Goal: Information Seeking & Learning: Compare options

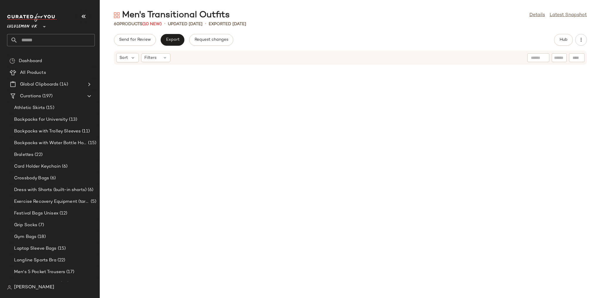
scroll to position [849, 0]
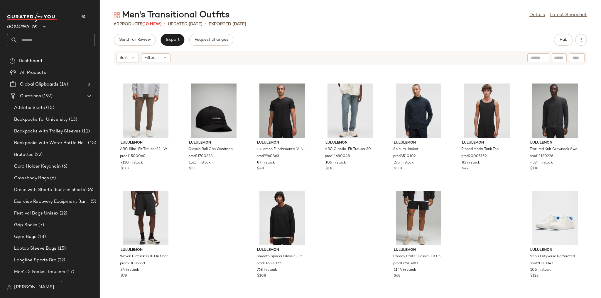
click at [43, 25] on icon at bounding box center [44, 26] width 7 height 7
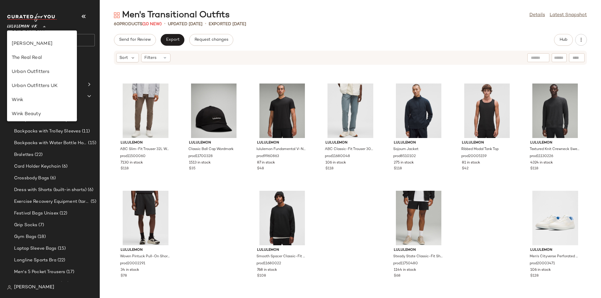
scroll to position [333, 0]
click at [43, 60] on div "Urban Outfitters" at bounding box center [42, 58] width 60 height 7
type input "**"
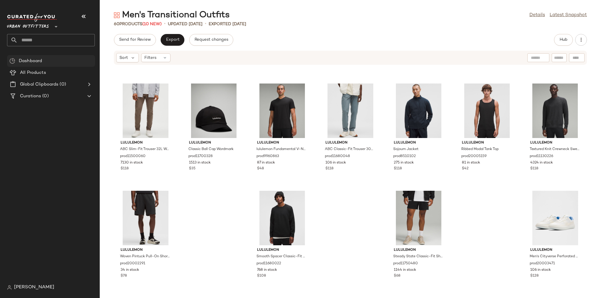
scroll to position [849, 0]
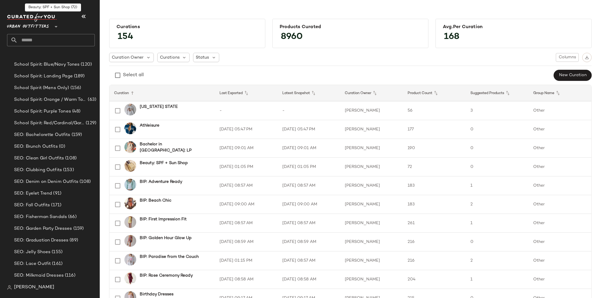
scroll to position [1054, 0]
click at [58, 188] on div "SEO: Eyelet Trend (91)" at bounding box center [55, 193] width 88 height 12
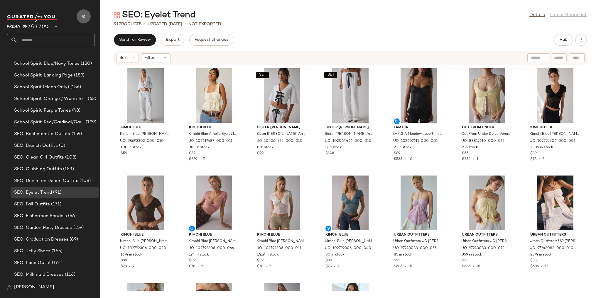
click at [84, 19] on icon "button" at bounding box center [83, 16] width 7 height 7
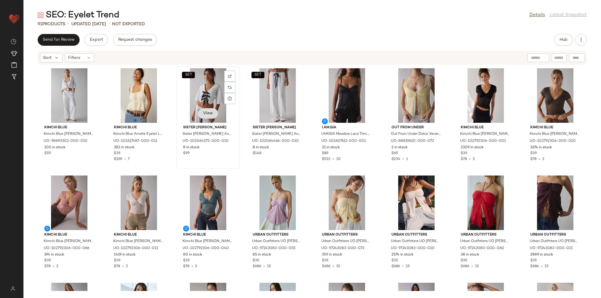
click at [206, 115] on span "View" at bounding box center [208, 113] width 10 height 5
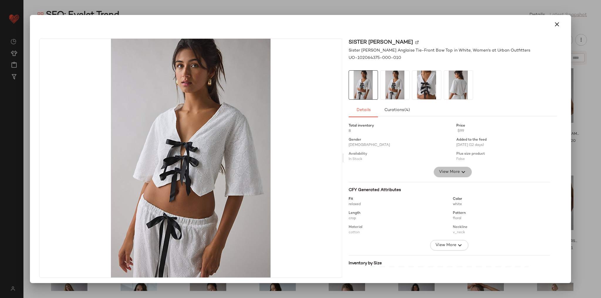
click at [448, 172] on span "View More" at bounding box center [449, 172] width 21 height 7
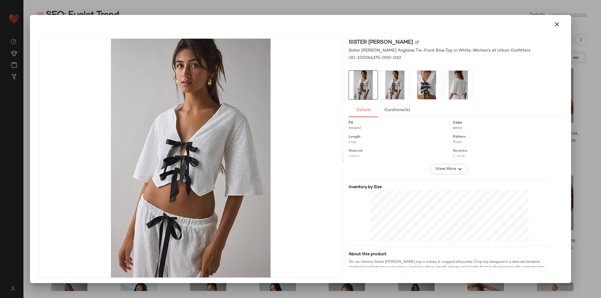
scroll to position [211, 0]
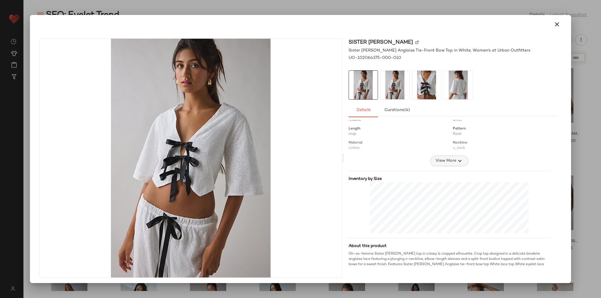
click at [439, 164] on span "View More" at bounding box center [445, 161] width 21 height 7
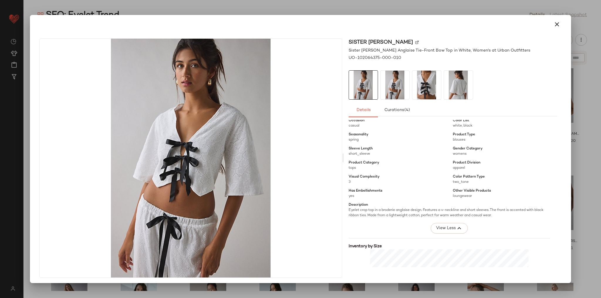
scroll to position [258, 0]
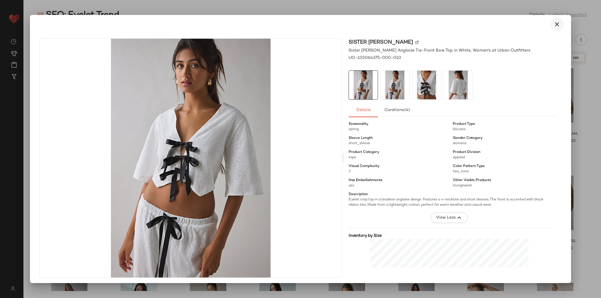
click at [554, 21] on icon "button" at bounding box center [557, 24] width 7 height 7
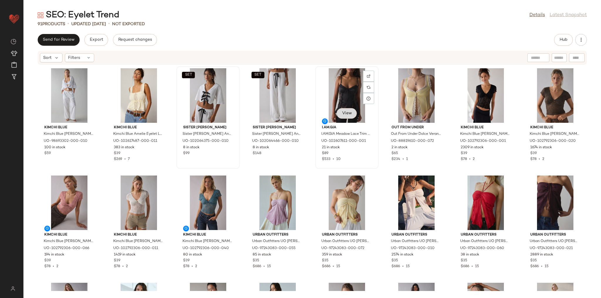
click at [342, 111] on span "View" at bounding box center [347, 113] width 10 height 5
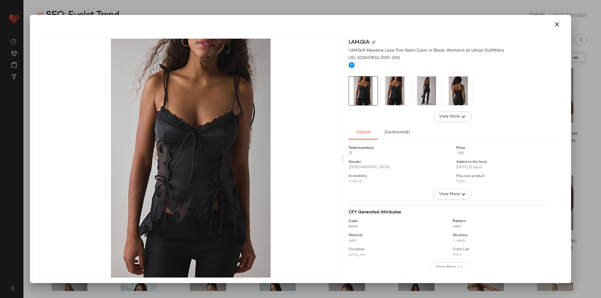
scroll to position [1, 0]
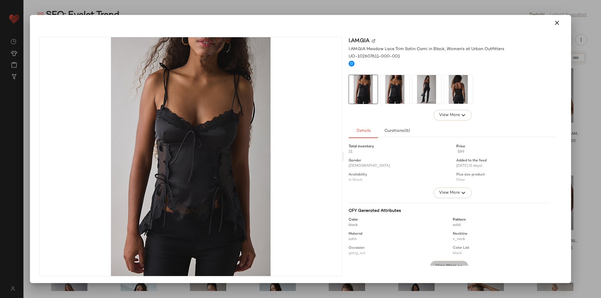
click at [440, 263] on span "View More" at bounding box center [445, 266] width 21 height 7
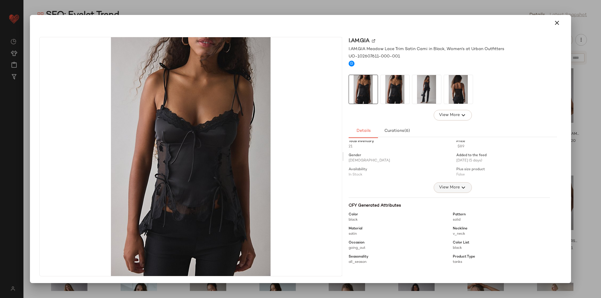
scroll to position [0, 0]
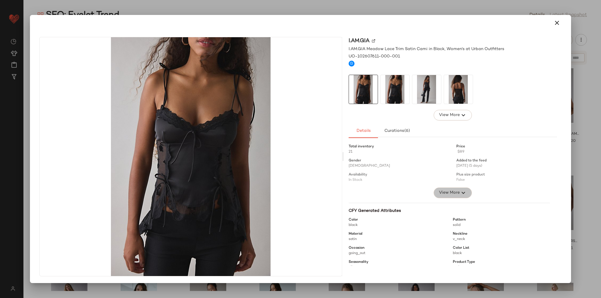
click at [443, 193] on span "View More" at bounding box center [449, 193] width 21 height 7
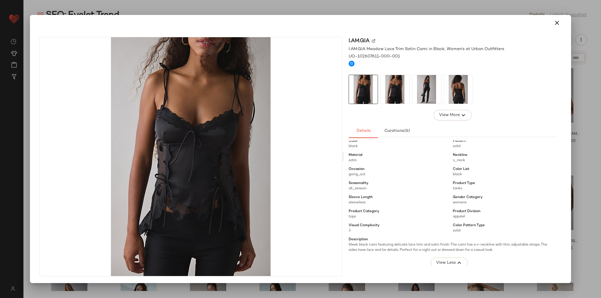
scroll to position [235, 0]
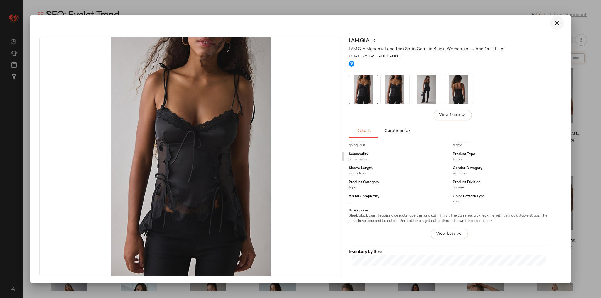
click at [554, 24] on icon "button" at bounding box center [557, 22] width 7 height 7
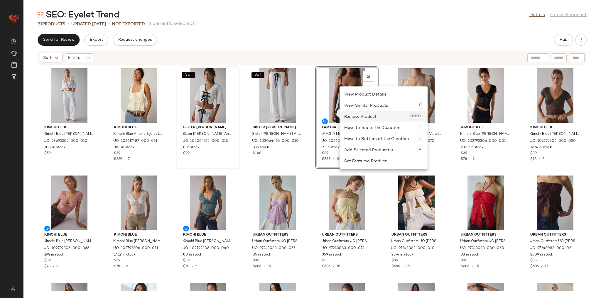
click at [348, 116] on div "Remove Product Delete" at bounding box center [383, 116] width 79 height 11
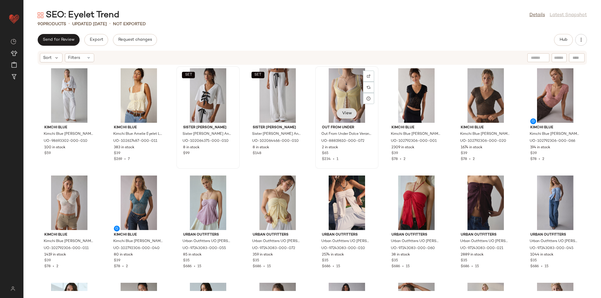
click at [348, 115] on span "View" at bounding box center [347, 113] width 10 height 5
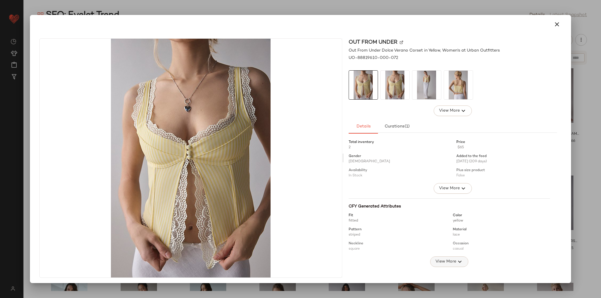
click at [436, 263] on span "View More" at bounding box center [445, 262] width 21 height 7
click at [446, 188] on span "View More" at bounding box center [449, 188] width 21 height 7
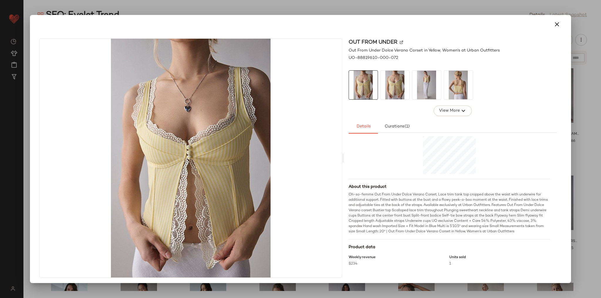
scroll to position [1, 0]
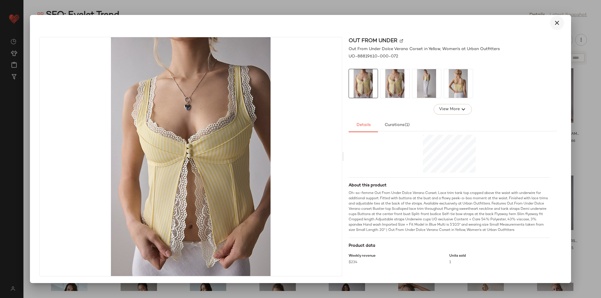
click at [554, 23] on icon "button" at bounding box center [557, 22] width 7 height 7
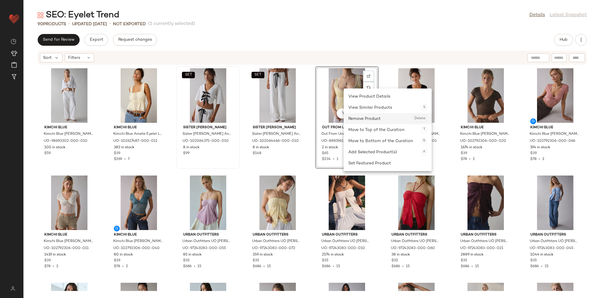
click at [355, 120] on div "Remove Product Delete" at bounding box center [387, 118] width 79 height 11
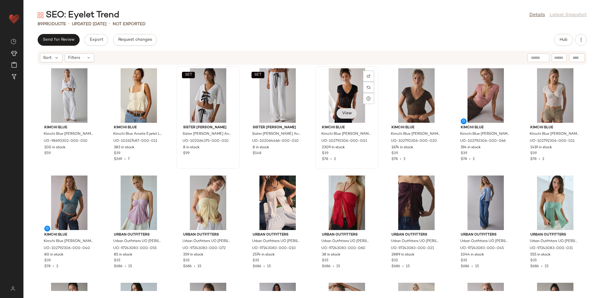
click at [342, 112] on span "View" at bounding box center [347, 113] width 10 height 5
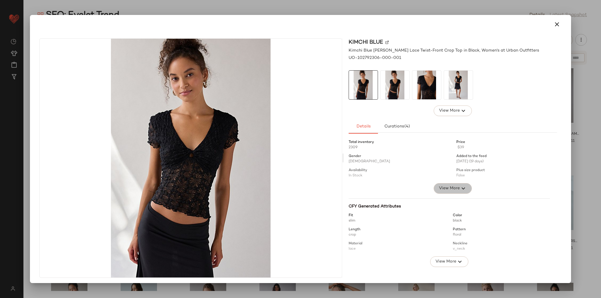
click at [446, 186] on span "View More" at bounding box center [449, 188] width 21 height 7
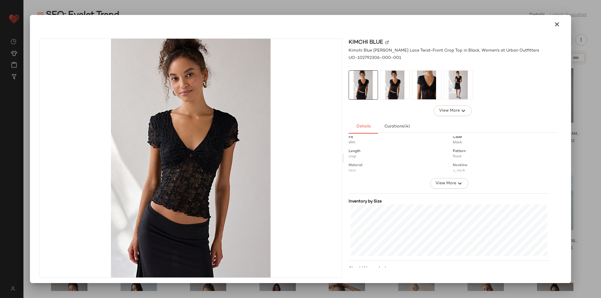
scroll to position [235, 0]
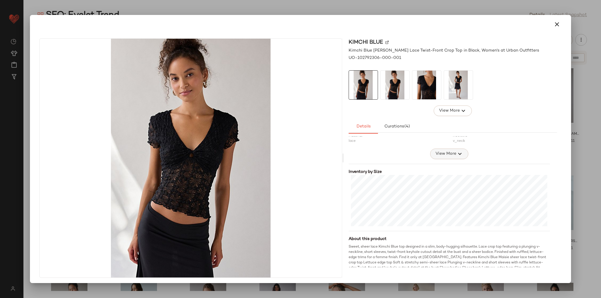
click at [448, 157] on span "View More" at bounding box center [445, 154] width 21 height 7
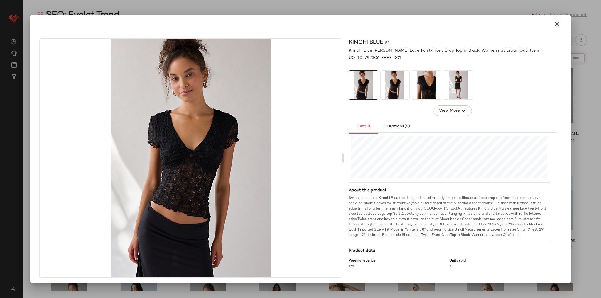
scroll to position [391, 0]
click at [554, 21] on icon "button" at bounding box center [557, 24] width 7 height 7
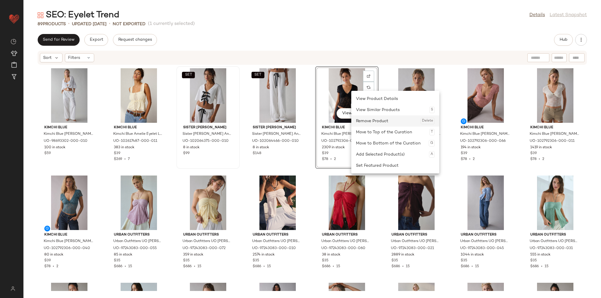
click at [360, 122] on div "Remove Product Delete" at bounding box center [395, 121] width 79 height 11
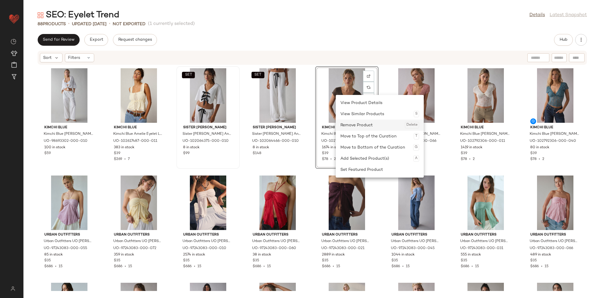
click at [344, 120] on div "Remove Product Delete" at bounding box center [379, 125] width 79 height 11
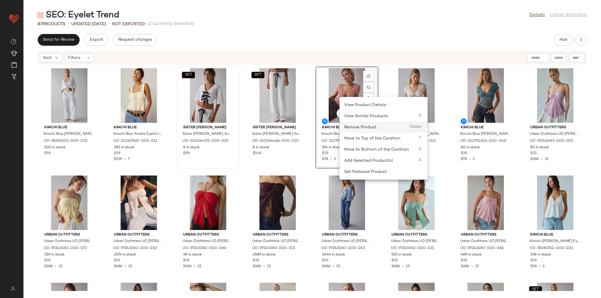
click at [355, 125] on div "Remove Product Delete" at bounding box center [383, 127] width 79 height 11
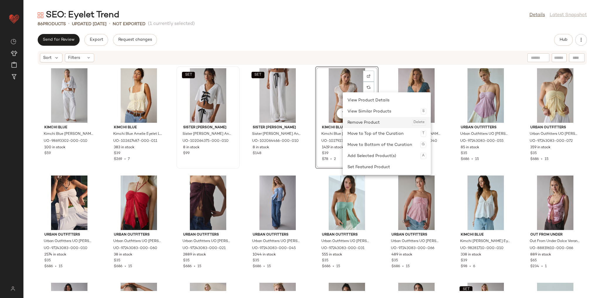
click at [353, 120] on div "Remove Product Delete" at bounding box center [387, 122] width 79 height 11
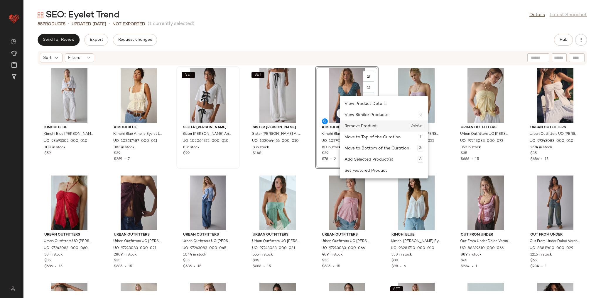
click at [355, 126] on div "Remove Product Delete" at bounding box center [384, 126] width 79 height 11
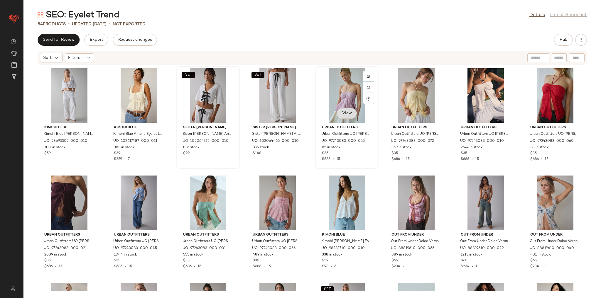
click at [348, 112] on span "View" at bounding box center [347, 113] width 10 height 5
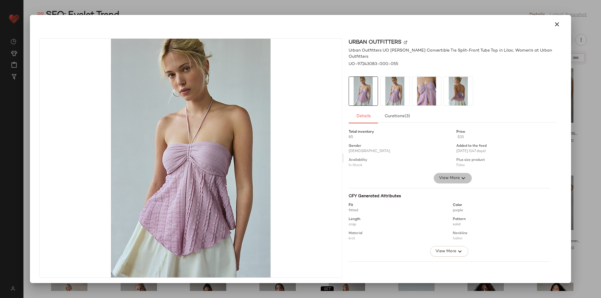
click at [439, 175] on span "View More" at bounding box center [449, 178] width 21 height 7
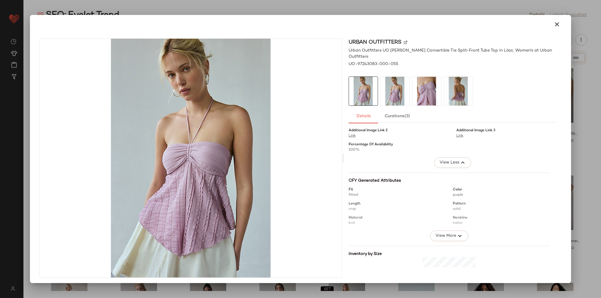
scroll to position [164, 0]
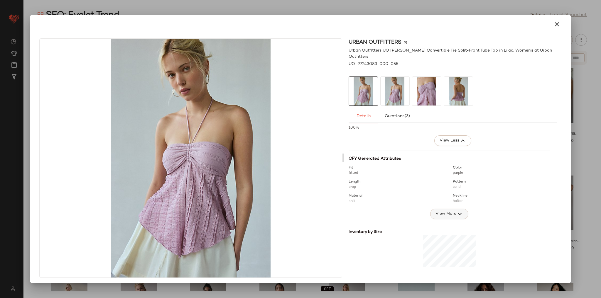
click at [435, 211] on span "View More" at bounding box center [445, 214] width 21 height 7
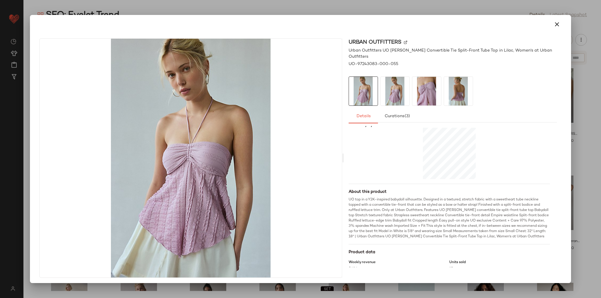
scroll to position [379, 0]
click at [554, 18] on button "button" at bounding box center [557, 24] width 14 height 14
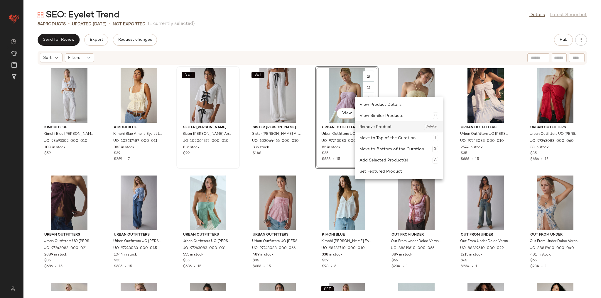
click at [371, 125] on div "Remove Product Delete" at bounding box center [399, 127] width 79 height 11
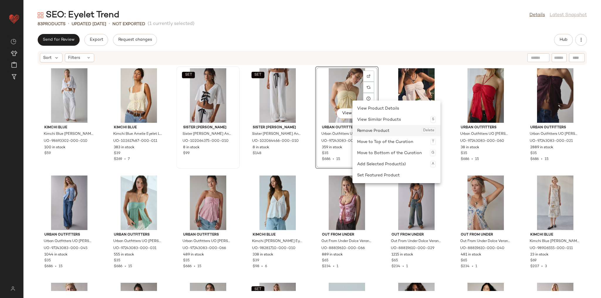
click at [368, 130] on div "Remove Product Delete" at bounding box center [396, 130] width 79 height 11
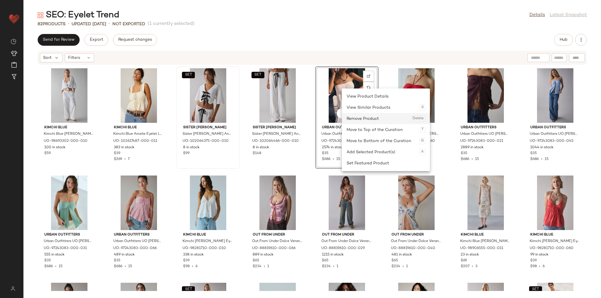
click at [356, 121] on div "Remove Product Delete" at bounding box center [386, 118] width 79 height 11
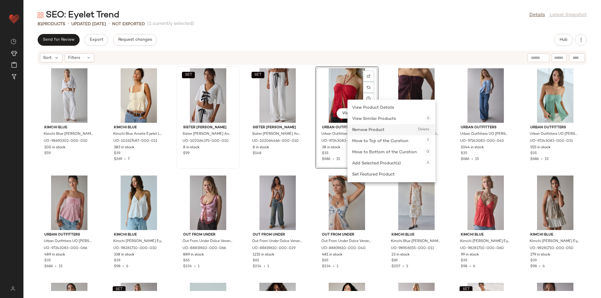
click at [361, 128] on div "Remove Product Delete" at bounding box center [391, 129] width 79 height 11
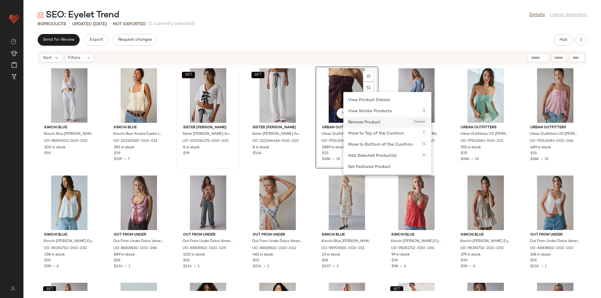
click at [351, 124] on div "Remove Product Delete" at bounding box center [387, 122] width 79 height 11
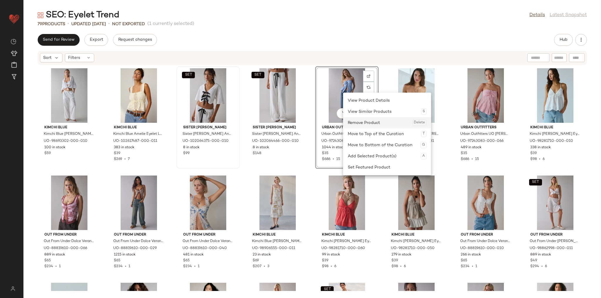
click at [353, 122] on div "Remove Product Delete" at bounding box center [387, 122] width 79 height 11
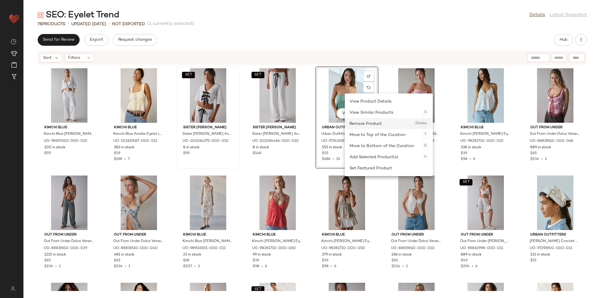
click at [357, 124] on div "Remove Product Delete" at bounding box center [389, 123] width 79 height 11
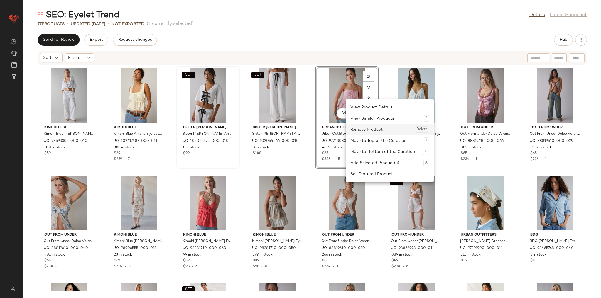
click at [360, 128] on div "Remove Product Delete" at bounding box center [389, 129] width 79 height 11
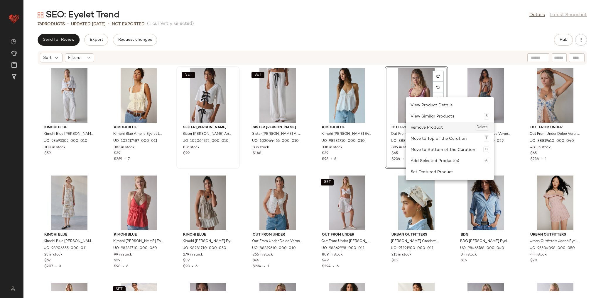
click at [421, 126] on div "Remove Product Delete" at bounding box center [450, 127] width 79 height 11
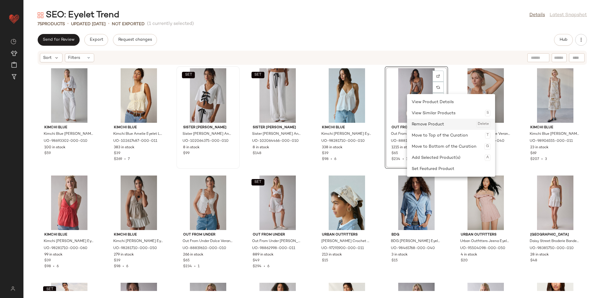
click at [416, 126] on div "Remove Product Delete" at bounding box center [451, 124] width 79 height 11
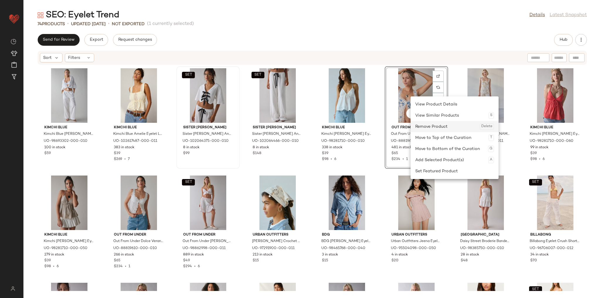
click at [423, 129] on div "Remove Product Delete" at bounding box center [454, 126] width 79 height 11
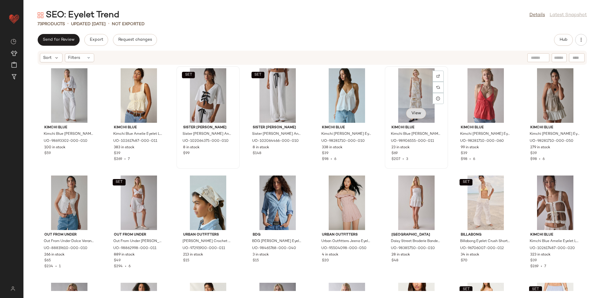
click at [419, 112] on span "View" at bounding box center [416, 113] width 10 height 5
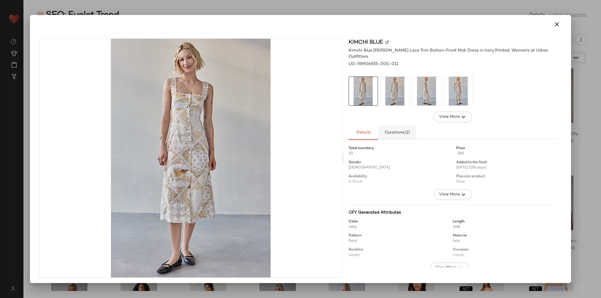
scroll to position [1, 0]
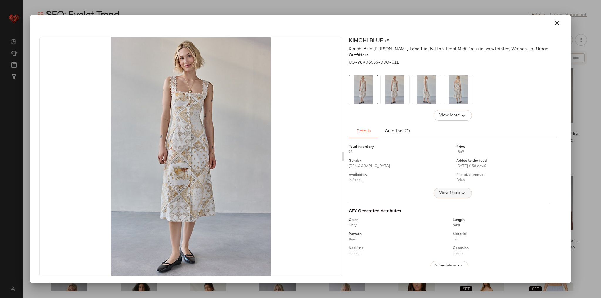
click at [444, 190] on span "View More" at bounding box center [449, 193] width 21 height 7
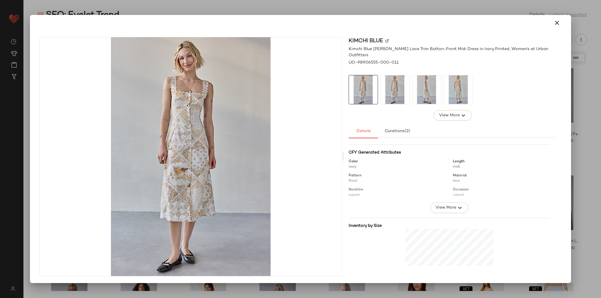
scroll to position [211, 0]
click at [436, 179] on span "View More" at bounding box center [445, 182] width 21 height 7
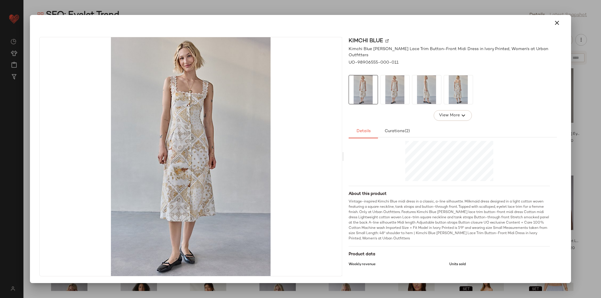
scroll to position [367, 0]
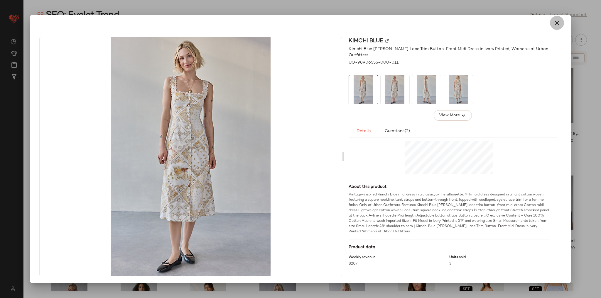
click at [550, 24] on button "button" at bounding box center [557, 23] width 14 height 14
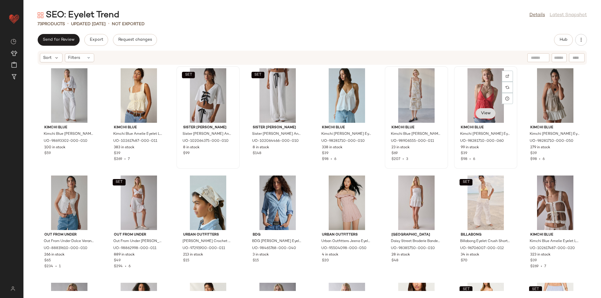
click at [488, 115] on button "View" at bounding box center [485, 113] width 20 height 11
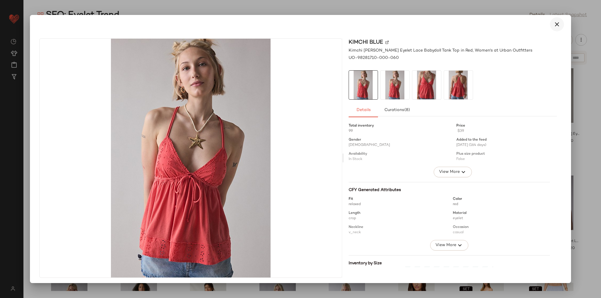
click at [554, 24] on icon "button" at bounding box center [557, 24] width 7 height 7
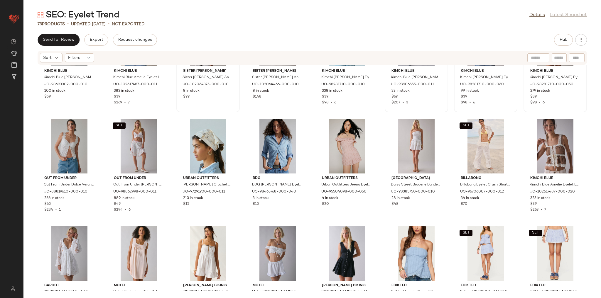
scroll to position [70, 0]
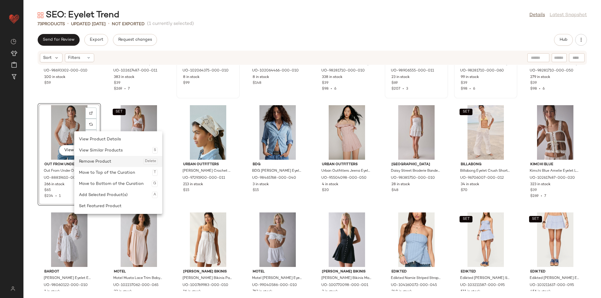
click at [94, 162] on div "Remove Product Delete" at bounding box center [118, 161] width 79 height 11
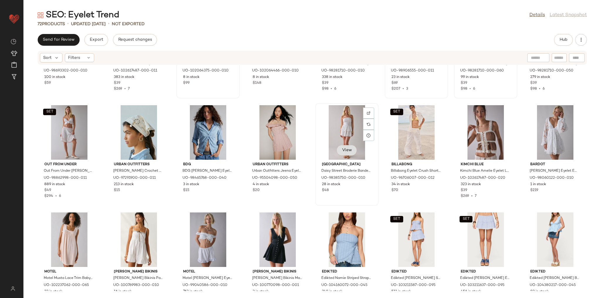
click at [345, 153] on span "View" at bounding box center [347, 150] width 10 height 5
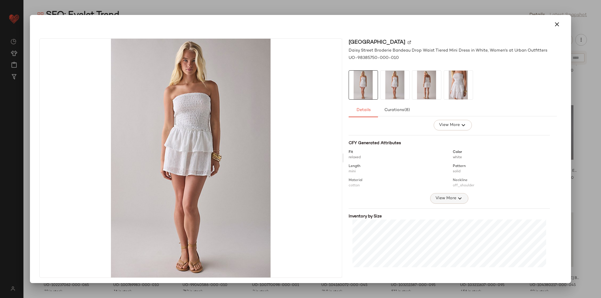
click at [447, 200] on span "View More" at bounding box center [445, 198] width 21 height 7
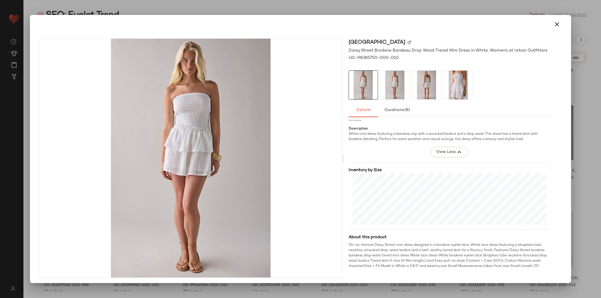
scroll to position [223, 0]
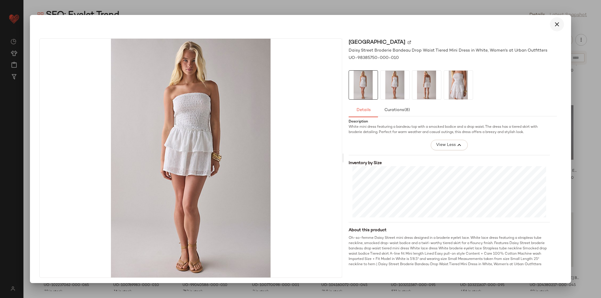
click at [554, 25] on icon "button" at bounding box center [557, 24] width 7 height 7
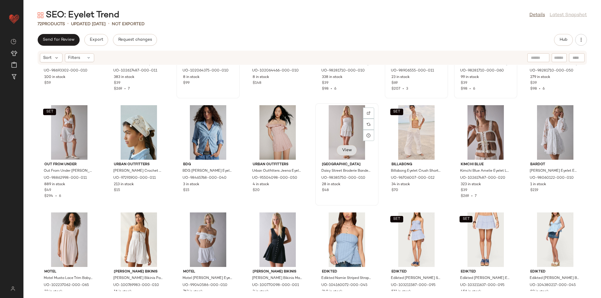
click at [349, 149] on span "View" at bounding box center [347, 150] width 10 height 5
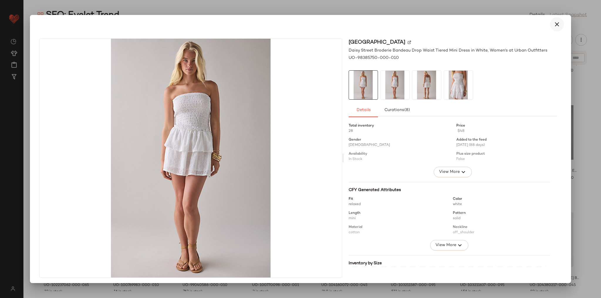
click at [554, 25] on icon "button" at bounding box center [557, 24] width 7 height 7
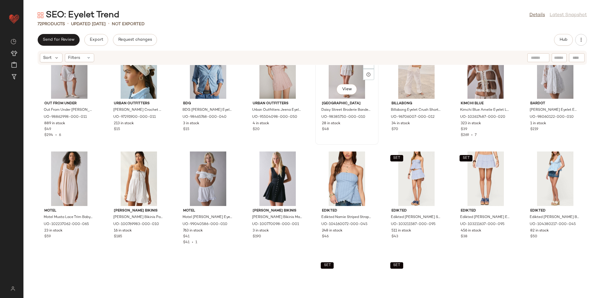
scroll to position [169, 0]
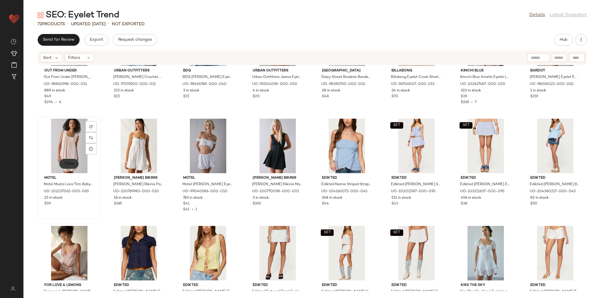
click at [72, 167] on button "View" at bounding box center [69, 164] width 20 height 11
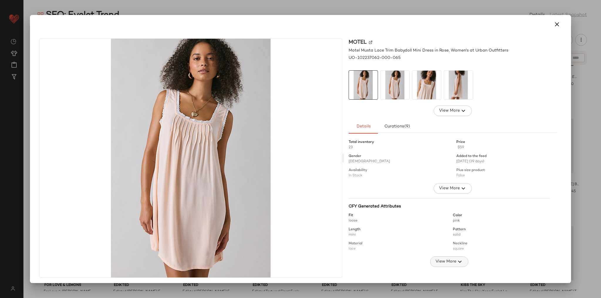
click at [446, 259] on span "View More" at bounding box center [445, 262] width 21 height 7
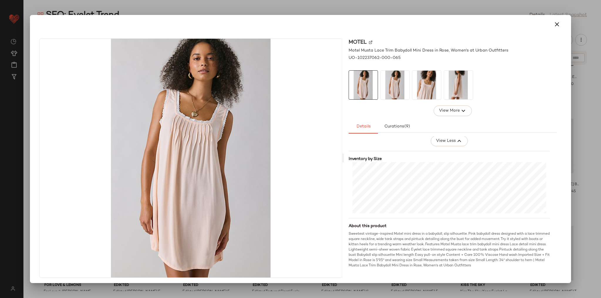
scroll to position [225, 0]
click at [557, 26] on button "button" at bounding box center [557, 24] width 14 height 14
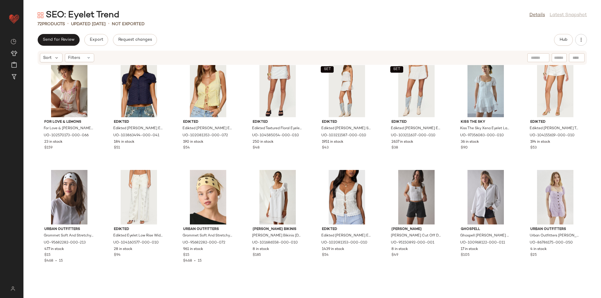
scroll to position [380, 0]
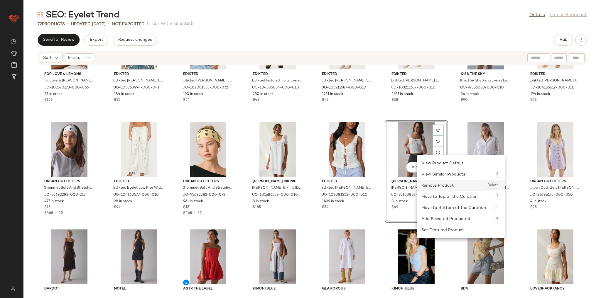
click at [430, 184] on div "Remove Product Delete" at bounding box center [460, 185] width 79 height 11
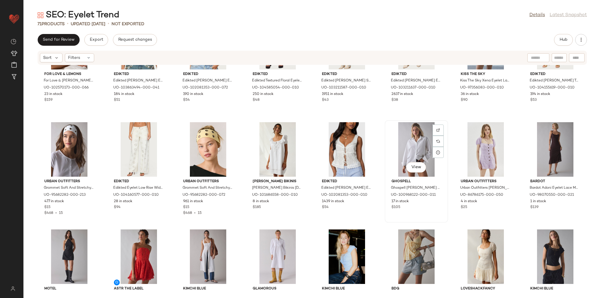
click at [416, 173] on div "View" at bounding box center [416, 168] width 20 height 12
click at [416, 170] on span "View" at bounding box center [416, 167] width 10 height 5
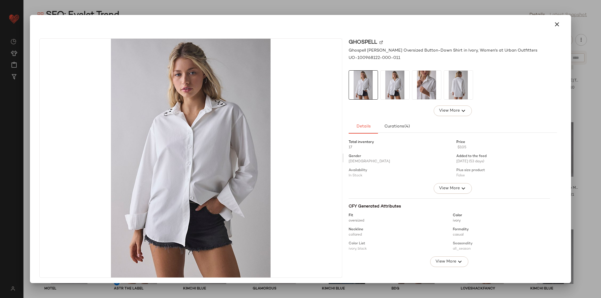
click at [391, 90] on img at bounding box center [395, 85] width 29 height 29
click at [419, 89] on img at bounding box center [426, 85] width 29 height 29
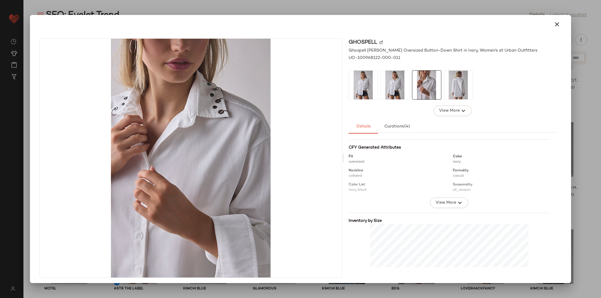
scroll to position [70, 0]
click at [554, 26] on icon "button" at bounding box center [557, 24] width 7 height 7
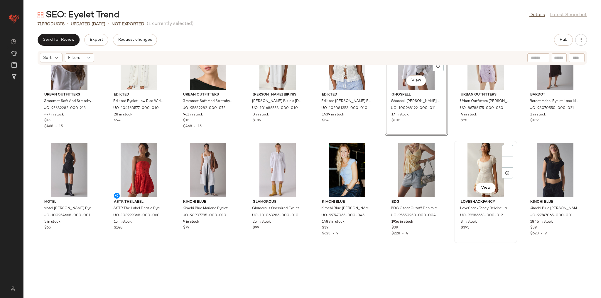
scroll to position [498, 0]
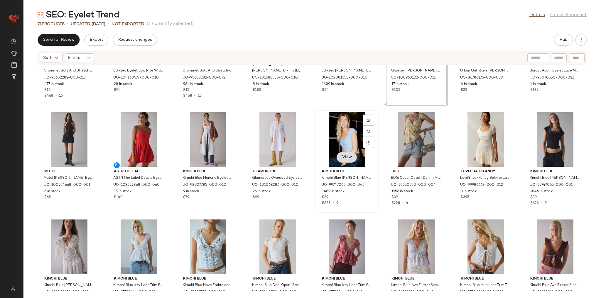
click at [347, 156] on span "View" at bounding box center [347, 157] width 10 height 5
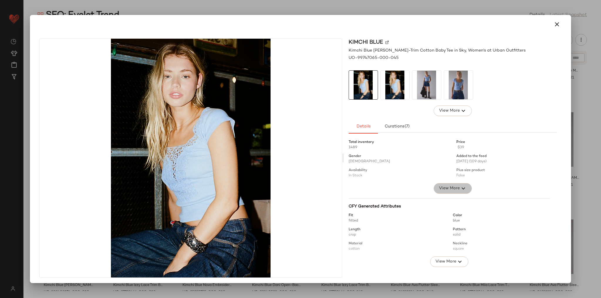
click at [443, 190] on span "View More" at bounding box center [449, 188] width 21 height 7
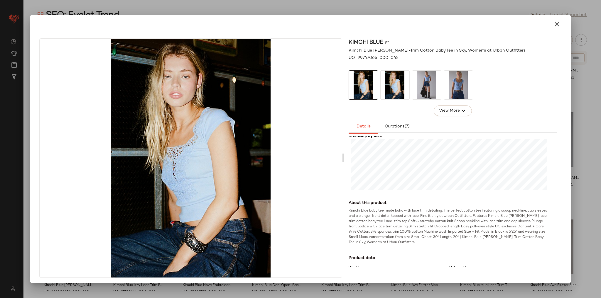
scroll to position [296, 0]
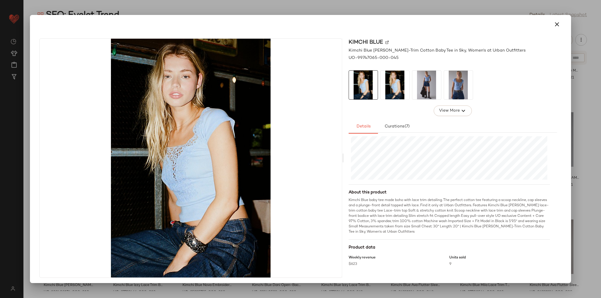
click at [426, 97] on img at bounding box center [426, 85] width 29 height 29
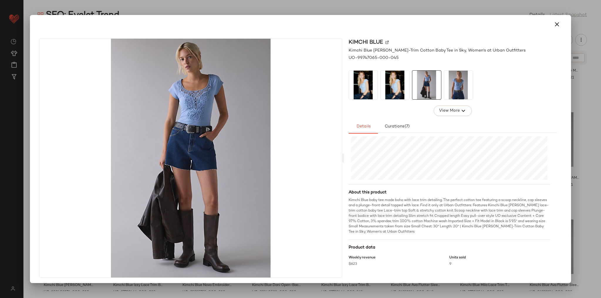
click at [450, 88] on img at bounding box center [458, 85] width 29 height 29
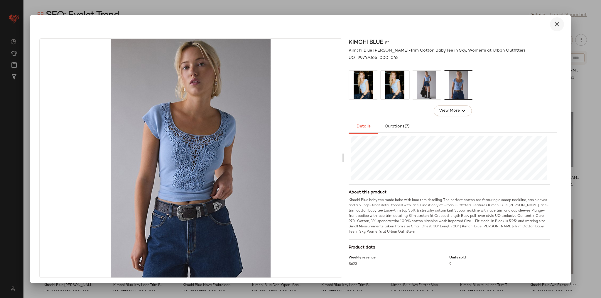
click at [559, 21] on button "button" at bounding box center [557, 24] width 14 height 14
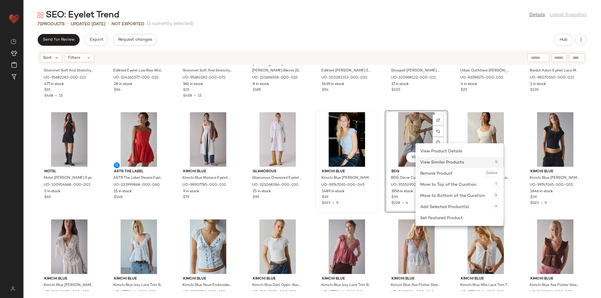
click at [416, 157] on div "View Similar Products S" at bounding box center [460, 162] width 88 height 11
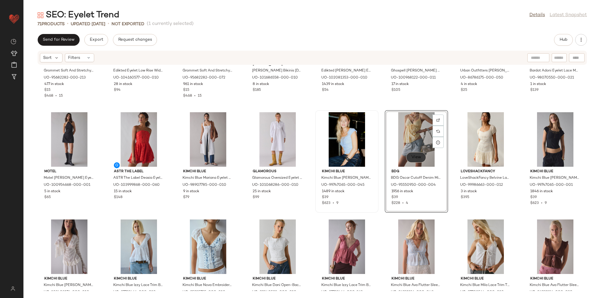
click at [412, 158] on span "View" at bounding box center [416, 157] width 10 height 5
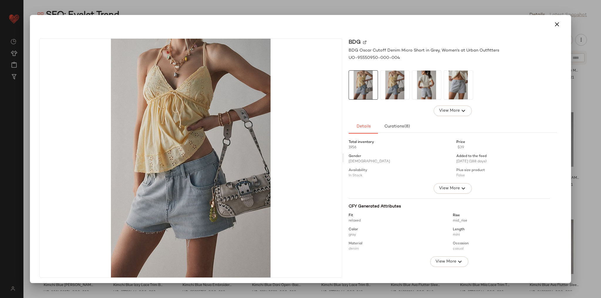
click at [455, 81] on img at bounding box center [458, 85] width 29 height 29
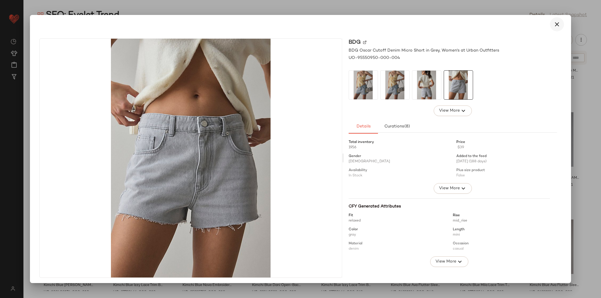
click at [554, 23] on icon "button" at bounding box center [557, 24] width 7 height 7
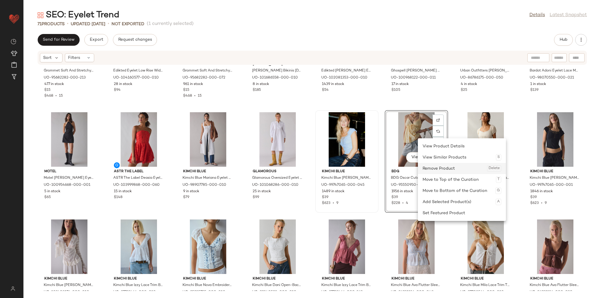
click at [433, 171] on div "Remove Product Delete" at bounding box center [462, 168] width 79 height 11
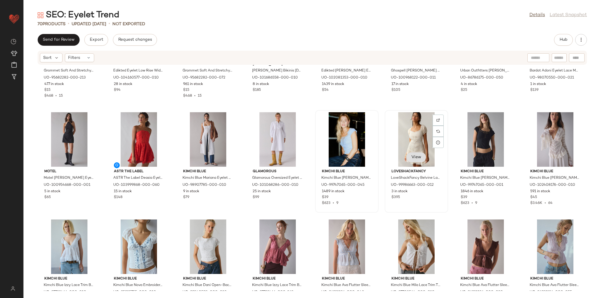
click at [416, 162] on button "View" at bounding box center [416, 157] width 20 height 11
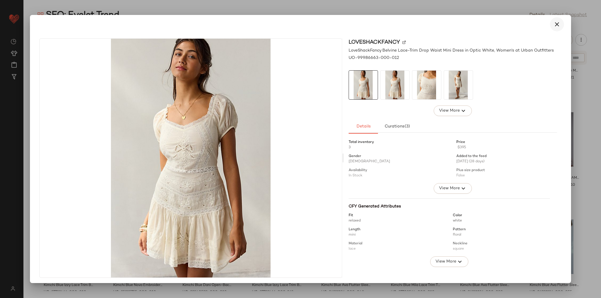
click at [554, 21] on icon "button" at bounding box center [557, 24] width 7 height 7
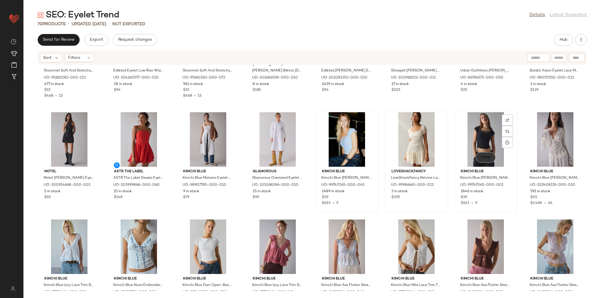
click at [486, 159] on span "View" at bounding box center [485, 157] width 10 height 5
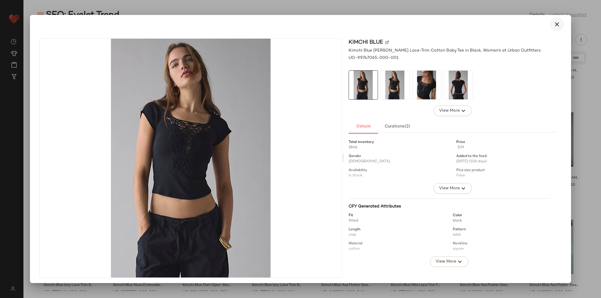
click at [554, 23] on icon "button" at bounding box center [557, 24] width 7 height 7
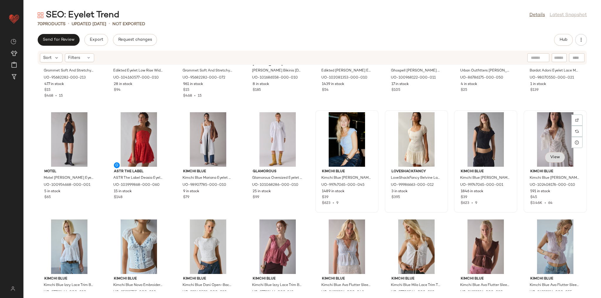
click at [554, 158] on span "View" at bounding box center [555, 157] width 10 height 5
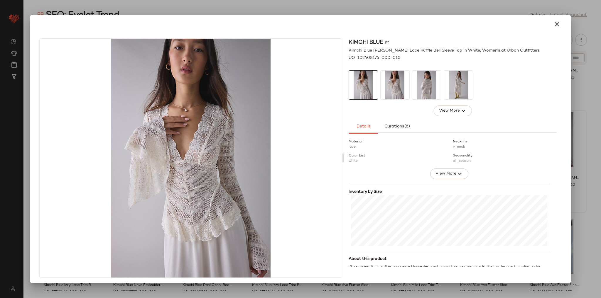
scroll to position [94, 0]
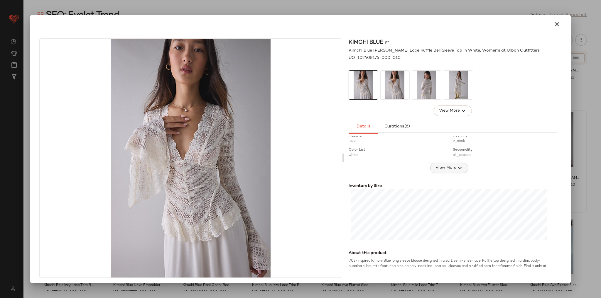
click at [447, 170] on span "View More" at bounding box center [445, 168] width 21 height 7
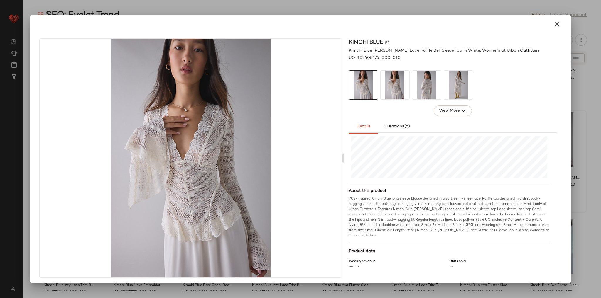
scroll to position [222, 0]
click at [554, 28] on button "button" at bounding box center [557, 24] width 14 height 14
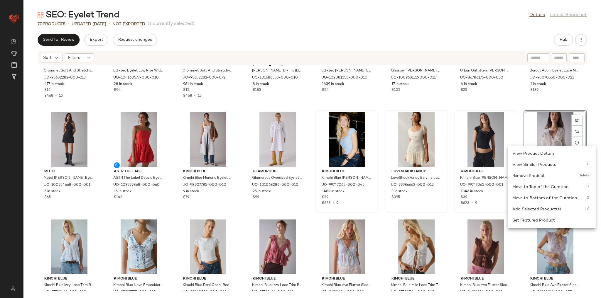
click at [535, 175] on div "Remove Product Delete" at bounding box center [551, 176] width 79 height 11
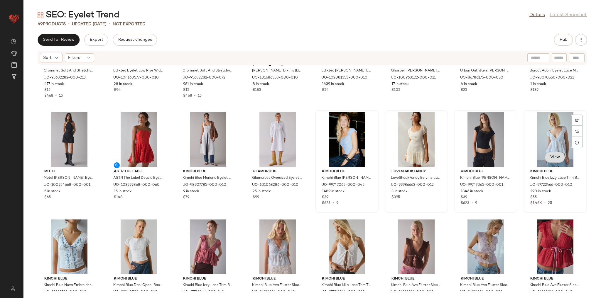
click at [553, 157] on span "View" at bounding box center [555, 157] width 10 height 5
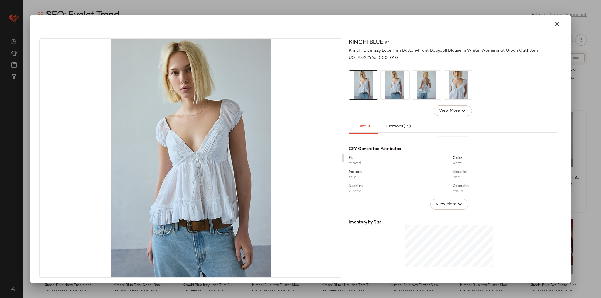
scroll to position [70, 0]
click at [457, 189] on icon "button" at bounding box center [459, 191] width 7 height 7
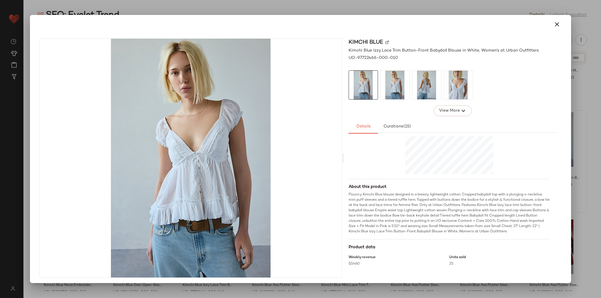
scroll to position [269, 0]
click at [554, 26] on icon "button" at bounding box center [557, 24] width 7 height 7
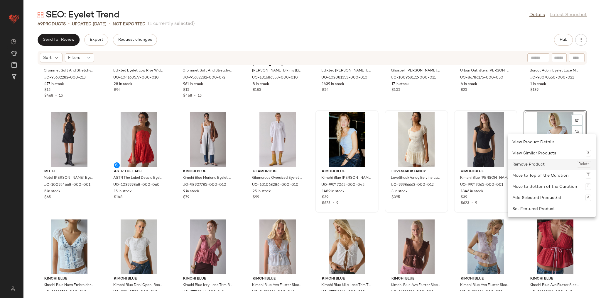
click at [538, 162] on div "Remove Product Delete" at bounding box center [551, 164] width 79 height 11
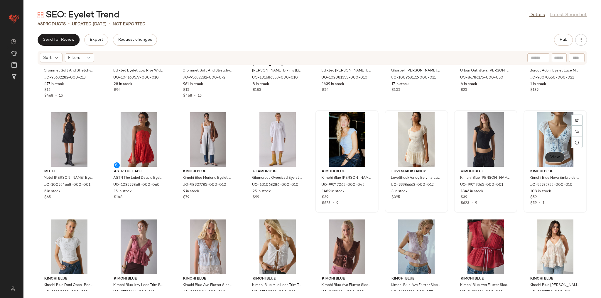
click at [553, 159] on span "View" at bounding box center [555, 157] width 10 height 5
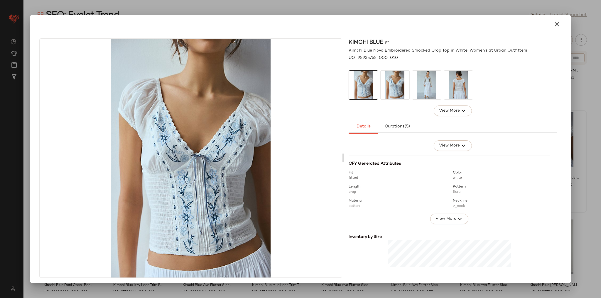
scroll to position [47, 0]
click at [456, 216] on icon "button" at bounding box center [459, 215] width 7 height 7
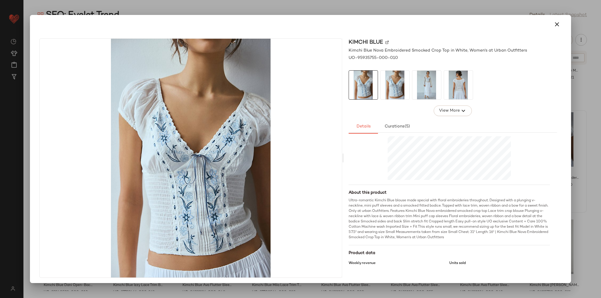
scroll to position [250, 0]
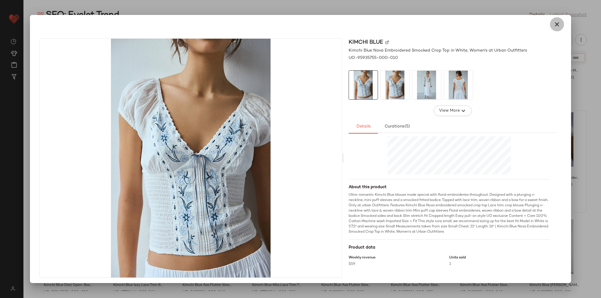
click at [554, 27] on icon "button" at bounding box center [557, 24] width 7 height 7
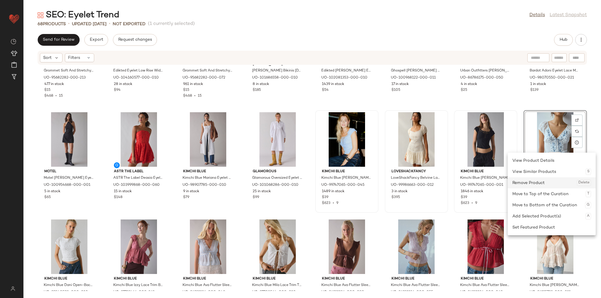
click at [547, 182] on div "Remove Product Delete" at bounding box center [551, 183] width 79 height 11
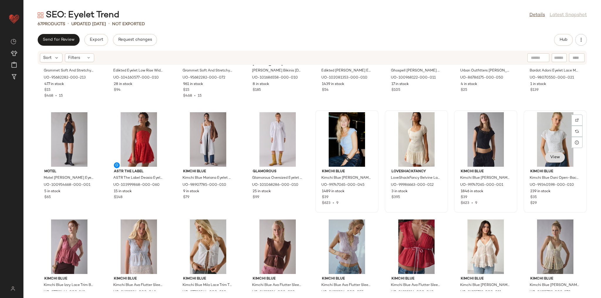
click at [552, 159] on span "View" at bounding box center [555, 157] width 10 height 5
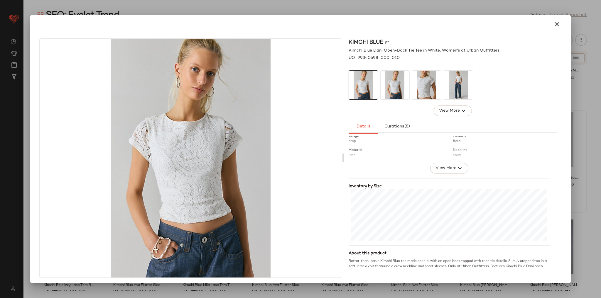
scroll to position [94, 0]
click at [453, 172] on button "View More" at bounding box center [449, 168] width 38 height 11
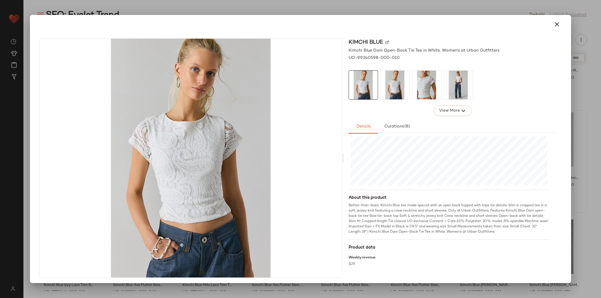
scroll to position [1, 0]
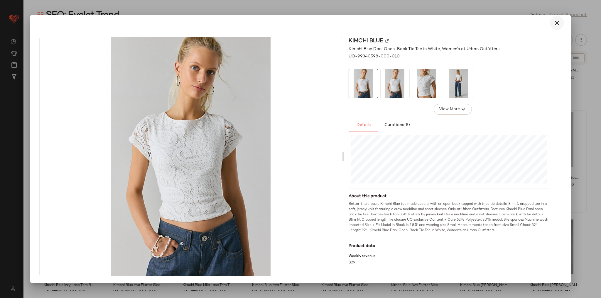
click at [555, 18] on button "button" at bounding box center [557, 23] width 14 height 14
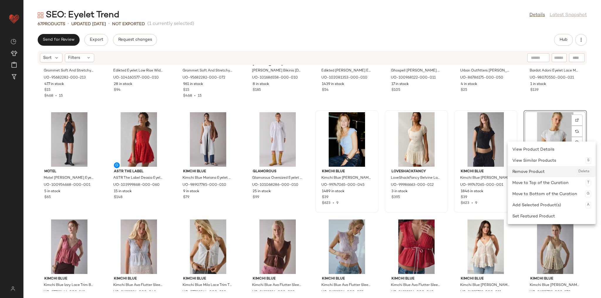
click at [553, 172] on div "Remove Product Delete" at bounding box center [551, 171] width 79 height 11
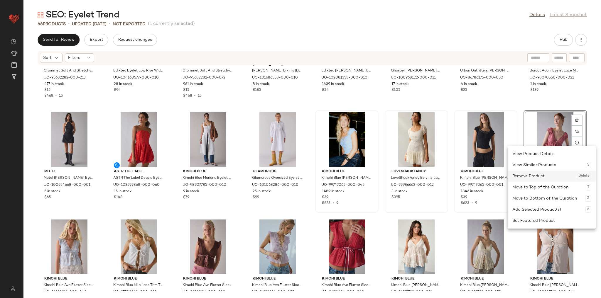
click at [555, 176] on div "Remove Product Delete" at bounding box center [551, 176] width 79 height 11
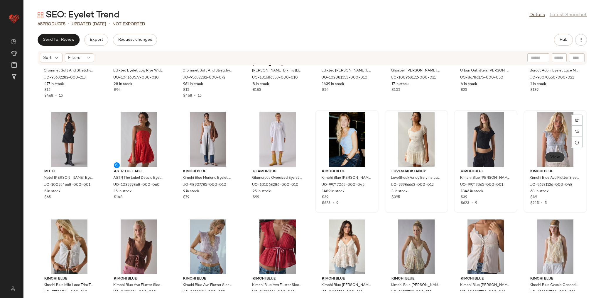
click at [553, 162] on button "View" at bounding box center [555, 157] width 20 height 11
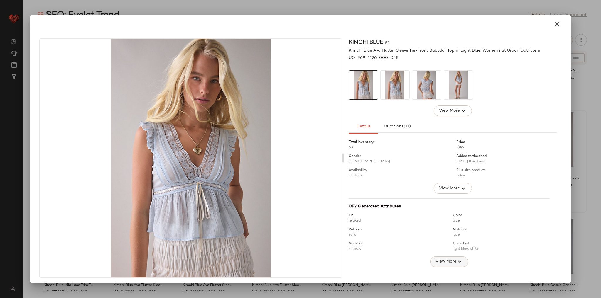
click at [449, 263] on span "View More" at bounding box center [445, 262] width 21 height 7
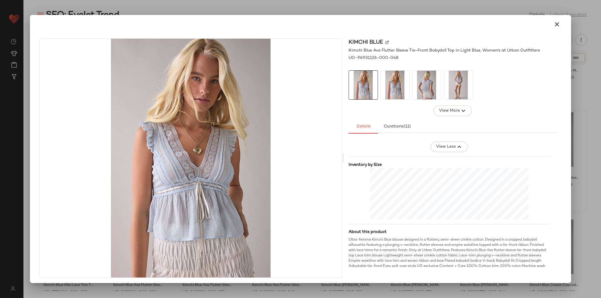
scroll to position [235, 0]
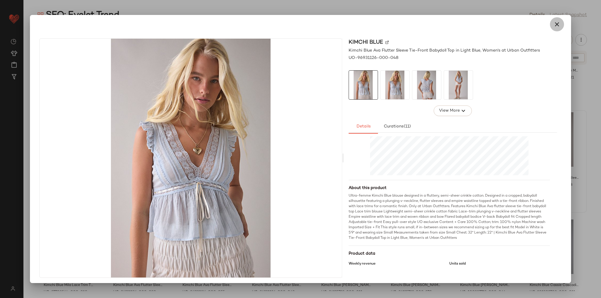
click at [554, 24] on icon "button" at bounding box center [557, 24] width 7 height 7
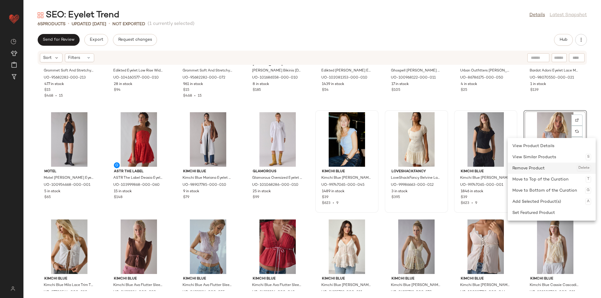
click at [539, 170] on div "Remove Product Delete" at bounding box center [551, 168] width 79 height 11
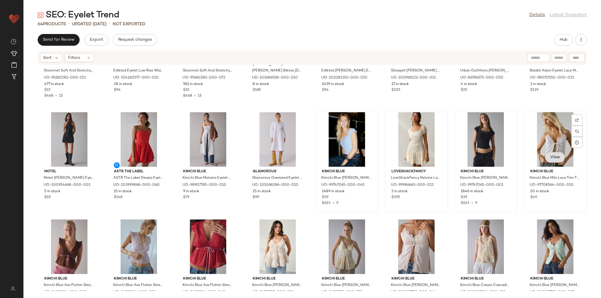
click at [553, 156] on span "View" at bounding box center [555, 157] width 10 height 5
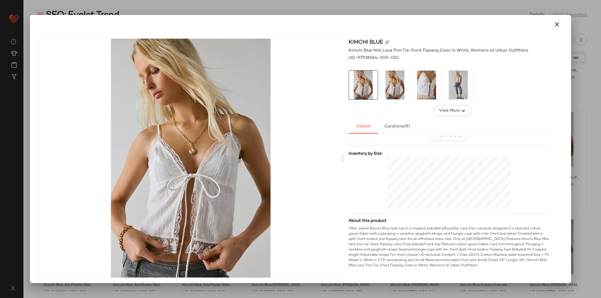
scroll to position [127, 0]
click at [556, 23] on icon "button" at bounding box center [557, 24] width 7 height 7
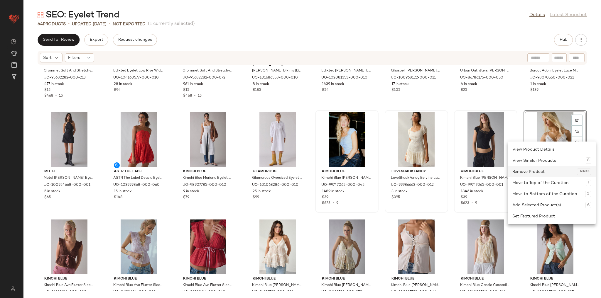
click at [546, 171] on div "Remove Product Delete" at bounding box center [551, 171] width 79 height 11
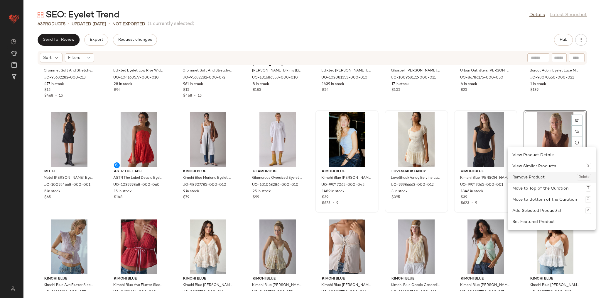
click at [549, 178] on div "Remove Product Delete" at bounding box center [551, 177] width 79 height 11
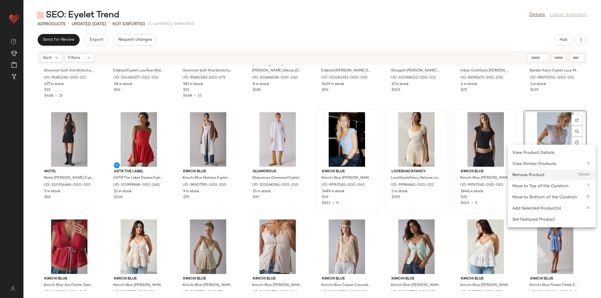
click at [547, 173] on div "Remove Product Delete" at bounding box center [551, 175] width 79 height 11
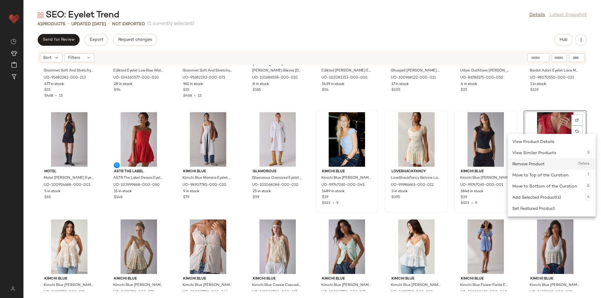
click at [546, 168] on div "Remove Product Delete" at bounding box center [551, 164] width 79 height 11
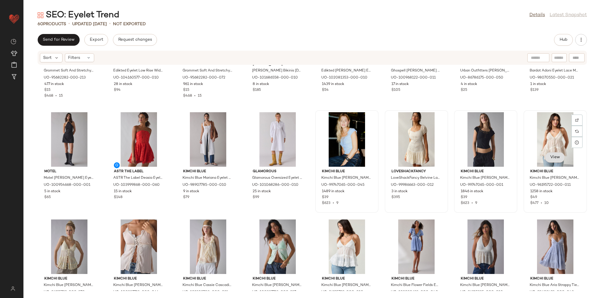
click at [548, 161] on button "View" at bounding box center [555, 157] width 20 height 11
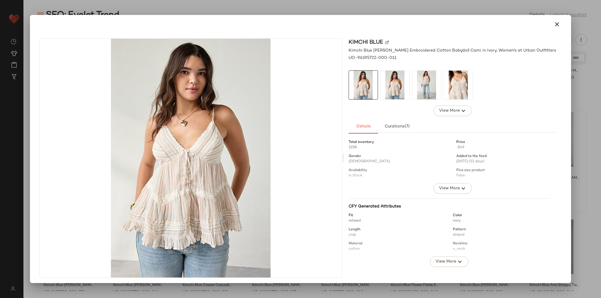
click at [457, 88] on img at bounding box center [458, 85] width 29 height 29
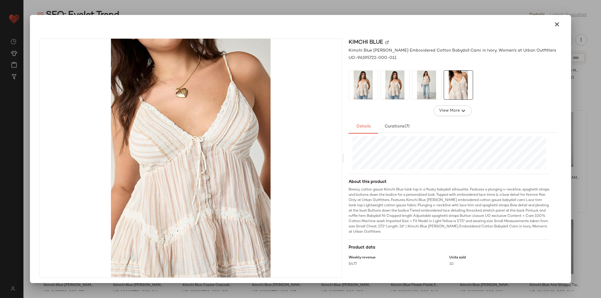
scroll to position [1, 0]
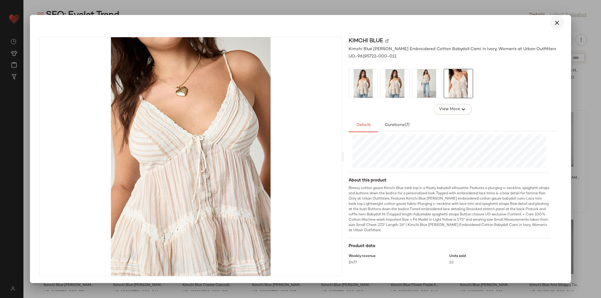
click at [550, 22] on button "button" at bounding box center [557, 23] width 14 height 14
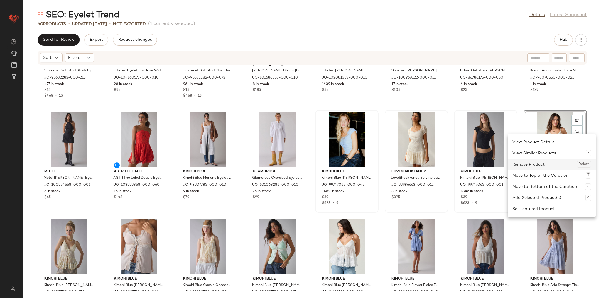
click at [556, 166] on div "Remove Product Delete" at bounding box center [551, 164] width 79 height 11
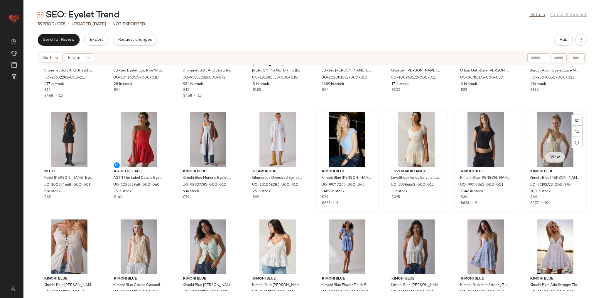
click at [555, 161] on button "View" at bounding box center [555, 157] width 20 height 11
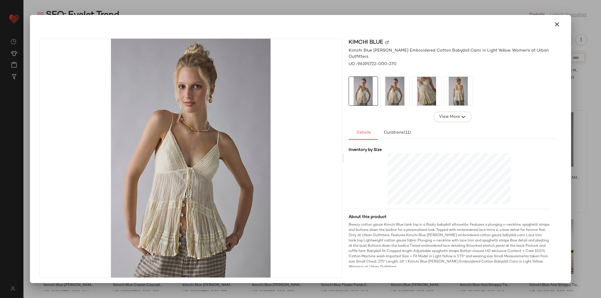
scroll to position [165, 0]
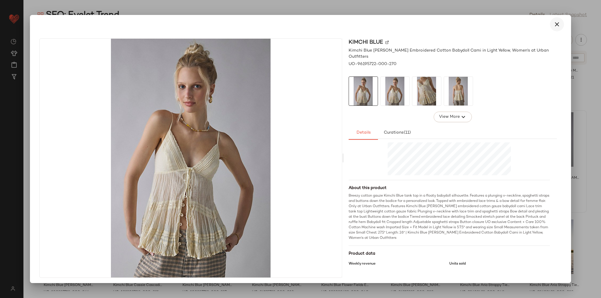
click at [550, 24] on button "button" at bounding box center [557, 24] width 14 height 14
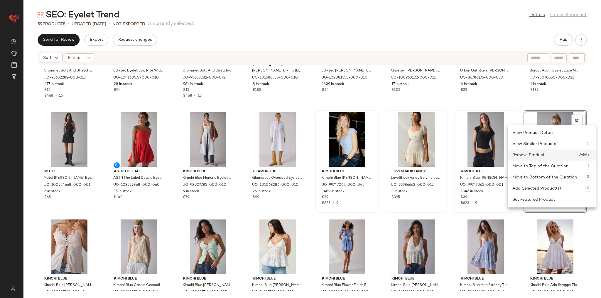
click at [554, 158] on div "Remove Product Delete" at bounding box center [551, 155] width 79 height 11
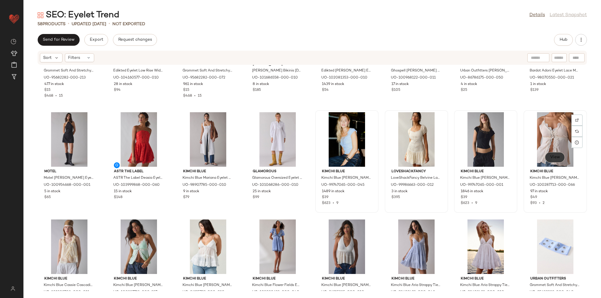
click at [550, 156] on span "View" at bounding box center [555, 157] width 10 height 5
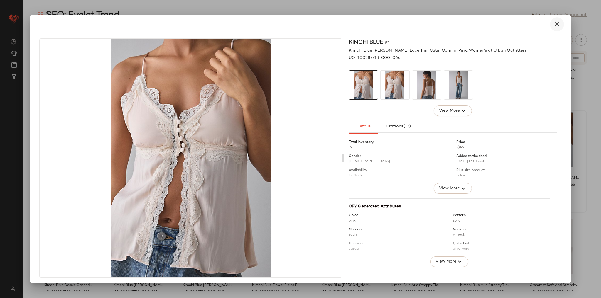
click at [556, 25] on icon "button" at bounding box center [557, 24] width 7 height 7
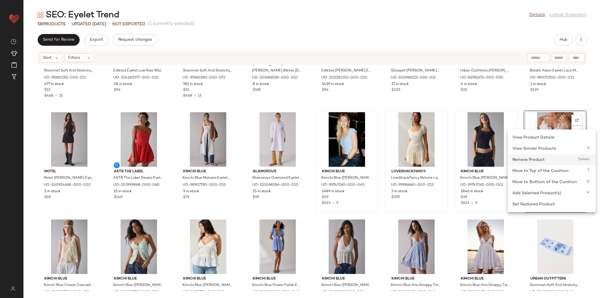
click at [543, 161] on div "Remove Product Delete" at bounding box center [551, 159] width 79 height 11
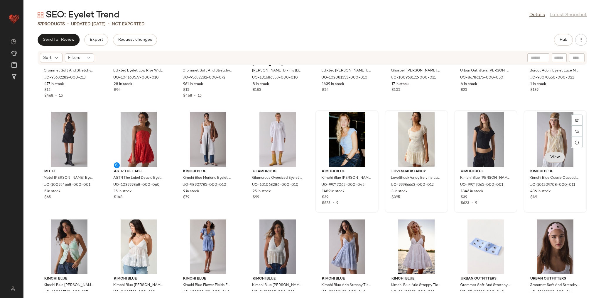
click at [553, 158] on span "View" at bounding box center [555, 157] width 10 height 5
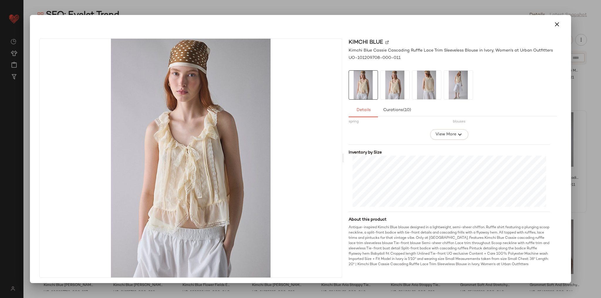
scroll to position [1, 0]
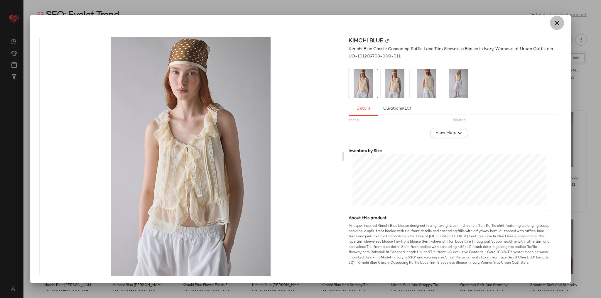
click at [551, 28] on button "button" at bounding box center [557, 23] width 14 height 14
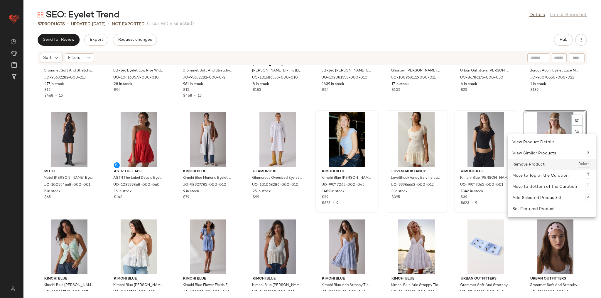
click at [549, 166] on div "Remove Product Delete" at bounding box center [551, 164] width 79 height 11
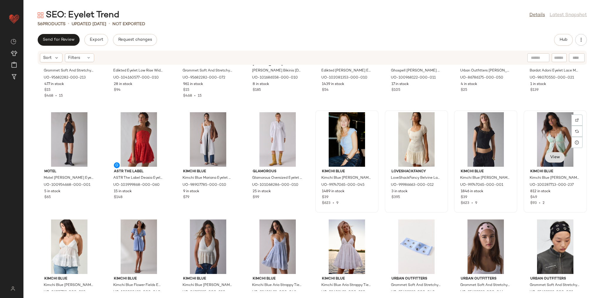
click at [553, 159] on span "View" at bounding box center [555, 157] width 10 height 5
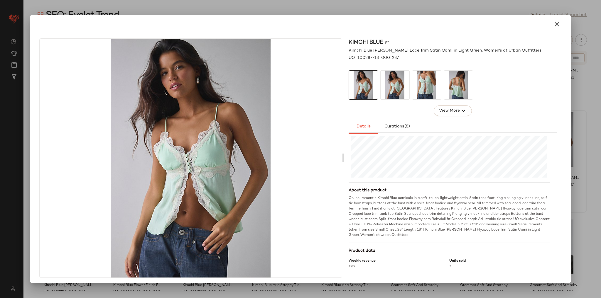
scroll to position [160, 0]
click at [554, 23] on icon "button" at bounding box center [557, 24] width 7 height 7
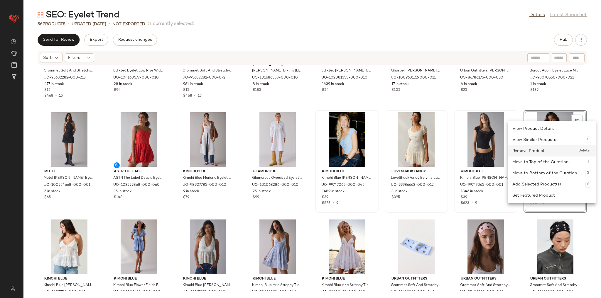
click at [535, 151] on div "Remove Product Delete" at bounding box center [551, 151] width 79 height 11
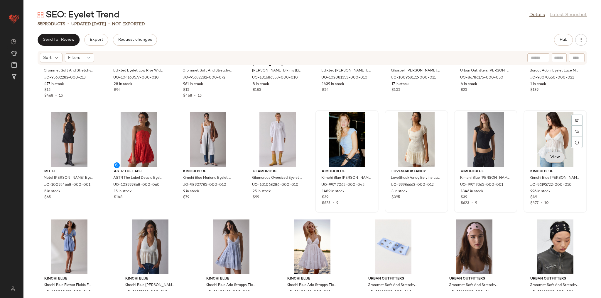
click at [552, 161] on button "View" at bounding box center [555, 157] width 20 height 11
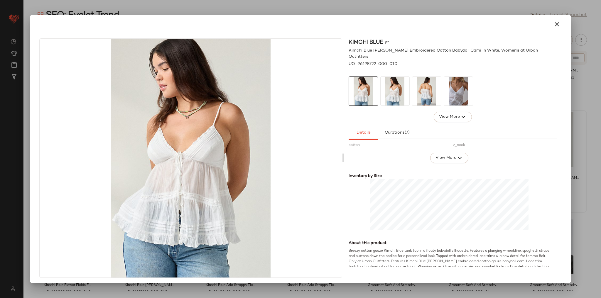
scroll to position [165, 0]
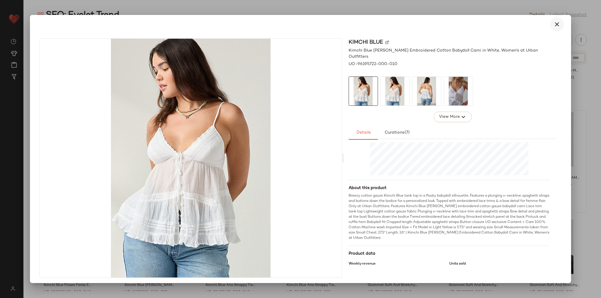
click at [550, 24] on button "button" at bounding box center [557, 24] width 14 height 14
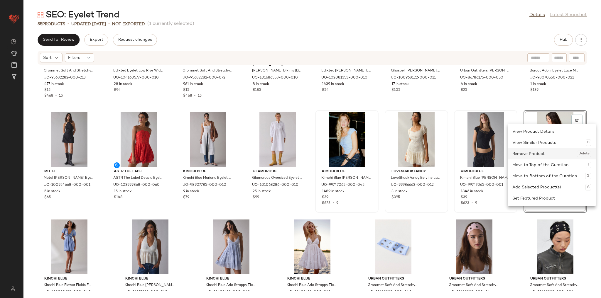
click at [544, 153] on div "Remove Product Delete" at bounding box center [551, 154] width 79 height 11
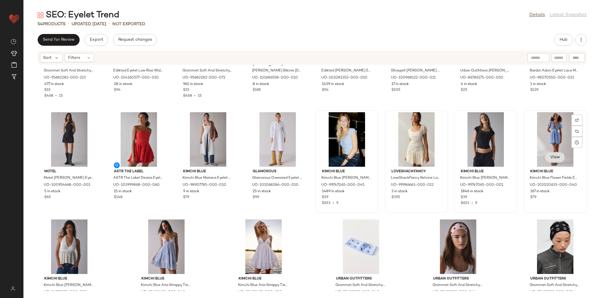
click at [555, 158] on span "View" at bounding box center [555, 157] width 10 height 5
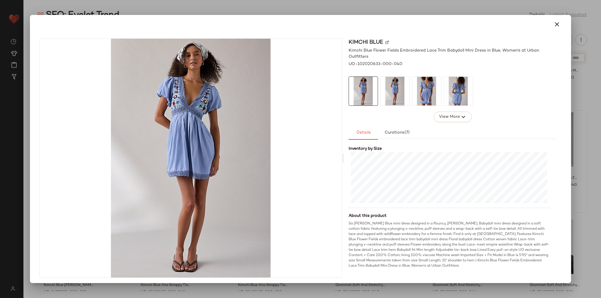
scroll to position [139, 0]
click at [554, 23] on icon "button" at bounding box center [557, 24] width 7 height 7
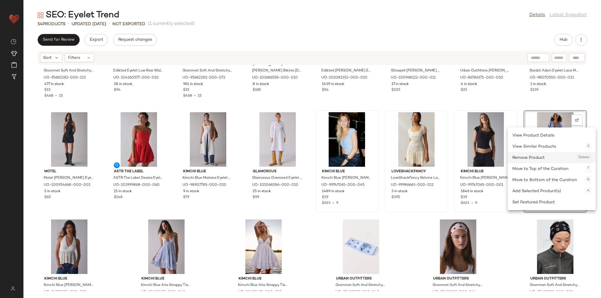
click at [545, 157] on div "Remove Product Delete" at bounding box center [551, 157] width 79 height 11
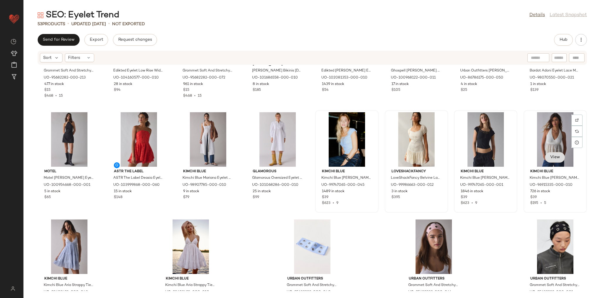
click at [552, 159] on span "View" at bounding box center [555, 157] width 10 height 5
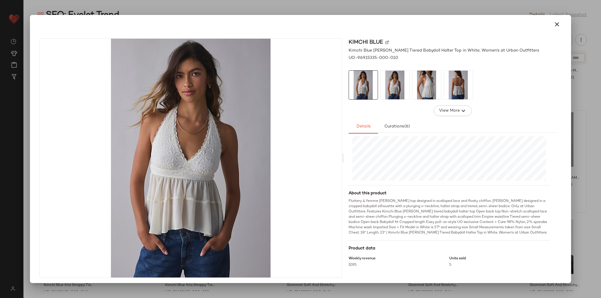
scroll to position [155, 0]
click at [554, 25] on icon "button" at bounding box center [557, 24] width 7 height 7
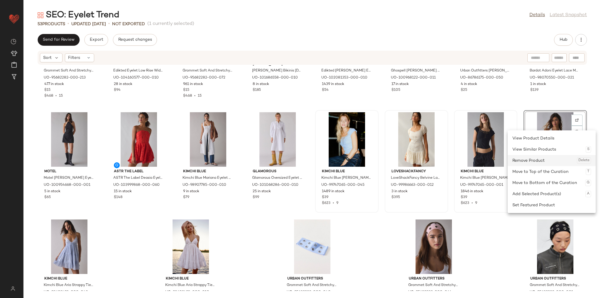
click at [545, 164] on div "Remove Product Delete" at bounding box center [551, 160] width 79 height 11
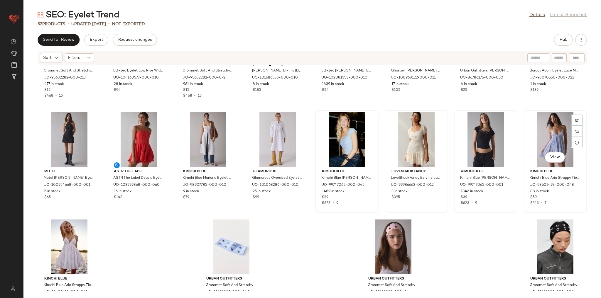
click at [545, 138] on div "View" at bounding box center [555, 139] width 59 height 55
click at [553, 160] on button "View" at bounding box center [555, 157] width 20 height 11
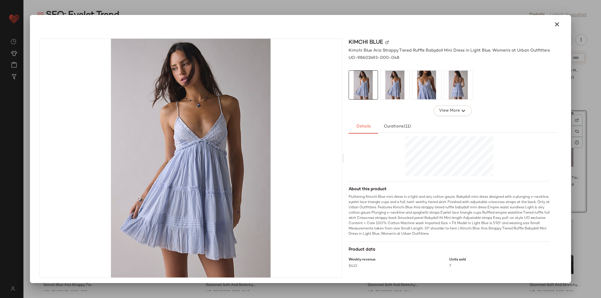
scroll to position [160, 0]
click at [550, 27] on button "button" at bounding box center [557, 24] width 14 height 14
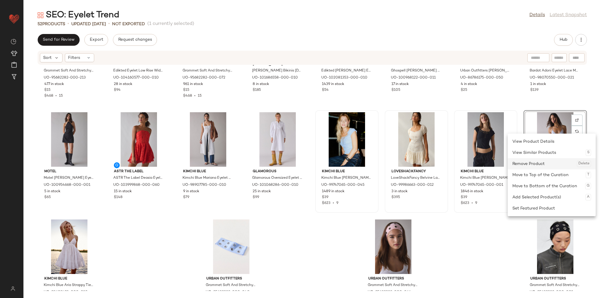
click at [547, 164] on div "Remove Product Delete" at bounding box center [551, 163] width 79 height 11
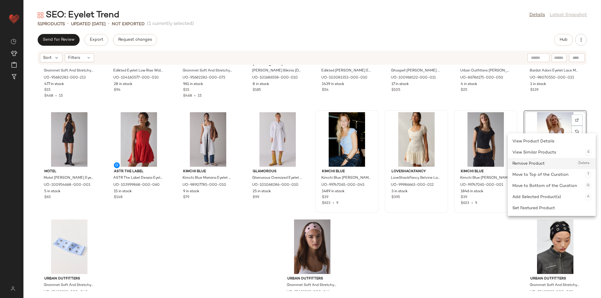
click at [551, 161] on div "Remove Product Delete" at bounding box center [551, 163] width 79 height 11
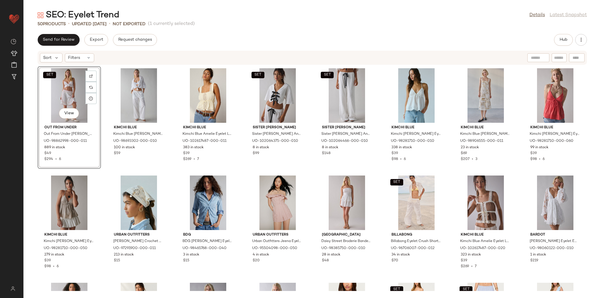
click at [108, 173] on div "SET View Out From Under Out From Under Jolie Ruffle Eyelet Lace Long Bloomer in…" at bounding box center [312, 178] width 578 height 226
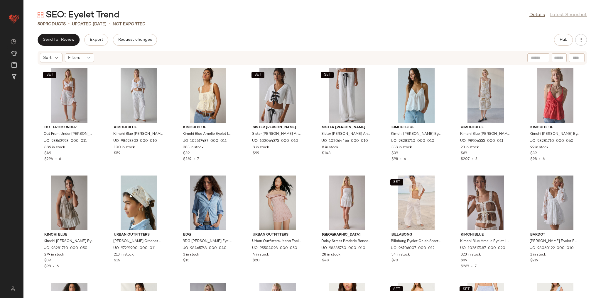
click at [379, 170] on div "SET Out From Under Out From Under Jolie Ruffle Eyelet Lace Long Bloomer in Ivor…" at bounding box center [312, 178] width 578 height 226
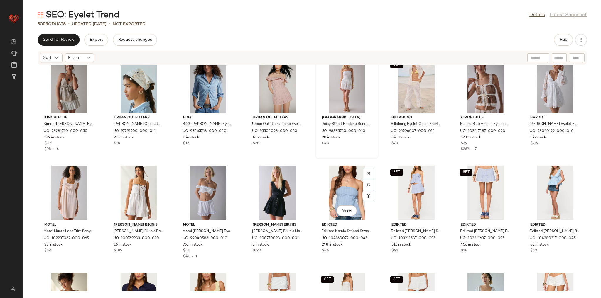
scroll to position [141, 0]
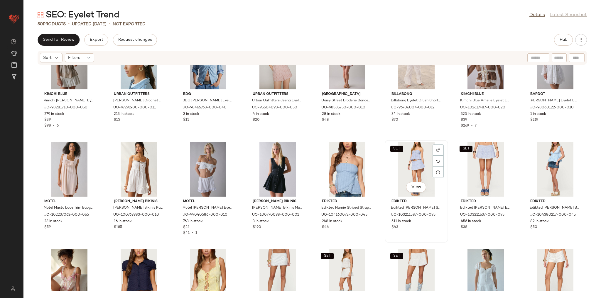
click at [390, 176] on div "SET View" at bounding box center [416, 169] width 59 height 55
click at [465, 173] on div "SET View" at bounding box center [485, 169] width 59 height 55
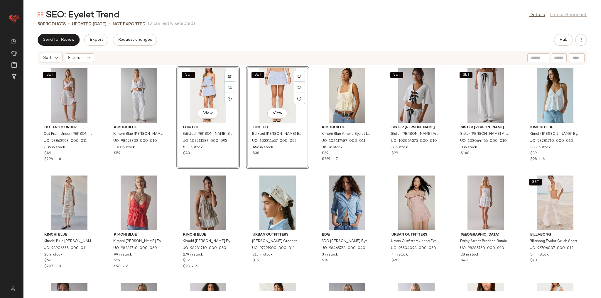
click at [170, 171] on div "SET Out From Under Out From Under Jolie Ruffle Eyelet Lace Long Bloomer in Ivor…" at bounding box center [312, 178] width 578 height 226
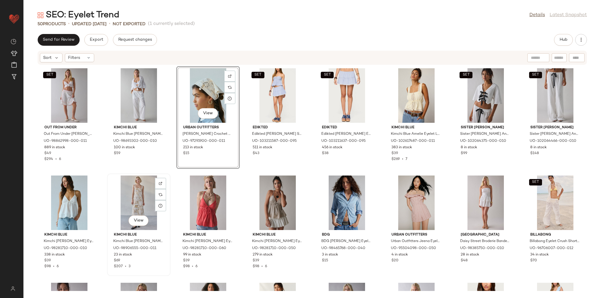
click at [170, 177] on div "View Kimchi Blue Kimchi Blue Martina Lace Trim Button-Front Midi Dress in Ivory…" at bounding box center [138, 225] width 63 height 103
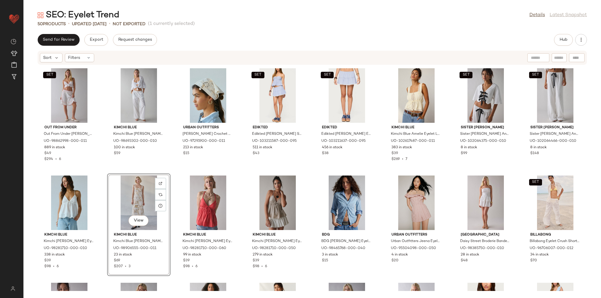
click at [171, 172] on div "SET Out From Under Out From Under Jolie Ruffle Eyelet Lace Long Bloomer in Ivor…" at bounding box center [312, 178] width 578 height 226
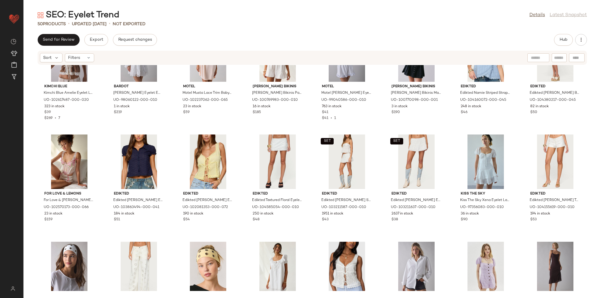
scroll to position [263, 0]
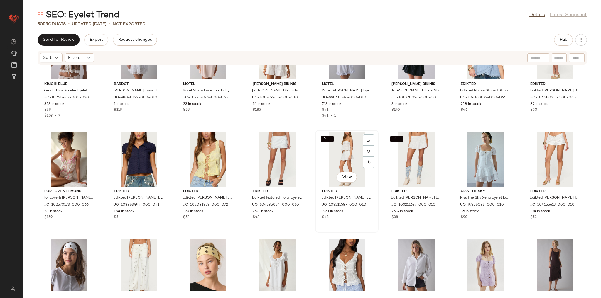
click at [334, 157] on div "SET View" at bounding box center [346, 159] width 59 height 55
click at [406, 162] on div "SET View" at bounding box center [416, 159] width 59 height 55
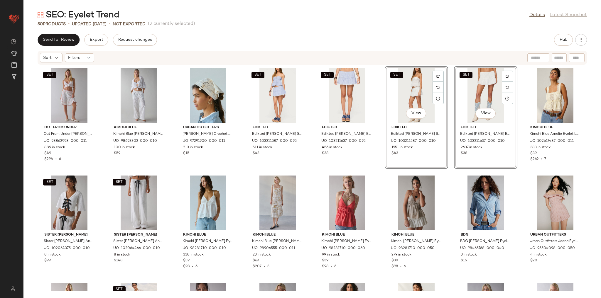
click at [382, 175] on div "SET Out From Under Out From Under Jolie Ruffle Eyelet Lace Long Bloomer in Ivor…" at bounding box center [312, 178] width 578 height 226
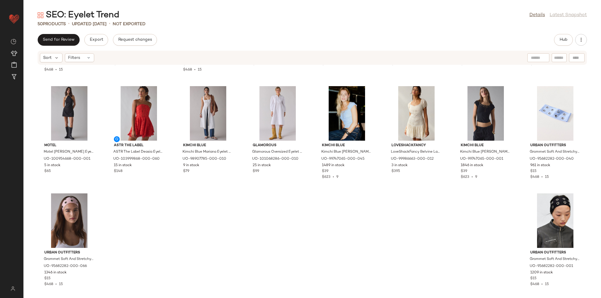
scroll to position [527, 0]
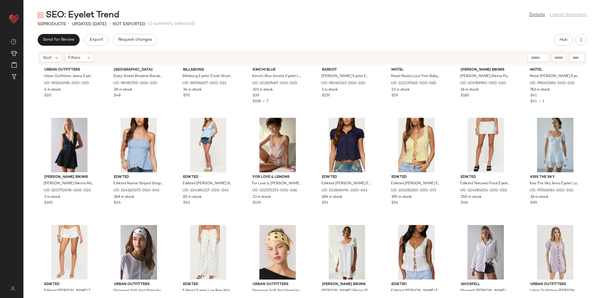
scroll to position [310, 0]
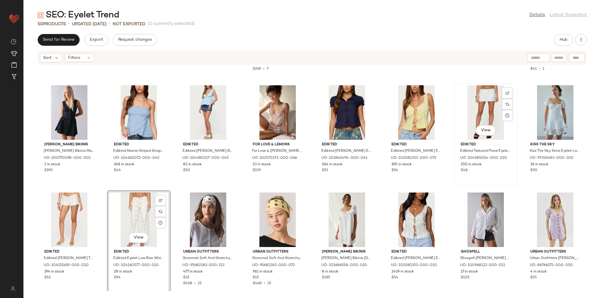
scroll to position [309, 0]
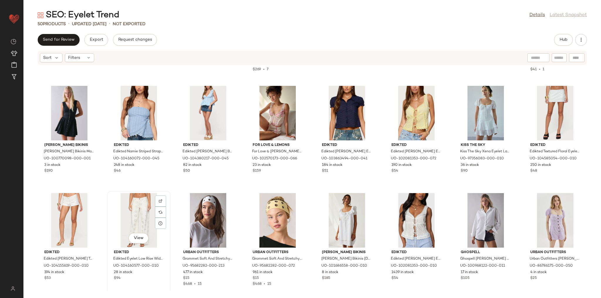
click at [136, 213] on div "View" at bounding box center [138, 220] width 59 height 55
click at [546, 105] on div "View" at bounding box center [555, 113] width 59 height 55
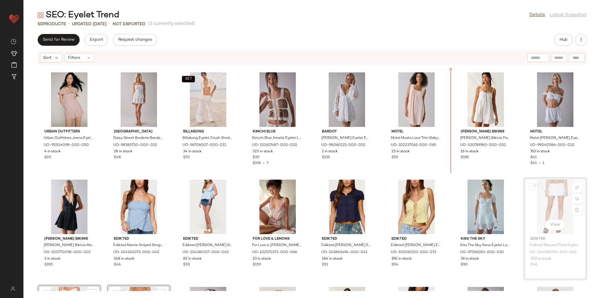
scroll to position [210, 0]
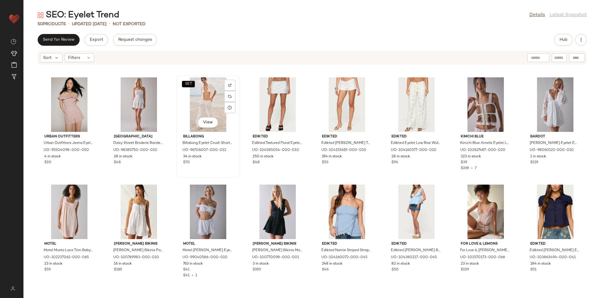
click at [199, 108] on div "SET View" at bounding box center [207, 104] width 59 height 55
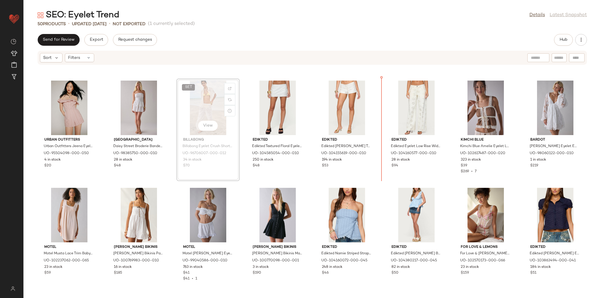
scroll to position [206, 0]
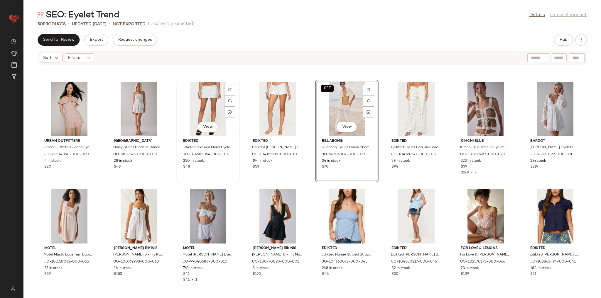
click at [215, 102] on div "View" at bounding box center [207, 109] width 59 height 55
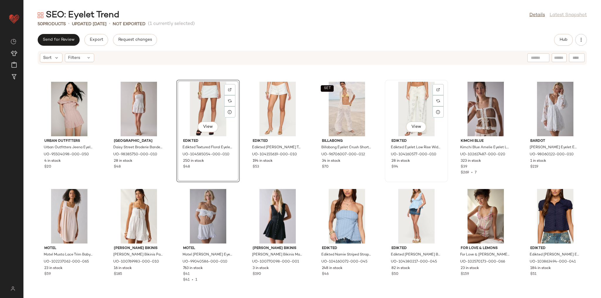
click at [411, 111] on div "View" at bounding box center [416, 109] width 59 height 55
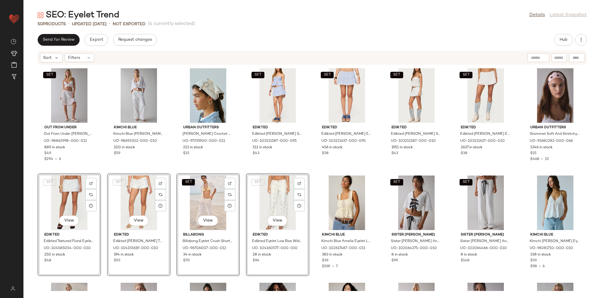
click at [310, 170] on div "SET Out From Under Out From Under Jolie Ruffle Eyelet Lace Long Bloomer in Ivor…" at bounding box center [312, 178] width 578 height 226
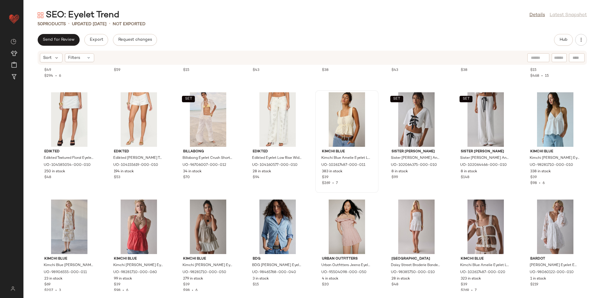
scroll to position [94, 0]
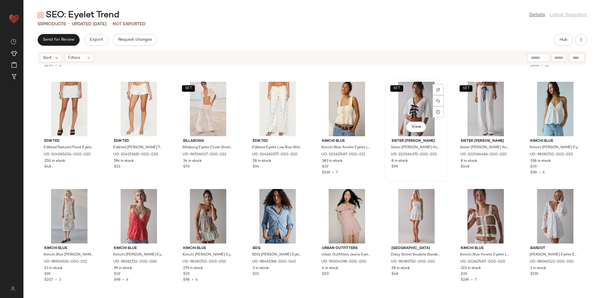
click at [393, 113] on div "SET View" at bounding box center [416, 109] width 59 height 55
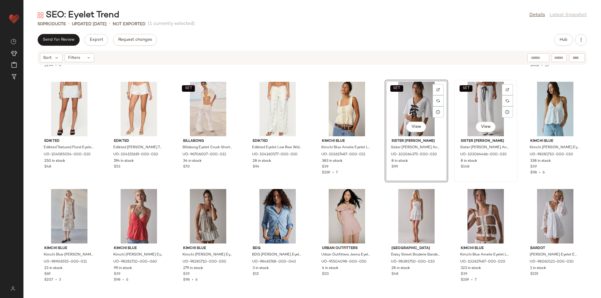
click at [488, 107] on div "SET View" at bounding box center [485, 109] width 59 height 55
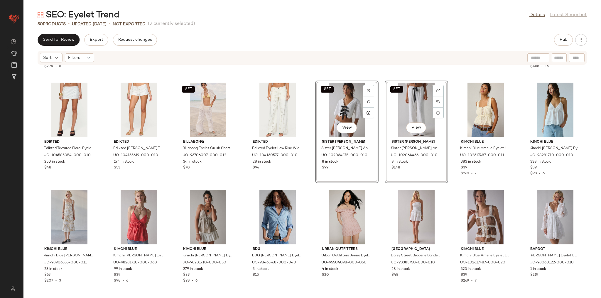
click at [312, 190] on div "SET Out From Under Out From Under Jolie Ruffle Eyelet Lace Long Bloomer in Ivor…" at bounding box center [312, 178] width 578 height 226
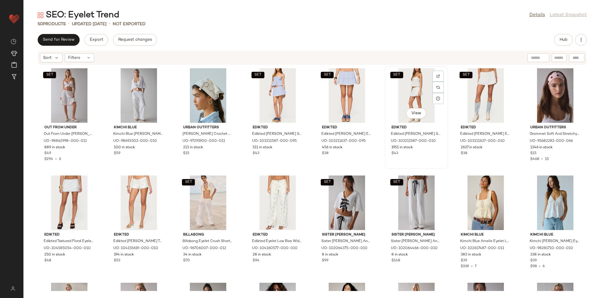
click at [402, 95] on div "SET View" at bounding box center [416, 95] width 59 height 55
click at [475, 99] on div "SET View" at bounding box center [485, 95] width 59 height 55
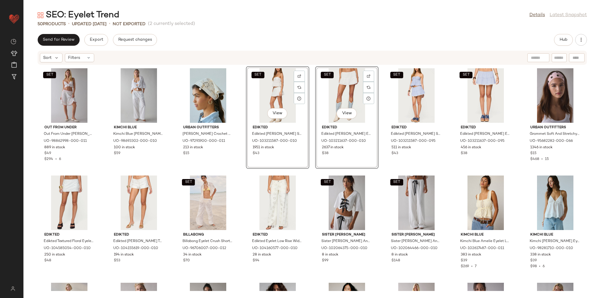
click at [308, 174] on div "SET Out From Under Out From Under Jolie Ruffle Eyelet Lace Long Bloomer in Ivor…" at bounding box center [312, 178] width 578 height 226
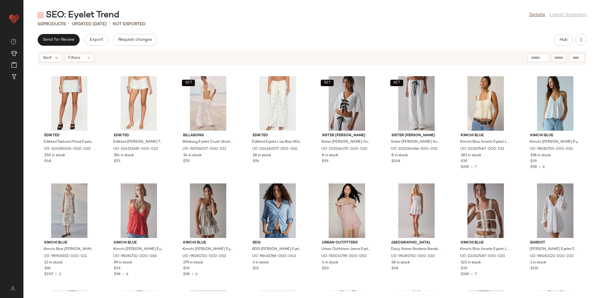
scroll to position [81, 0]
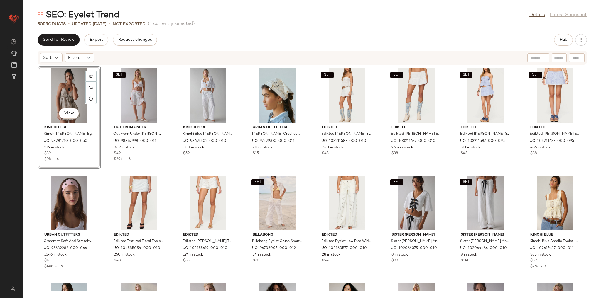
click at [106, 170] on div "View Kimchi Blue Kimchi Blue Bailey Eyelet Lace Babydoll Tank Top in String, Wo…" at bounding box center [312, 178] width 578 height 226
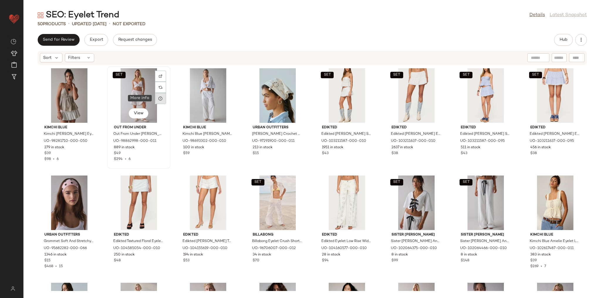
click at [158, 96] on icon at bounding box center [160, 98] width 5 height 5
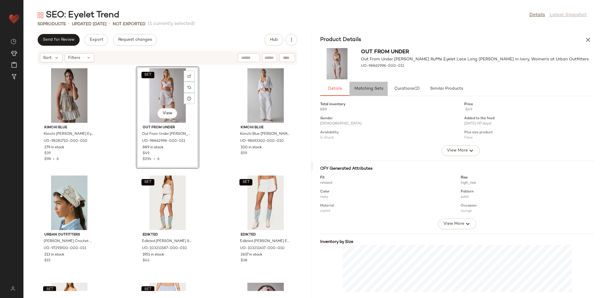
click at [368, 86] on button "Matching Sets" at bounding box center [369, 89] width 38 height 14
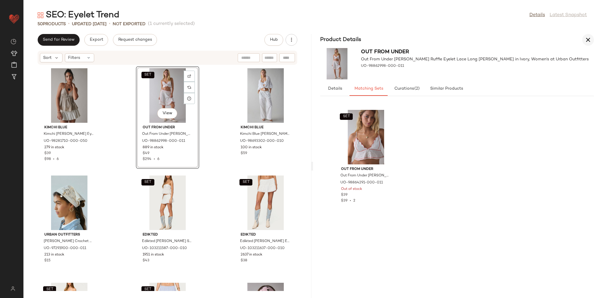
click at [588, 38] on icon "button" at bounding box center [588, 39] width 7 height 7
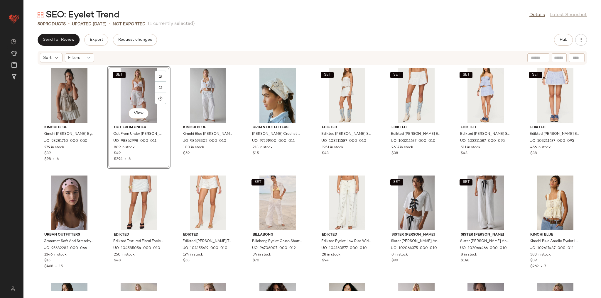
click at [311, 175] on div "Kimchi Blue Kimchi Blue Bailey Eyelet Lace Babydoll Tank Top in String, Women's…" at bounding box center [312, 178] width 578 height 226
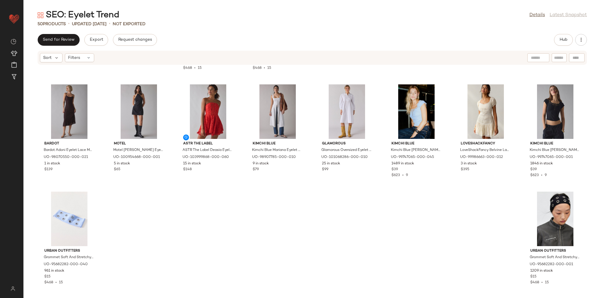
scroll to position [527, 0]
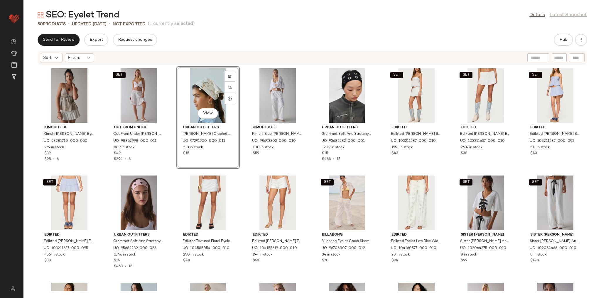
click at [173, 174] on div "Kimchi Blue Kimchi Blue Bailey Eyelet Lace Babydoll Tank Top in String, Women's…" at bounding box center [312, 178] width 578 height 226
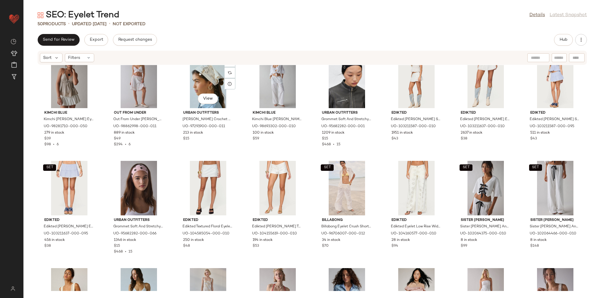
scroll to position [122, 0]
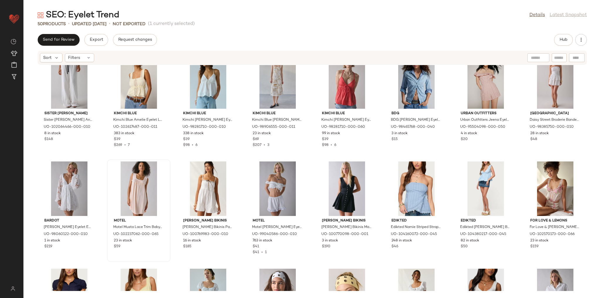
scroll to position [240, 0]
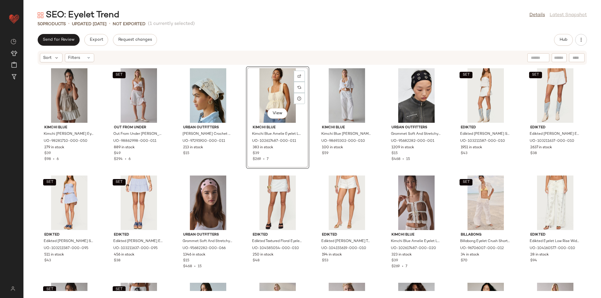
click at [250, 166] on div "View Kimchi Blue Kimchi Blue Amelie Eyelet Lace Trim Tie-Front Babydoll Top in …" at bounding box center [277, 117] width 63 height 103
click at [243, 171] on div "Kimchi Blue Kimchi Blue Bailey Eyelet Lace Babydoll Tank Top in String, Women's…" at bounding box center [312, 178] width 578 height 226
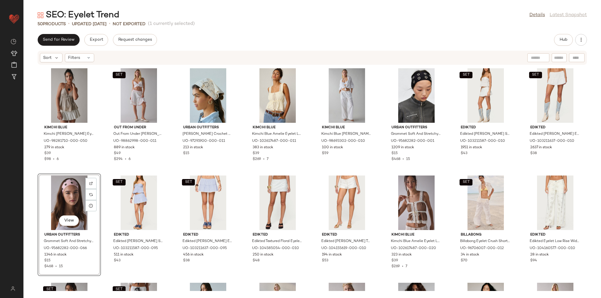
click at [517, 166] on div "Kimchi Blue Kimchi Blue Bailey Eyelet Lace Babydoll Tank Top in String, Women's…" at bounding box center [312, 178] width 578 height 226
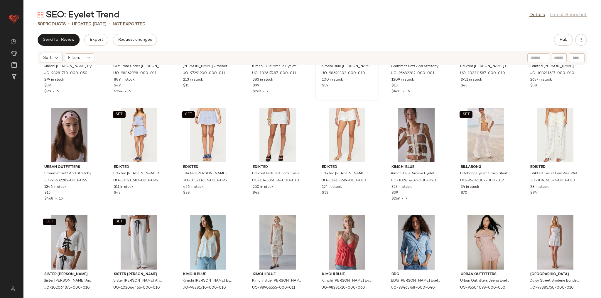
scroll to position [70, 0]
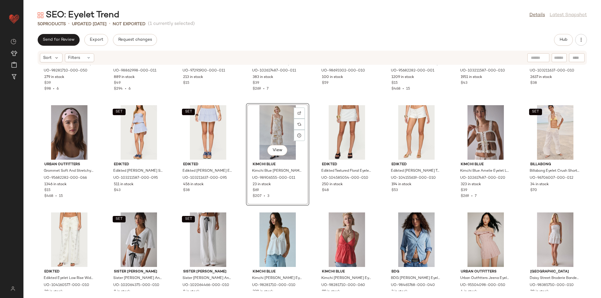
click at [243, 215] on div "Kimchi Blue Kimchi Blue Bailey Eyelet Lace Babydoll Tank Top in String, Women's…" at bounding box center [312, 178] width 578 height 226
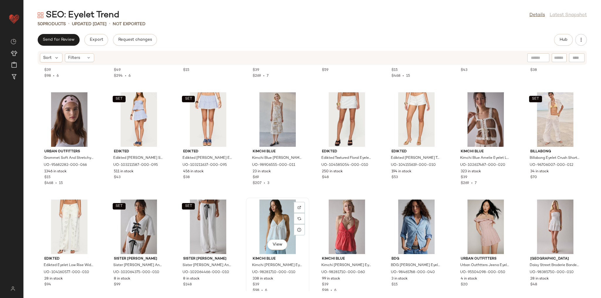
scroll to position [94, 0]
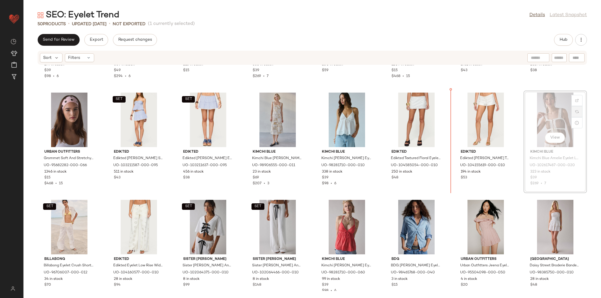
scroll to position [83, 0]
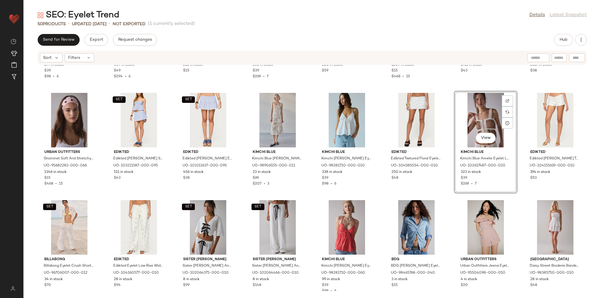
click at [448, 137] on div "Kimchi Blue Kimchi Blue Bailey Eyelet Lace Babydoll Tank Top in String, Women's…" at bounding box center [312, 178] width 578 height 226
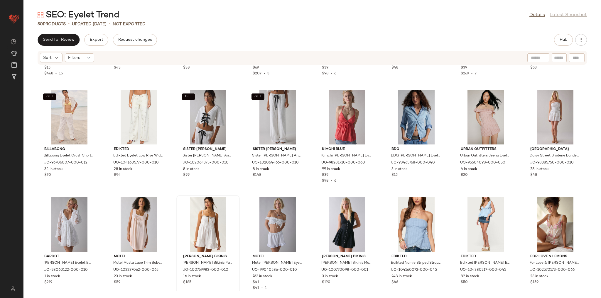
scroll to position [228, 0]
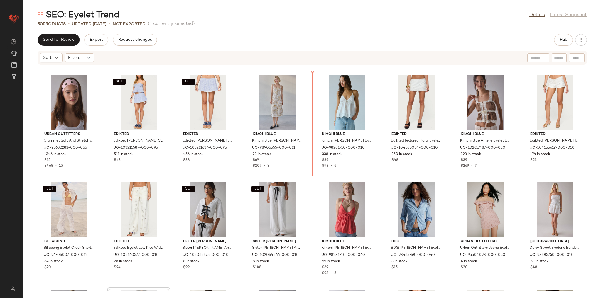
scroll to position [86, 0]
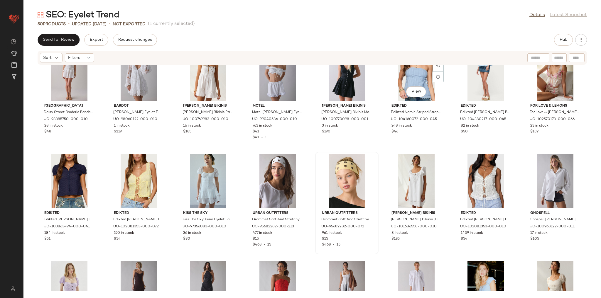
scroll to position [349, 0]
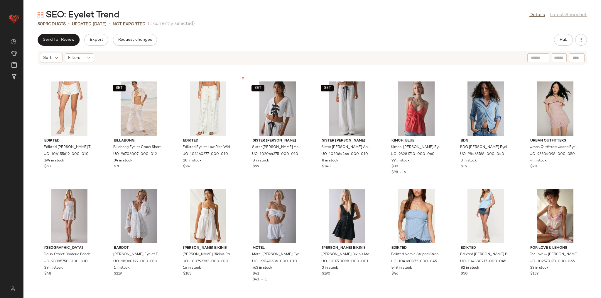
scroll to position [202, 0]
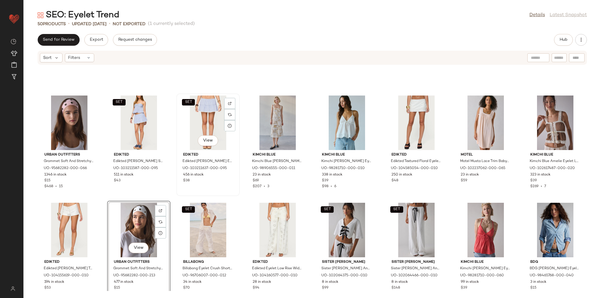
scroll to position [84, 0]
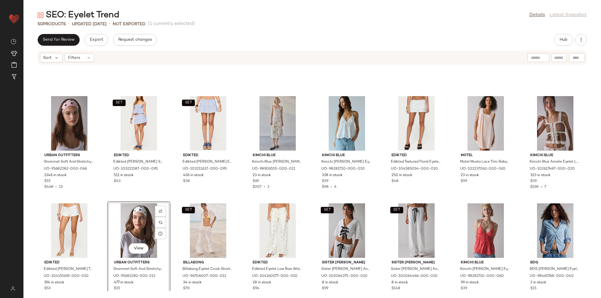
click at [173, 162] on div "Urban Outfitters Grommet Soft And Stretchy Wide Headband in Pink, Women's at Ur…" at bounding box center [312, 178] width 578 height 226
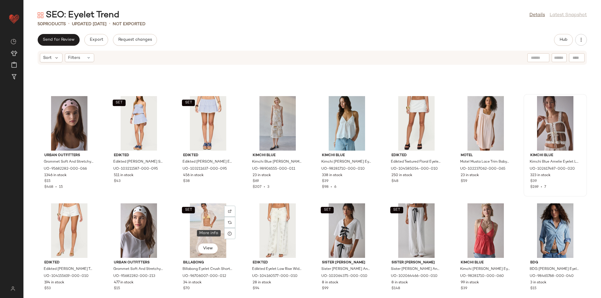
click at [225, 234] on div at bounding box center [229, 233] width 11 height 11
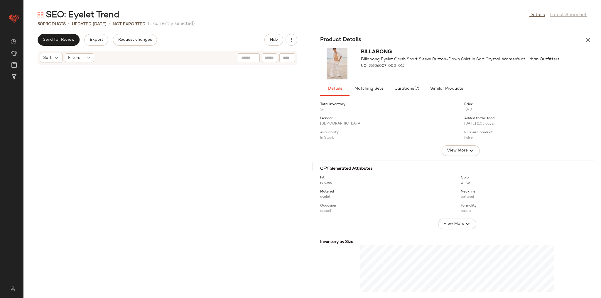
scroll to position [537, 0]
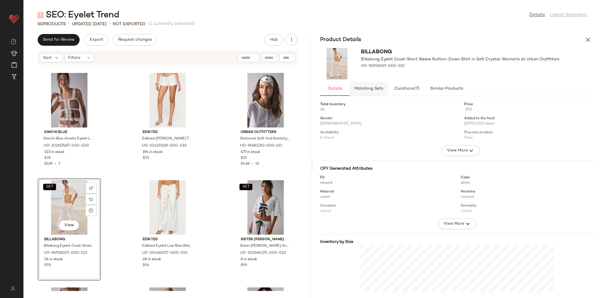
drag, startPoint x: 373, startPoint y: 90, endPoint x: 372, endPoint y: 81, distance: 8.8
click at [373, 89] on span "Matching Sets" at bounding box center [368, 89] width 29 height 5
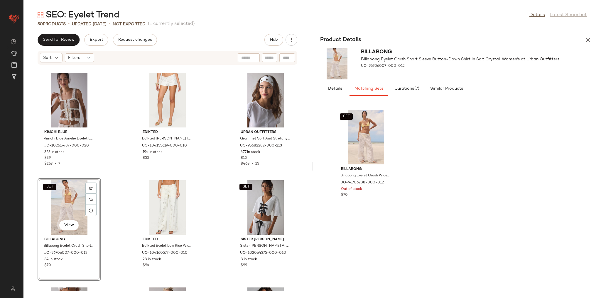
click at [586, 38] on icon "button" at bounding box center [588, 39] width 7 height 7
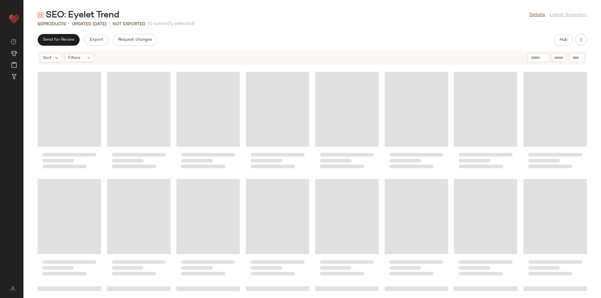
scroll to position [112, 0]
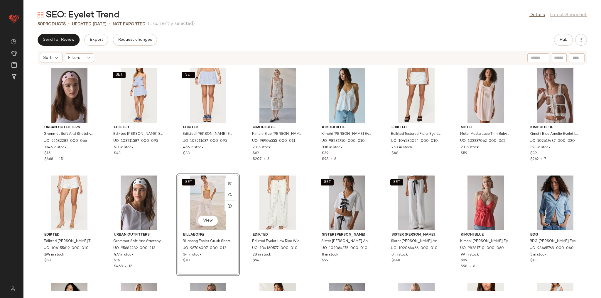
click at [232, 169] on div "Urban Outfitters Grommet Soft And Stretchy Wide Headband in Pink, Women's at Ur…" at bounding box center [312, 178] width 578 height 226
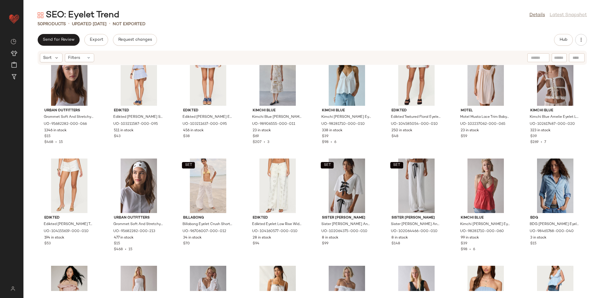
scroll to position [183, 0]
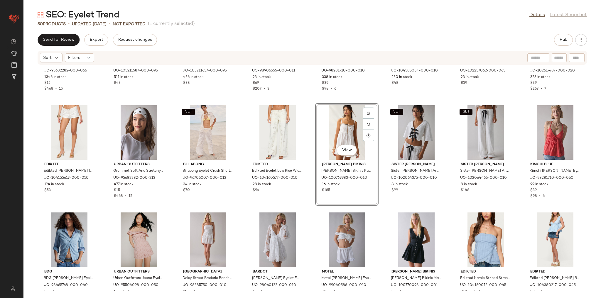
click at [311, 212] on div "Urban Outfitters Grommet Soft And Stretchy Wide Headband in Pink, Women's at Ur…" at bounding box center [312, 178] width 578 height 226
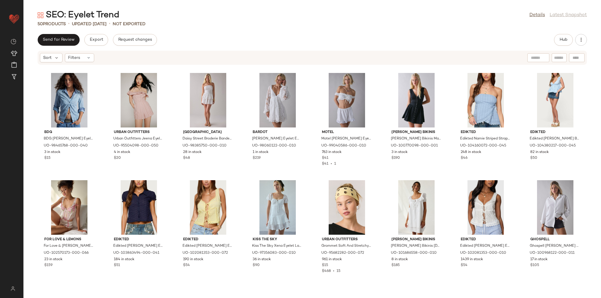
scroll to position [323, 0]
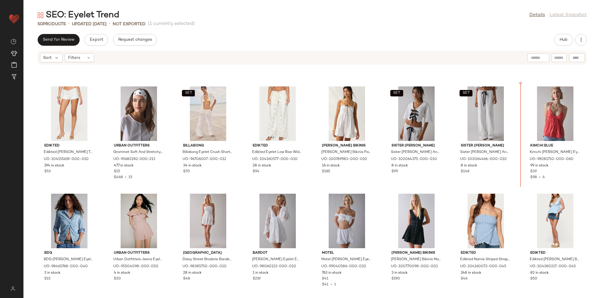
scroll to position [198, 0]
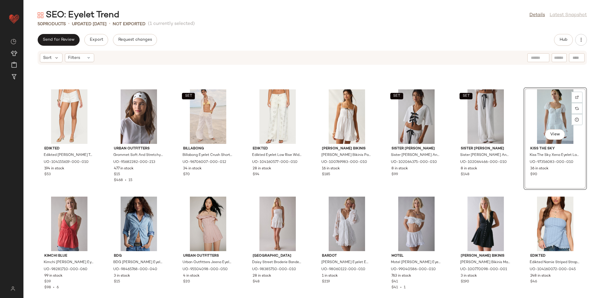
click at [447, 192] on div "Edikted Edikted Trisha Tassle Eyelet Shorts in White, Women's at Urban Outfitte…" at bounding box center [312, 178] width 578 height 226
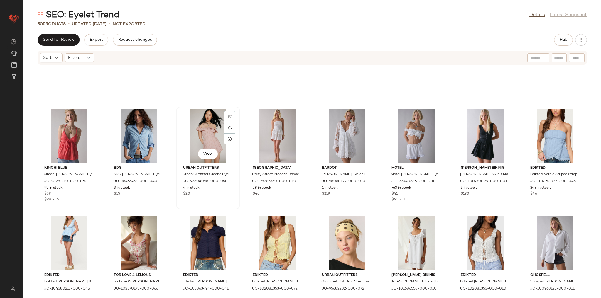
scroll to position [310, 0]
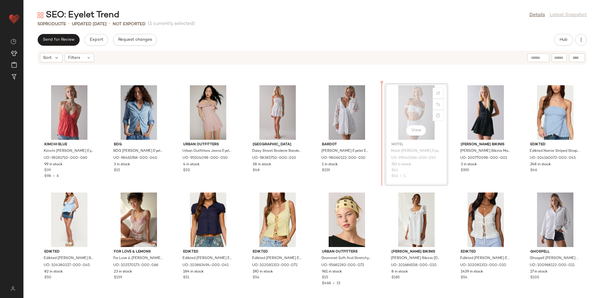
scroll to position [309, 0]
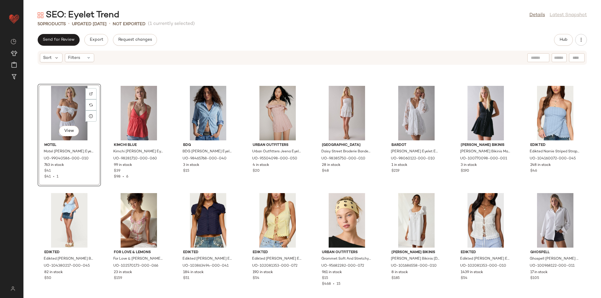
click at [101, 189] on div "View Motel Motel Corazon Cotton Eyelet Lace Trim Mini Skirt in White, Women's a…" at bounding box center [312, 178] width 578 height 226
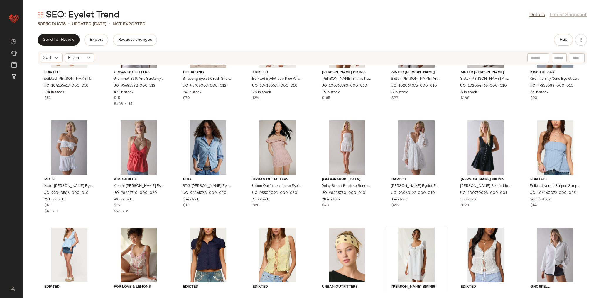
scroll to position [286, 0]
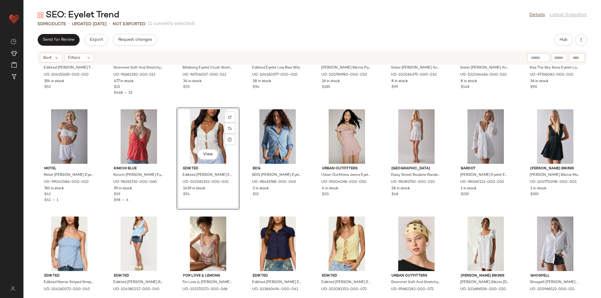
click at [252, 211] on div "Edikted Edikted Trisha Tassle Eyelet Shorts in White, Women's at Urban Outfitte…" at bounding box center [312, 178] width 578 height 226
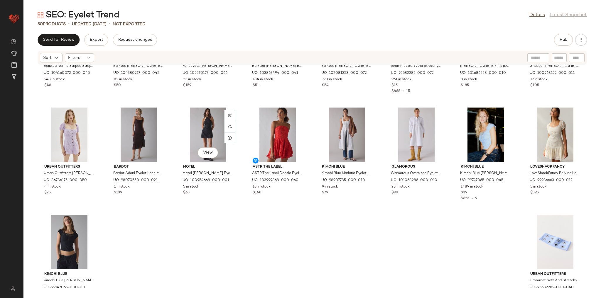
scroll to position [521, 0]
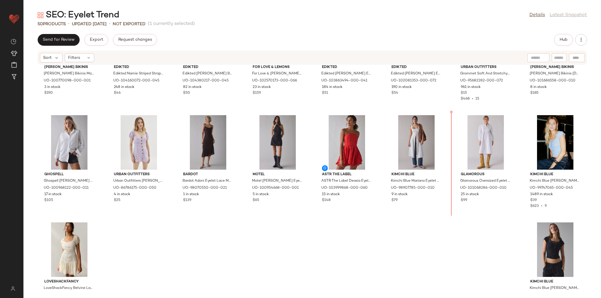
scroll to position [495, 0]
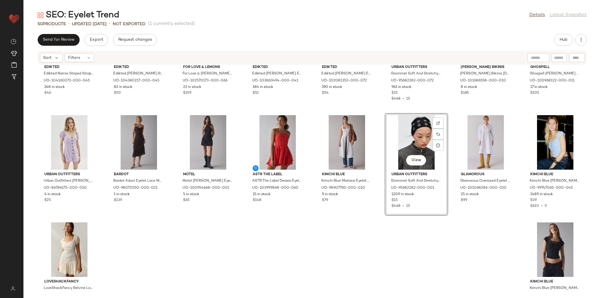
click at [409, 230] on div "Edikted Edikted Narnie Striped Strapless Wrap Top in Light/Blue, Women's at Urb…" at bounding box center [312, 178] width 578 height 226
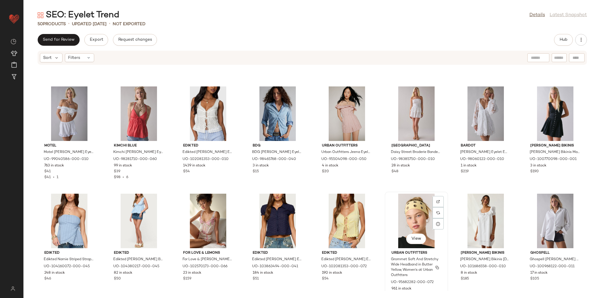
scroll to position [307, 0]
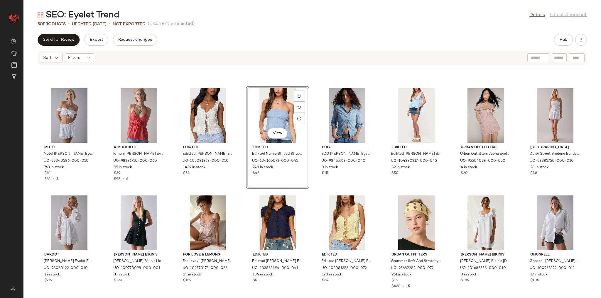
click at [308, 192] on div "Motel Motel Corazon Cotton Eyelet Lace Trim Mini Skirt in White, Women's at Urb…" at bounding box center [312, 178] width 578 height 226
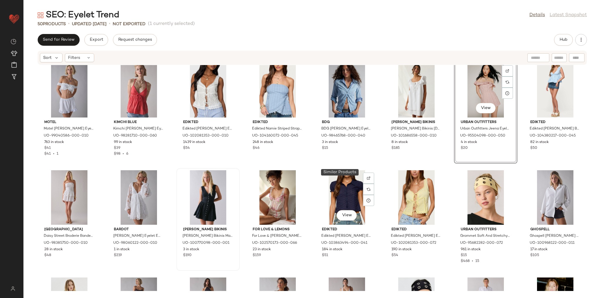
scroll to position [330, 0]
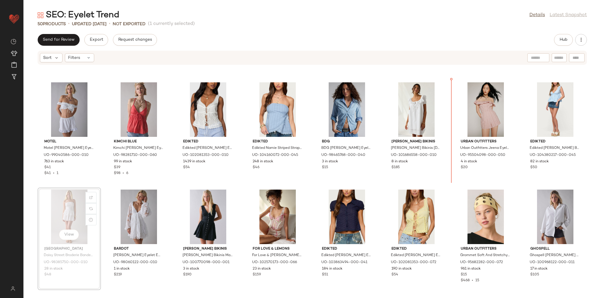
scroll to position [306, 0]
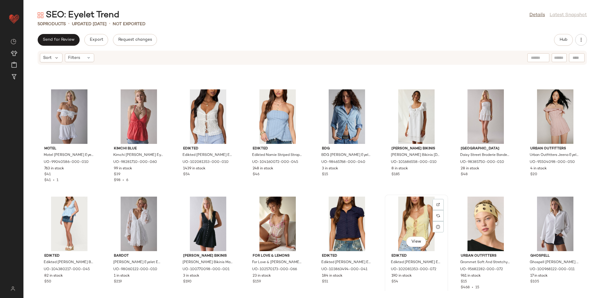
click at [444, 196] on div "View Edikted Edikted Fiore Eyelet Tie Front Top in Yellow, Women's at Urban Out…" at bounding box center [416, 246] width 62 height 102
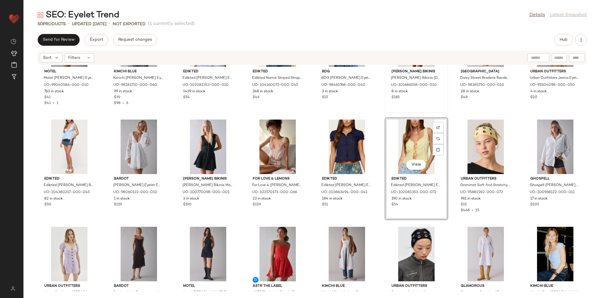
scroll to position [400, 0]
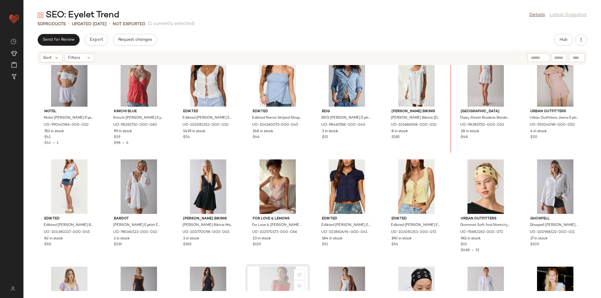
scroll to position [337, 0]
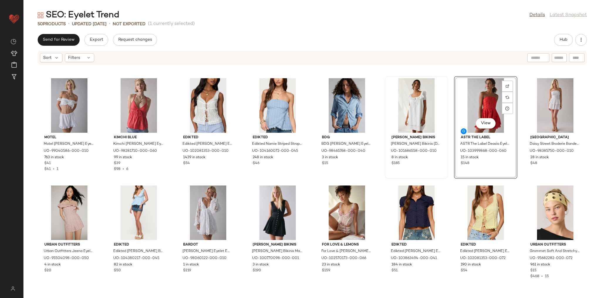
scroll to position [290, 0]
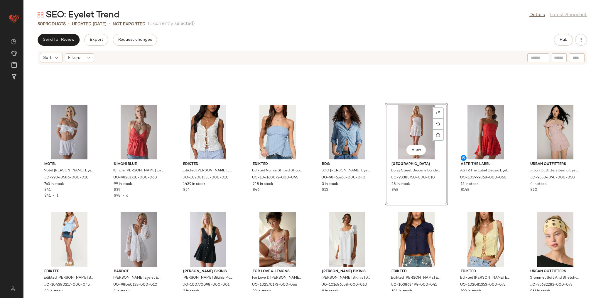
click at [381, 208] on div "Motel Motel Corazon Cotton Eyelet Lace Trim Mini Skirt in White, Women's at Urb…" at bounding box center [312, 178] width 578 height 226
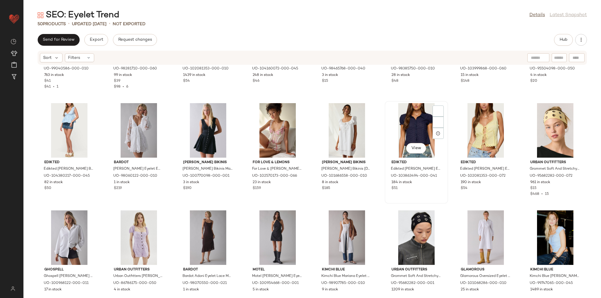
scroll to position [408, 0]
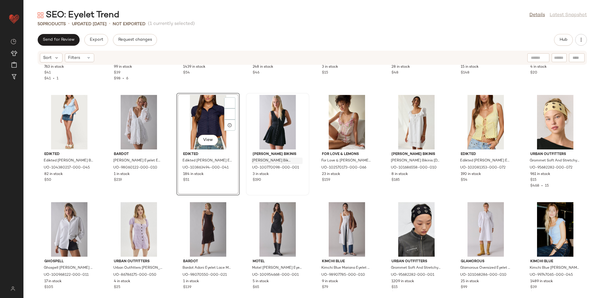
click at [189, 164] on div "Motel Motel Corazon Cotton Eyelet Lace Trim Mini Skirt in White, Women's at Urb…" at bounding box center [312, 178] width 578 height 226
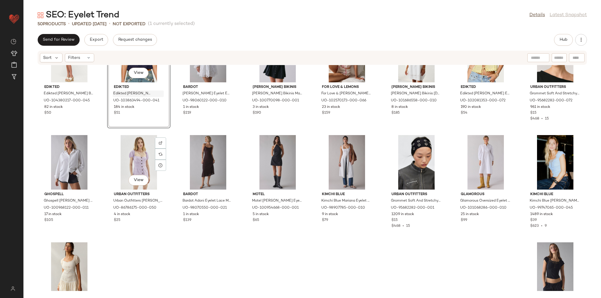
scroll to position [478, 0]
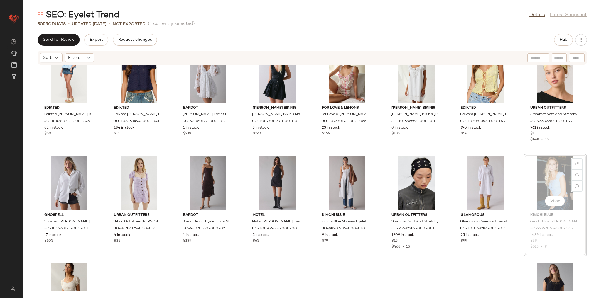
scroll to position [452, 0]
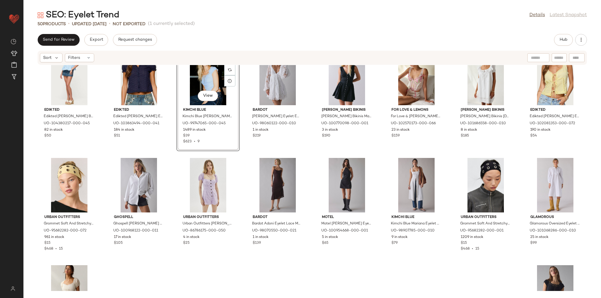
click at [174, 163] on div "Edikted Edikted Gizelle Cotton Babydoll Top in Light/Blue, Women's at Urban Out…" at bounding box center [312, 178] width 578 height 226
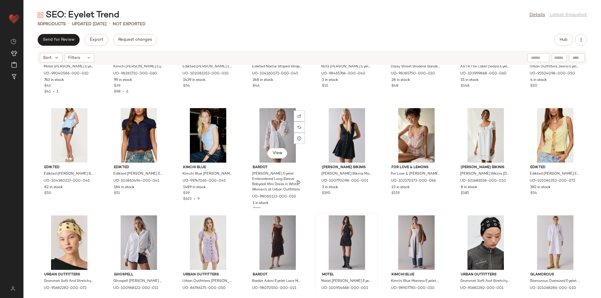
scroll to position [429, 0]
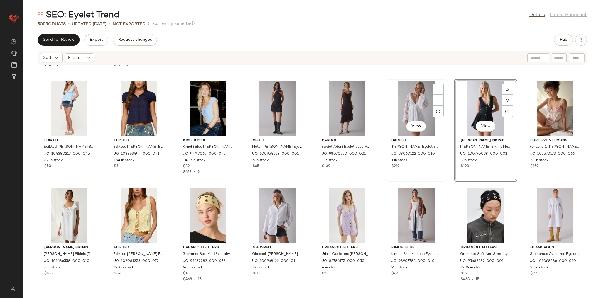
scroll to position [421, 0]
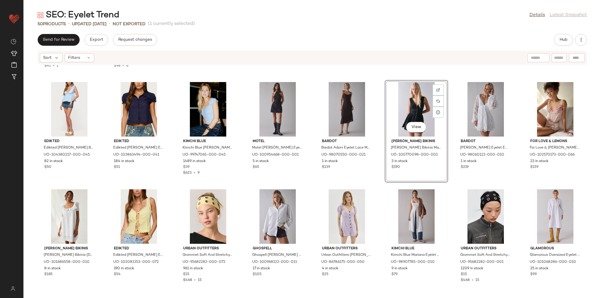
click at [446, 177] on div "Motel Motel Corazon Cotton Eyelet Lace Trim Mini Skirt in White, Women's at Urb…" at bounding box center [312, 178] width 578 height 226
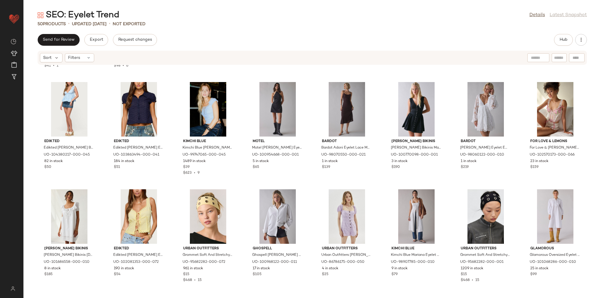
click at [445, 187] on div "Motel Motel Corazon Cotton Eyelet Lace Trim Mini Skirt in White, Women's at Urb…" at bounding box center [312, 178] width 578 height 226
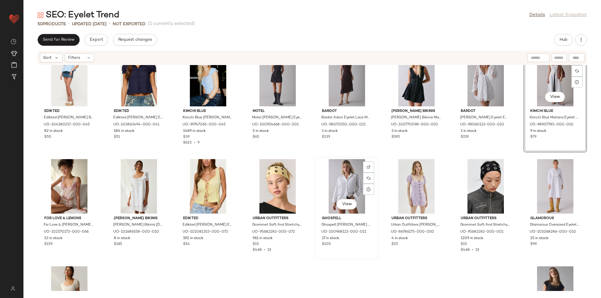
scroll to position [515, 0]
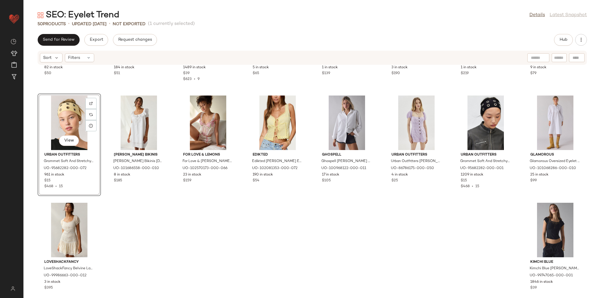
click at [198, 220] on div "Edikted Edikted Gizelle Cotton Babydoll Top in Light/Blue, Women's at Urban Out…" at bounding box center [312, 178] width 578 height 226
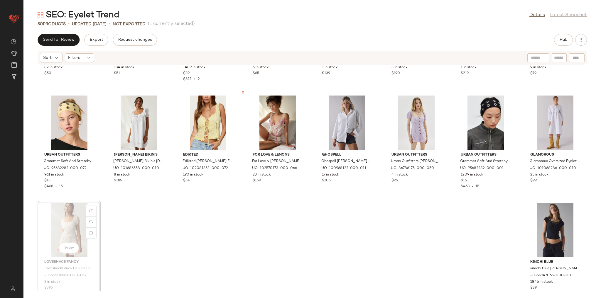
scroll to position [527, 0]
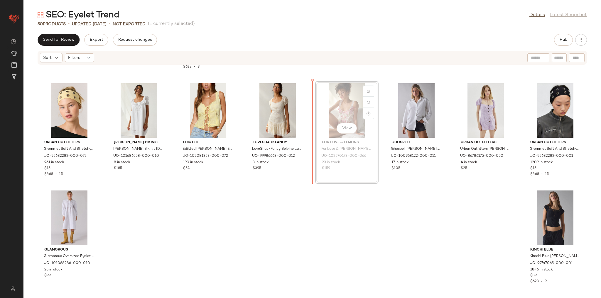
scroll to position [526, 0]
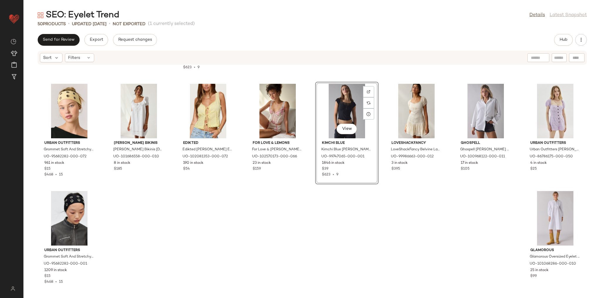
click at [400, 213] on div "Edikted Edikted Gizelle Cotton Babydoll Top in Light/Blue, Women's at Urban Out…" at bounding box center [312, 178] width 578 height 226
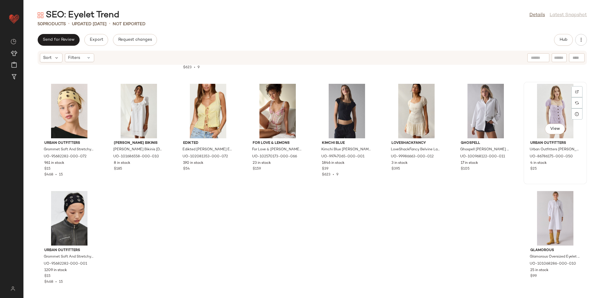
scroll to position [526, 0]
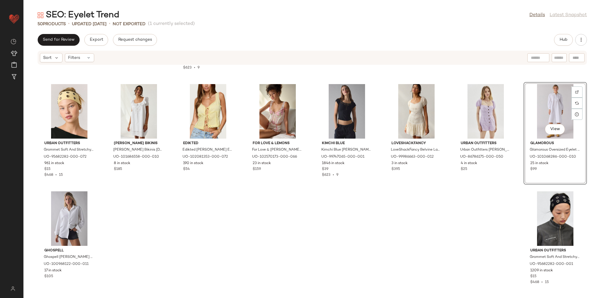
click at [455, 236] on div "Edikted Edikted Gizelle Cotton Babydoll Top in Light/Blue, Women's at Urban Out…" at bounding box center [312, 178] width 578 height 226
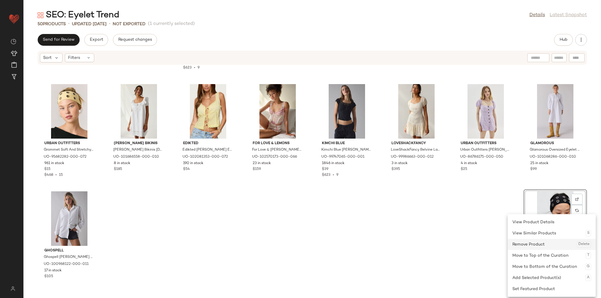
click at [548, 242] on div "Remove Product Delete" at bounding box center [551, 244] width 79 height 11
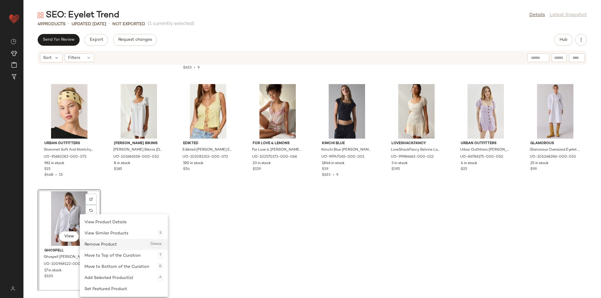
click at [105, 244] on div "Remove Product Delete" at bounding box center [124, 244] width 79 height 11
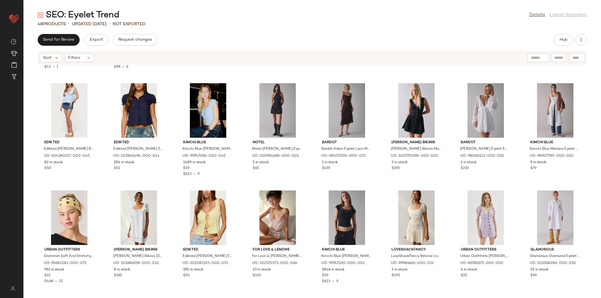
scroll to position [419, 0]
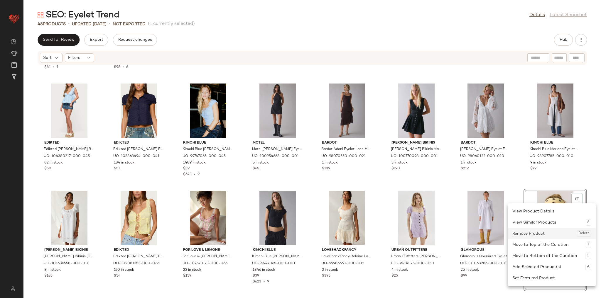
click at [548, 231] on div "Remove Product Delete" at bounding box center [551, 233] width 79 height 11
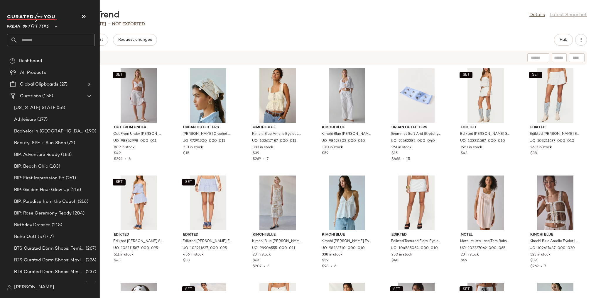
click at [40, 36] on input "text" at bounding box center [56, 40] width 77 height 12
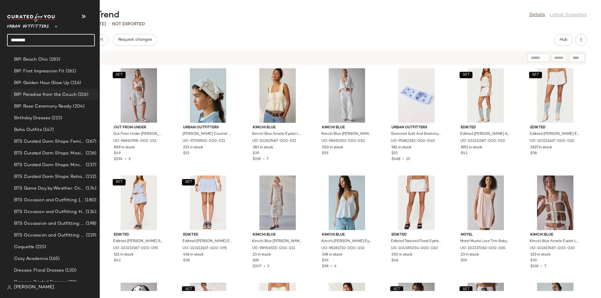
scroll to position [117, 0]
click at [65, 41] on input "********" at bounding box center [51, 40] width 88 height 12
type input "********"
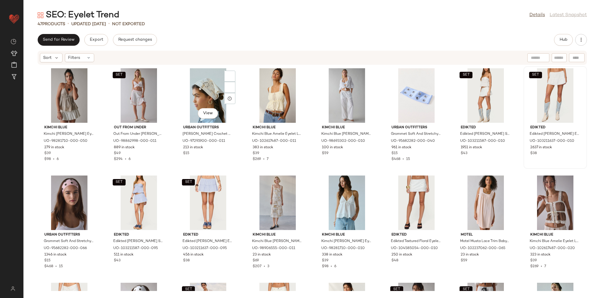
scroll to position [0, 0]
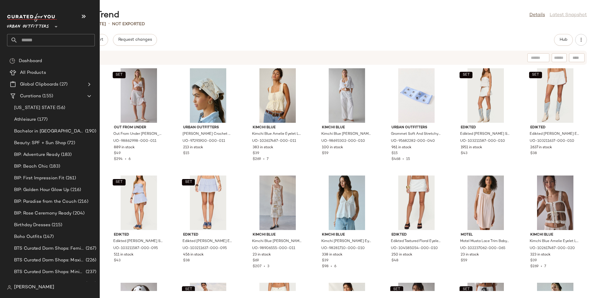
click at [45, 32] on div "Urban Outfitters **" at bounding box center [51, 30] width 88 height 33
click at [43, 36] on input "text" at bounding box center [56, 40] width 77 height 12
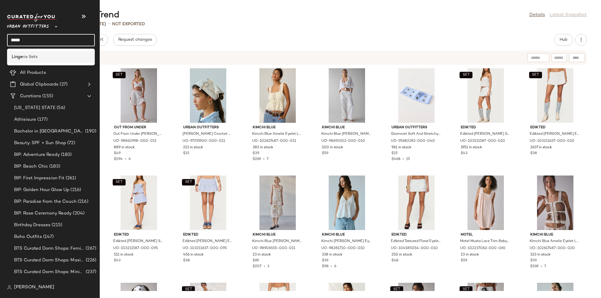
type input "*****"
click at [52, 59] on div "Linge rie Sets" at bounding box center [51, 57] width 78 height 6
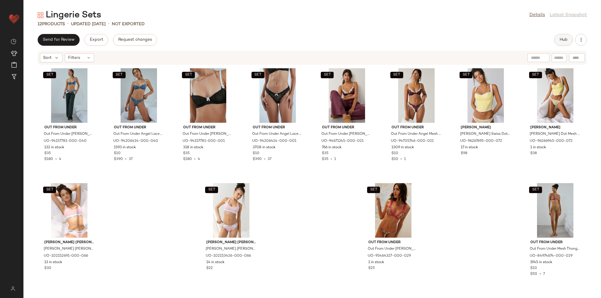
click at [559, 41] on span "Hub" at bounding box center [563, 40] width 8 height 5
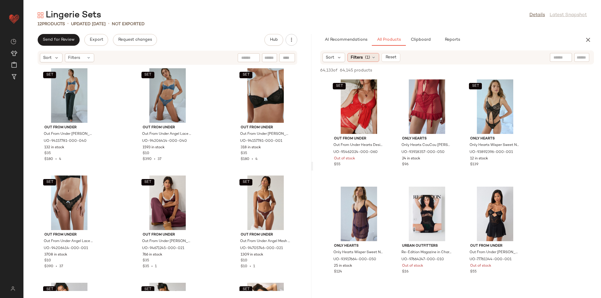
click at [372, 60] on icon at bounding box center [373, 57] width 5 height 5
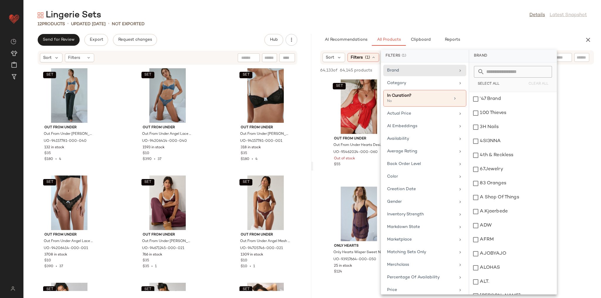
click at [487, 38] on div "AI Recommendations All Products Clipboard Reports" at bounding box center [447, 40] width 255 height 12
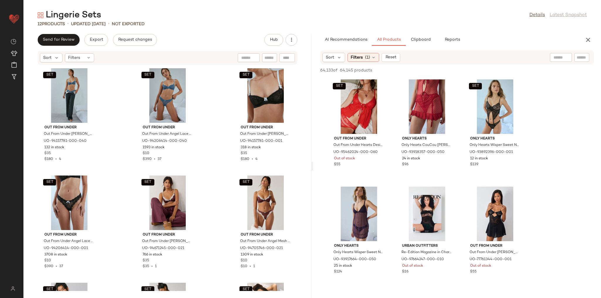
click at [577, 58] on div at bounding box center [581, 57] width 15 height 9
type input "*********"
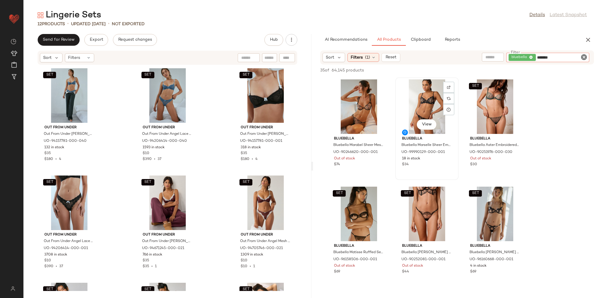
type input "********"
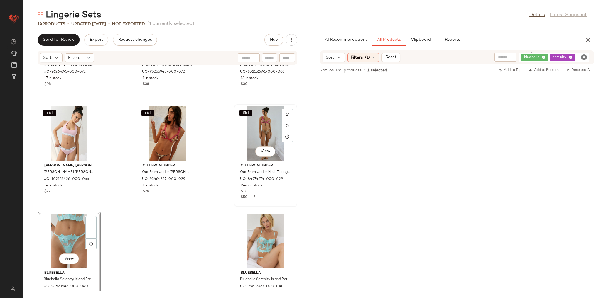
scroll to position [298, 0]
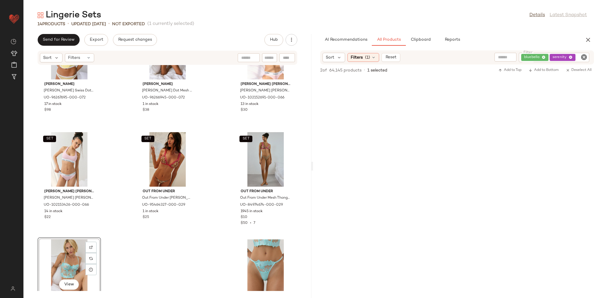
scroll to position [312, 0]
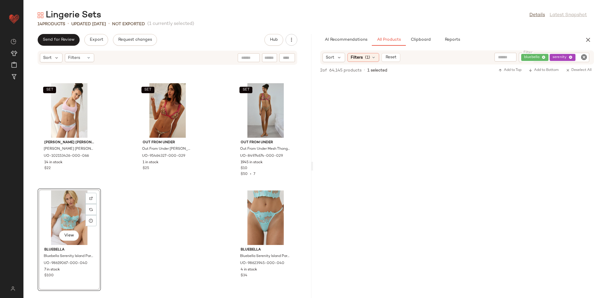
click at [585, 54] on icon "Clear Filter" at bounding box center [584, 57] width 7 height 7
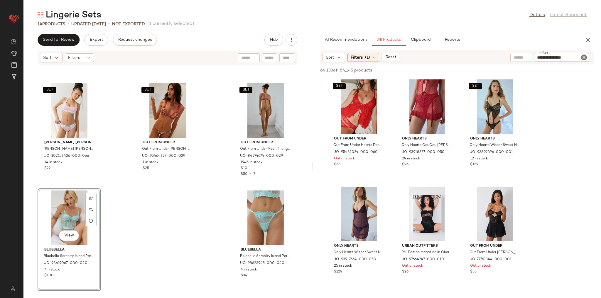
type input "**********"
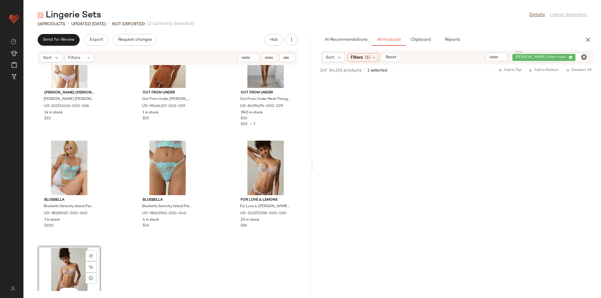
scroll to position [419, 0]
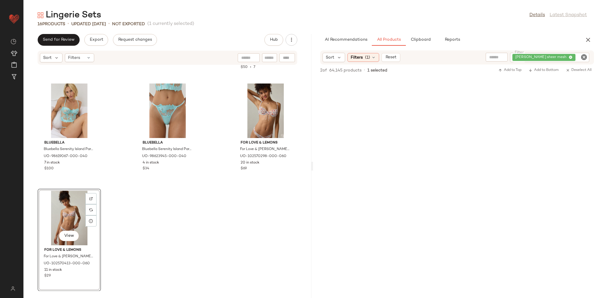
click at [586, 57] on icon "Clear Filter" at bounding box center [584, 57] width 7 height 7
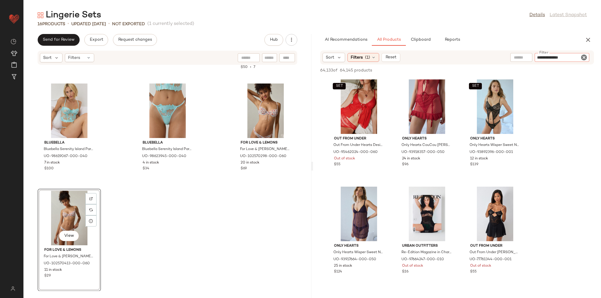
type input "**********"
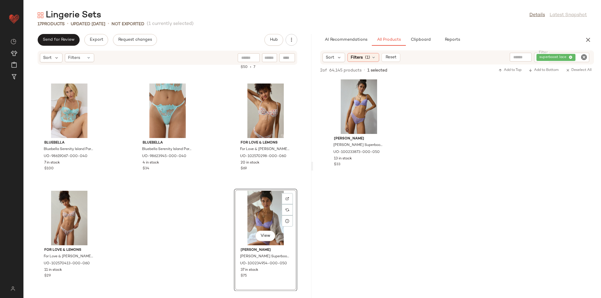
click at [359, 200] on div at bounding box center [457, 236] width 288 height 112
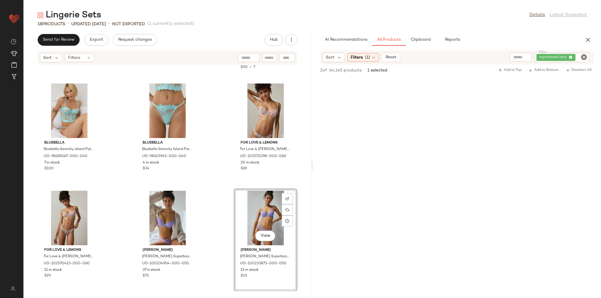
click at [301, 168] on div "SET Calvin Klein Calvin Klein Icon Cotton Modal Bikini Undie in Buff Pink, Wome…" at bounding box center [167, 178] width 288 height 226
click at [584, 56] on icon "Clear Filter" at bounding box center [584, 57] width 7 height 7
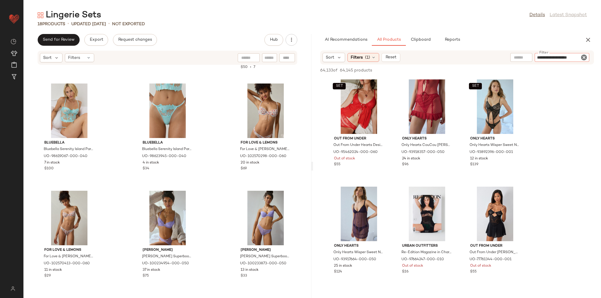
type input "**********"
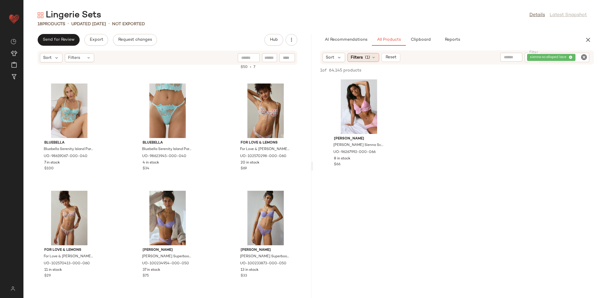
click at [376, 60] on div "Filters (1)" at bounding box center [364, 57] width 32 height 9
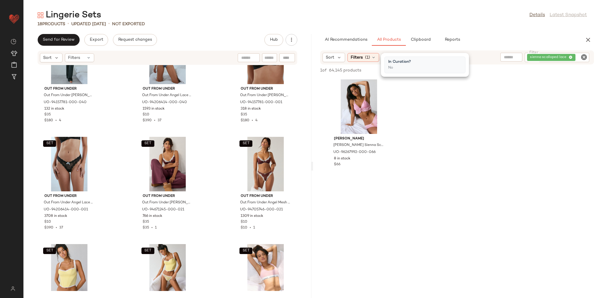
scroll to position [0, 0]
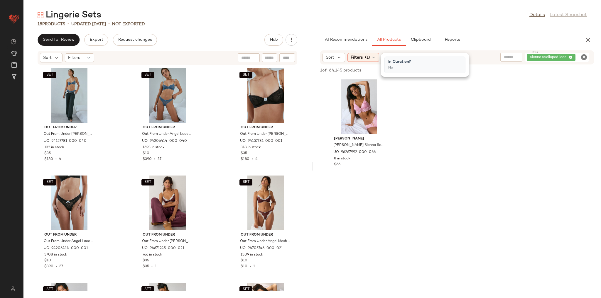
click at [221, 171] on div "SET Out From Under Out From Under Karlie Lace Demi Bra in Blue, Women's at Urba…" at bounding box center [167, 178] width 288 height 226
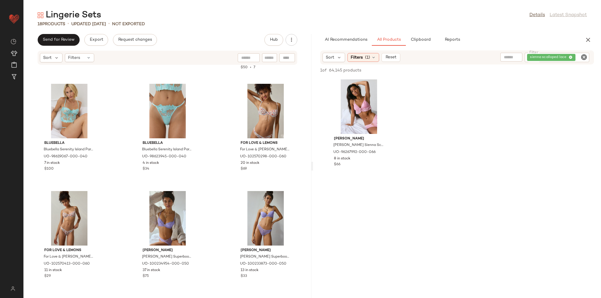
scroll to position [419, 0]
click at [583, 58] on icon "Clear Filter" at bounding box center [584, 57] width 7 height 7
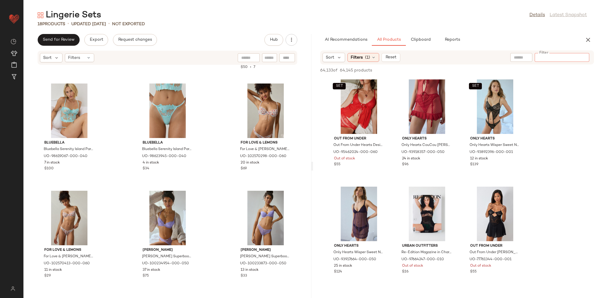
click at [542, 57] on input "Filter" at bounding box center [562, 58] width 50 height 6
type input "**********"
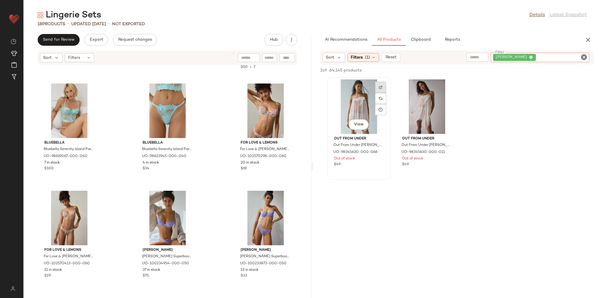
click at [380, 85] on div at bounding box center [380, 87] width 11 height 11
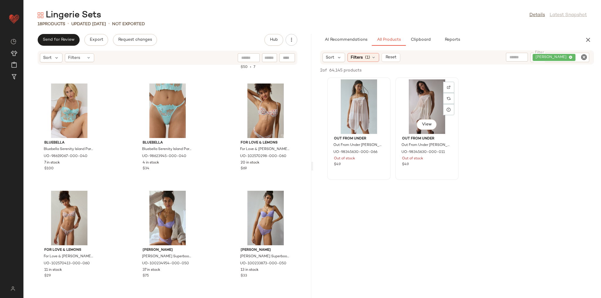
click at [443, 92] on div "View" at bounding box center [426, 107] width 59 height 55
click at [449, 87] on img at bounding box center [449, 88] width 4 height 4
click at [583, 56] on icon "Clear Filter" at bounding box center [584, 57] width 7 height 7
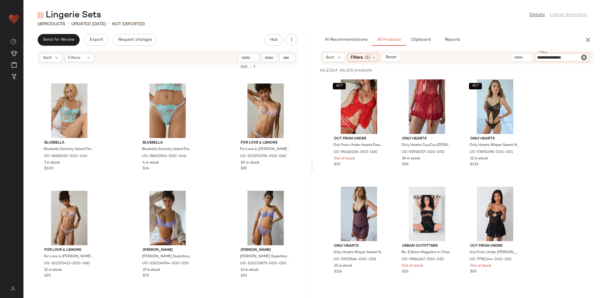
type input "**********"
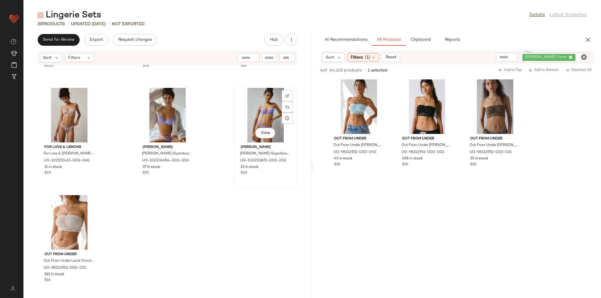
scroll to position [527, 0]
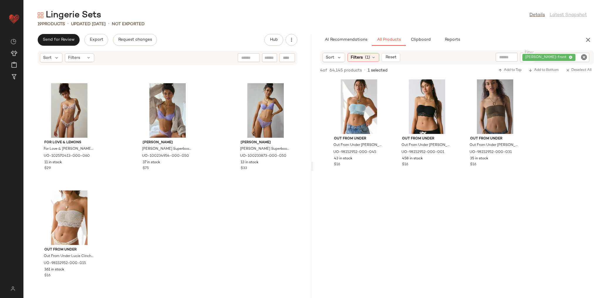
click at [581, 56] on icon "Clear Filter" at bounding box center [584, 57] width 7 height 7
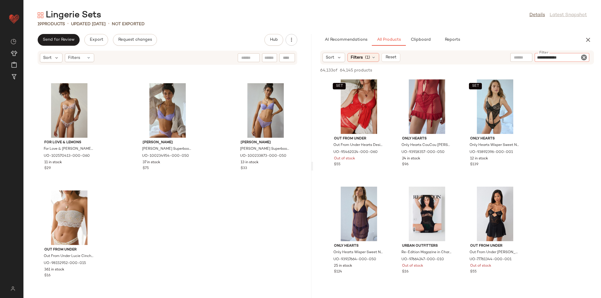
type input "**********"
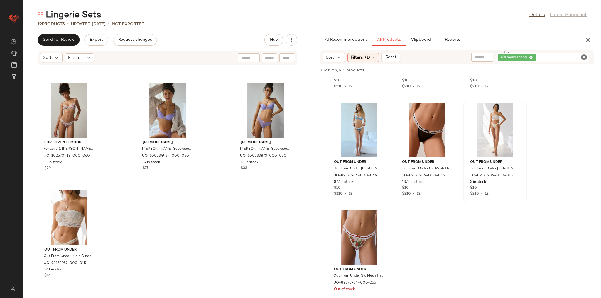
scroll to position [188, 0]
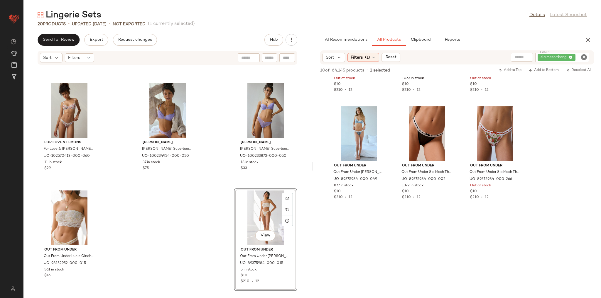
click at [199, 234] on div "Bluebella Bluebella Serenity Island Paradise Blue Wired Bustier in Island Parad…" at bounding box center [167, 178] width 288 height 226
click at [583, 55] on icon "Clear Filter" at bounding box center [584, 57] width 7 height 7
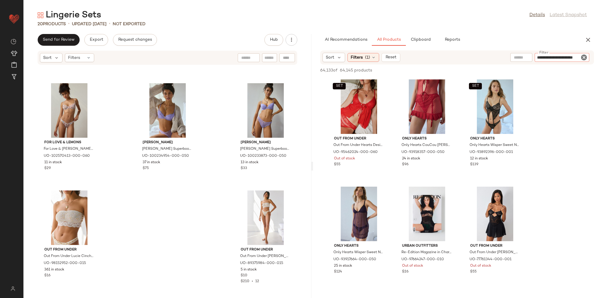
scroll to position [0, 0]
type input "**********"
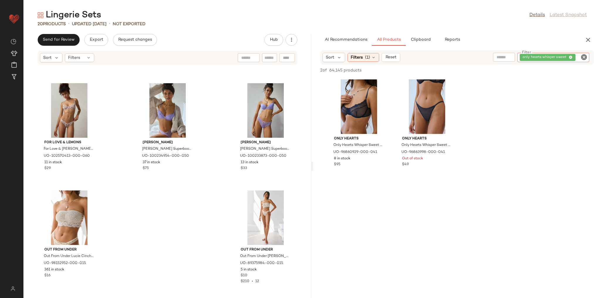
click at [583, 55] on icon "Clear Filter" at bounding box center [584, 57] width 7 height 7
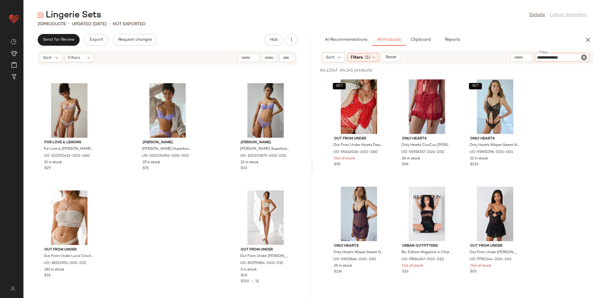
type input "**********"
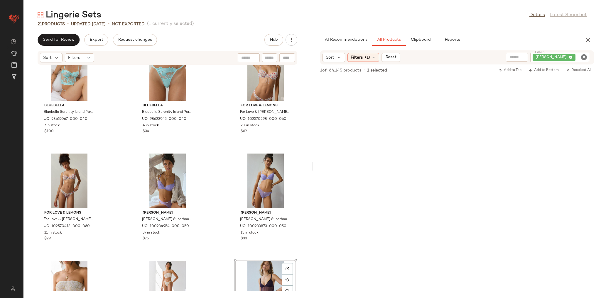
click at [200, 190] on div "Bluebella Bluebella Serenity Island Paradise Blue Wired Bustier in Island Parad…" at bounding box center [167, 178] width 288 height 226
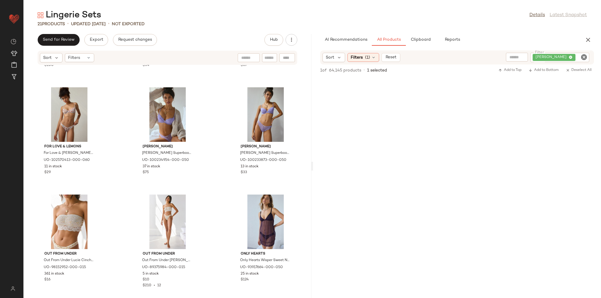
scroll to position [527, 0]
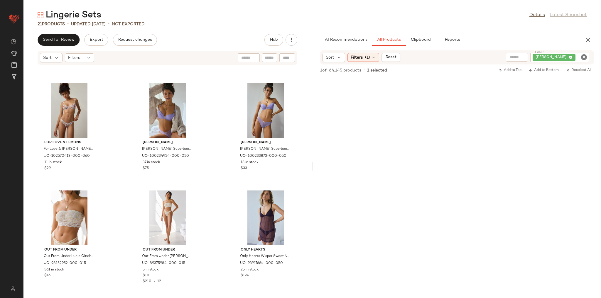
click at [583, 58] on icon "Clear Filter" at bounding box center [584, 57] width 7 height 7
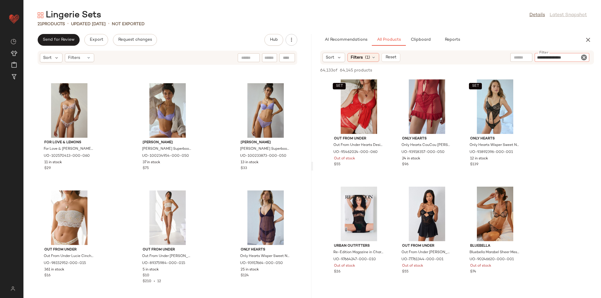
type input "**********"
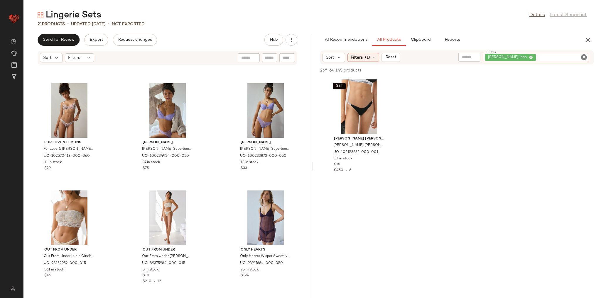
click at [588, 57] on div "calvin kelin icon" at bounding box center [536, 57] width 107 height 9
click at [585, 58] on icon "Clear Filter" at bounding box center [584, 57] width 7 height 7
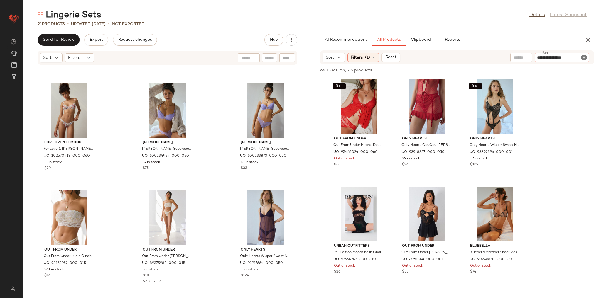
type input "**********"
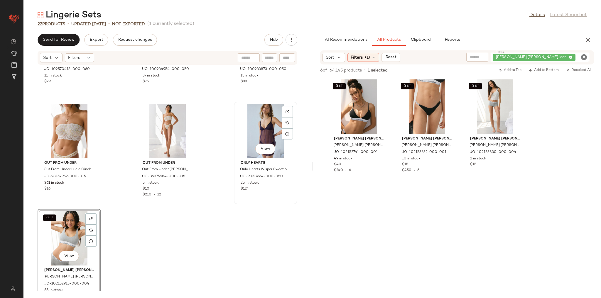
scroll to position [634, 0]
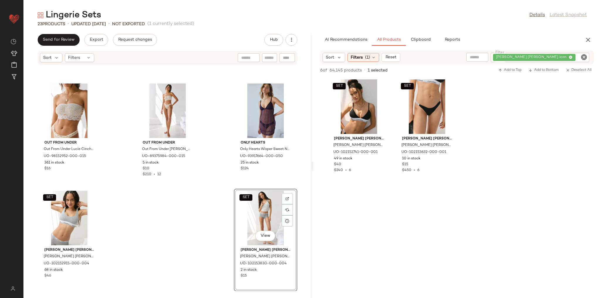
click at [304, 179] on div "For Love & Lemons For Love & Lemons Lottie Sheer Mesh Thong in Red, Women's at …" at bounding box center [167, 178] width 288 height 226
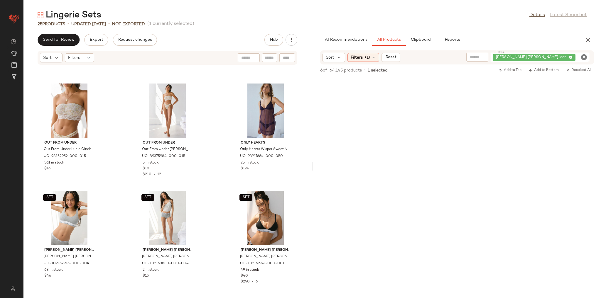
click at [585, 58] on icon "Clear Filter" at bounding box center [584, 57] width 7 height 7
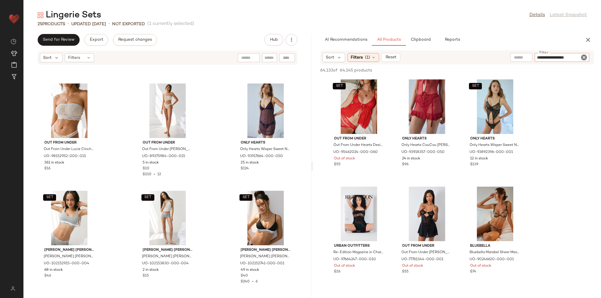
type input "**********"
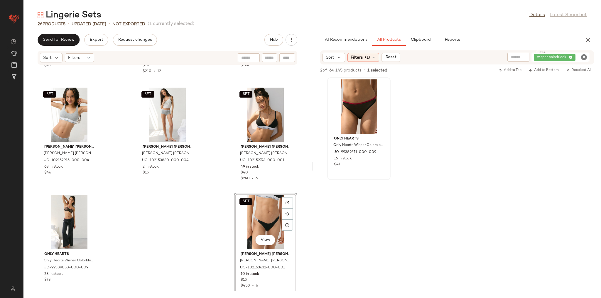
scroll to position [742, 0]
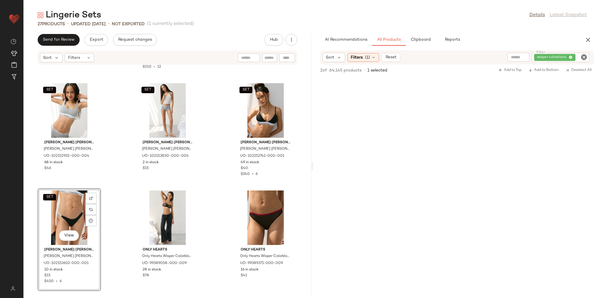
click at [220, 196] on div "Out From Under Out From Under Lucie Cinch-Front Lace Trim Bandeau Bra Top in Di…" at bounding box center [167, 178] width 288 height 226
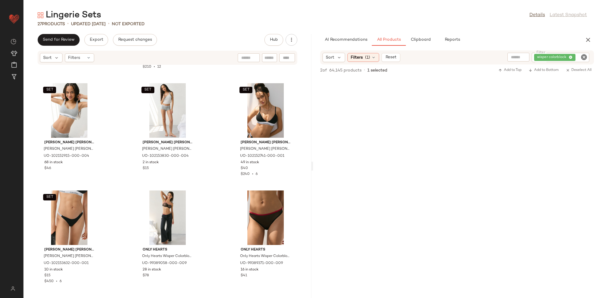
click at [582, 59] on icon "Clear Filter" at bounding box center [584, 57] width 7 height 7
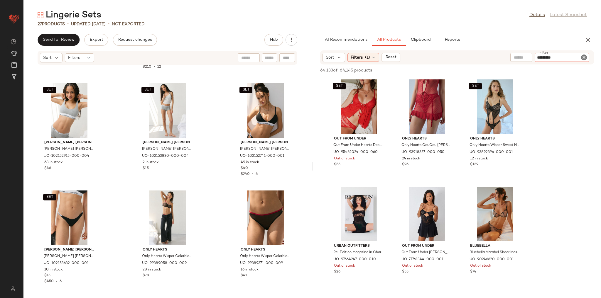
type input "**********"
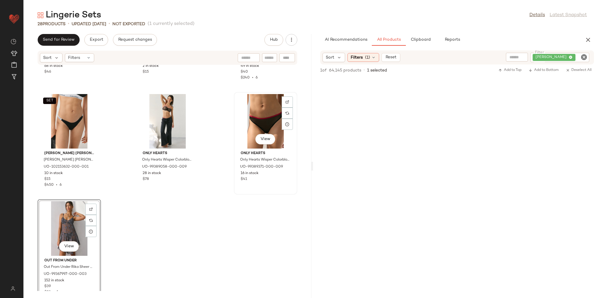
scroll to position [849, 0]
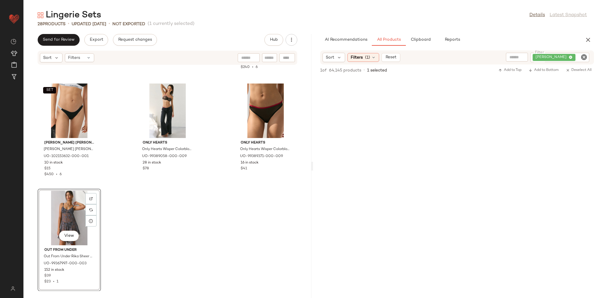
click at [583, 56] on icon "Clear Filter" at bounding box center [584, 57] width 7 height 7
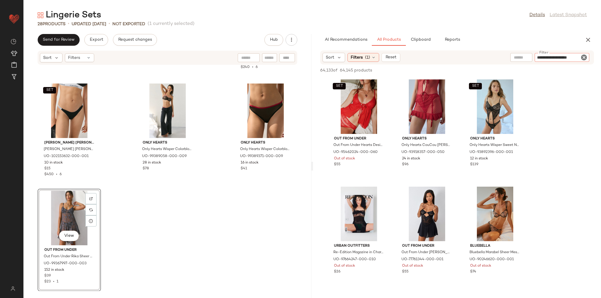
type input "**********"
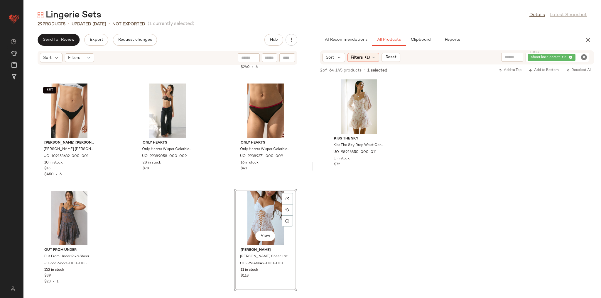
click at [149, 217] on div "SET Calvin Klein Calvin Klein Icon Cotton Modal Lightly Lined Scoop Neck Bralet…" at bounding box center [167, 178] width 288 height 226
click at [583, 57] on icon "Clear Filter" at bounding box center [584, 57] width 7 height 7
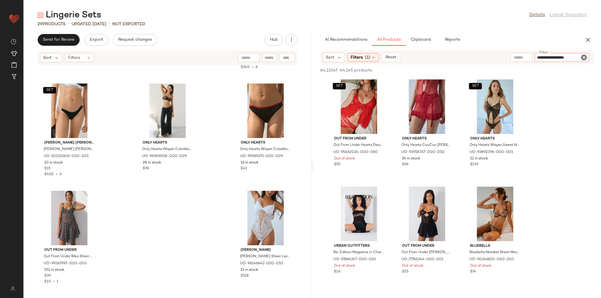
type input "**********"
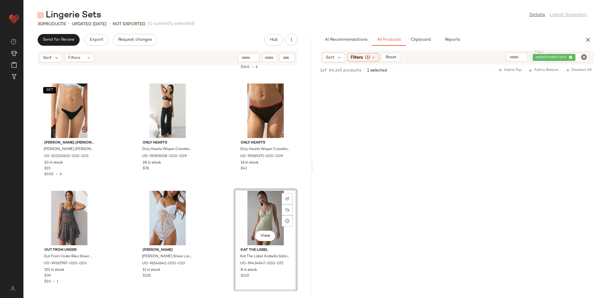
click at [298, 190] on div "SET Calvin Klein Calvin Klein Icon Cotton Modal Lightly Lined Scoop Neck Bralet…" at bounding box center [167, 178] width 288 height 226
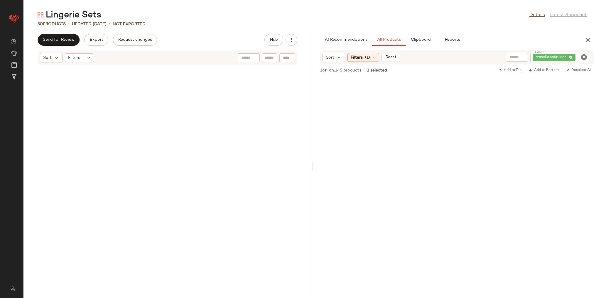
scroll to position [849, 0]
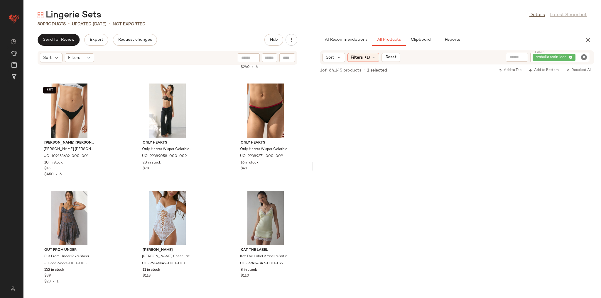
click at [582, 59] on icon "Clear Filter" at bounding box center [584, 57] width 7 height 7
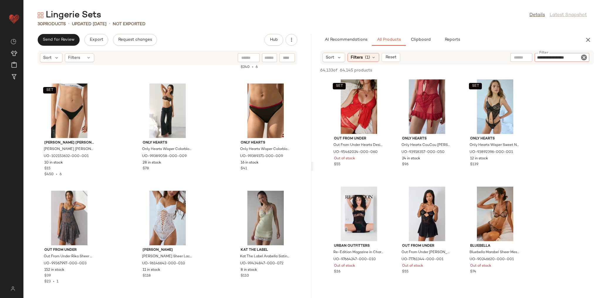
type input "**********"
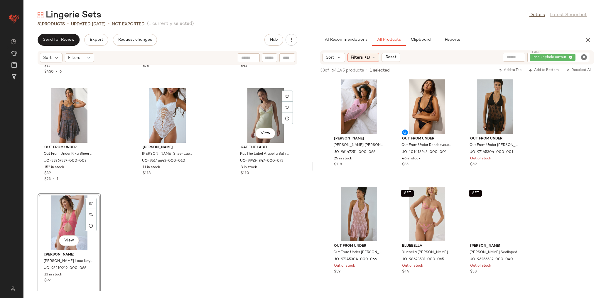
scroll to position [957, 0]
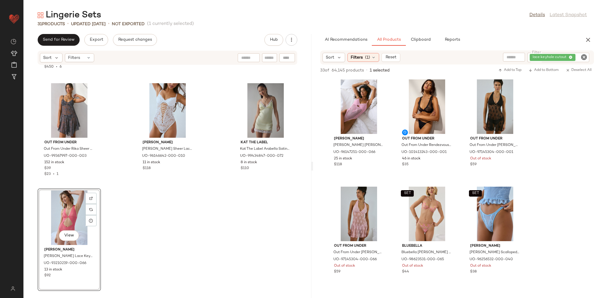
click at [285, 217] on div "SET [PERSON_NAME] [PERSON_NAME] [PERSON_NAME] Icon Cotton Jersey Thong Top in B…" at bounding box center [167, 178] width 288 height 226
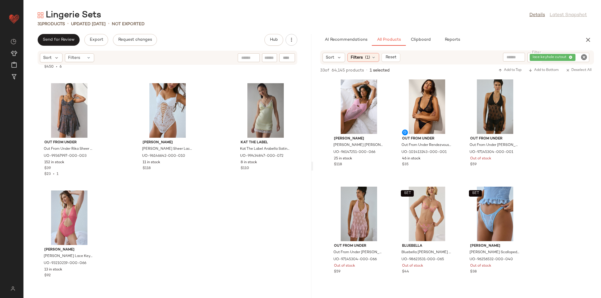
click at [584, 54] on icon "Clear Filter" at bounding box center [584, 57] width 7 height 7
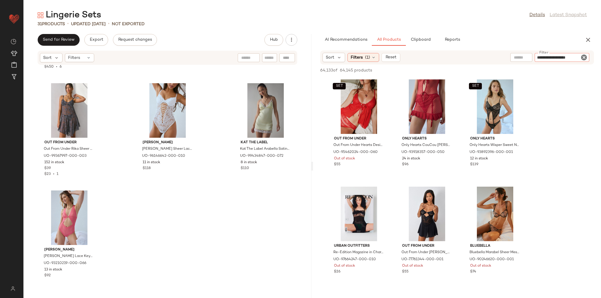
type input "**********"
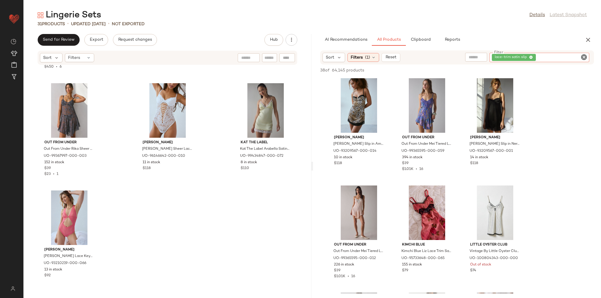
scroll to position [0, 0]
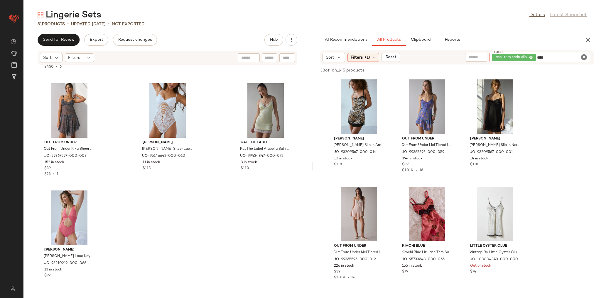
type input "*****"
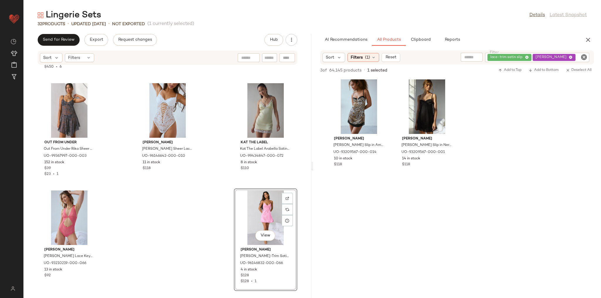
click at [294, 187] on div "SET [PERSON_NAME] [PERSON_NAME] [PERSON_NAME] Icon Cotton Jersey Thong Top in B…" at bounding box center [167, 178] width 288 height 226
click at [583, 59] on icon "Clear Filter" at bounding box center [584, 57] width 7 height 7
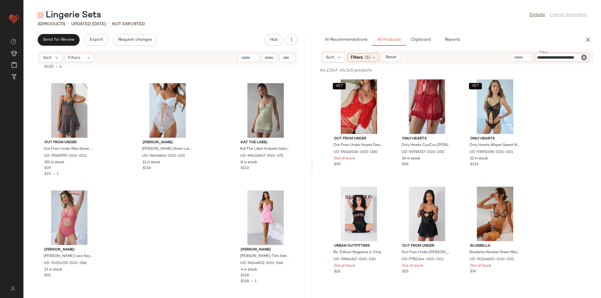
scroll to position [0, 8]
type input "**********"
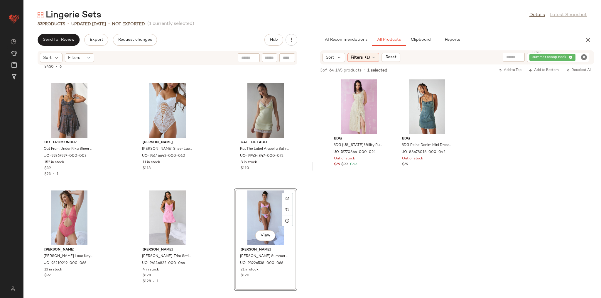
click at [583, 59] on icon "Clear Filter" at bounding box center [584, 57] width 7 height 7
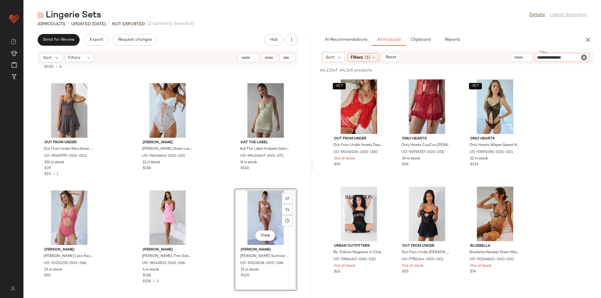
type input "**********"
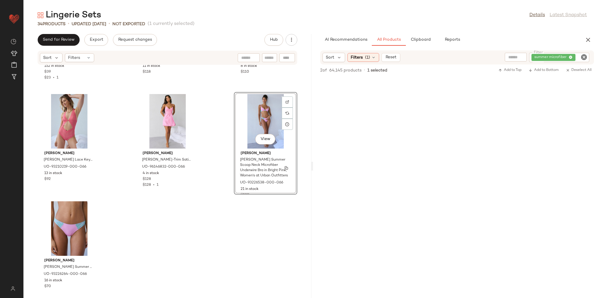
scroll to position [1064, 0]
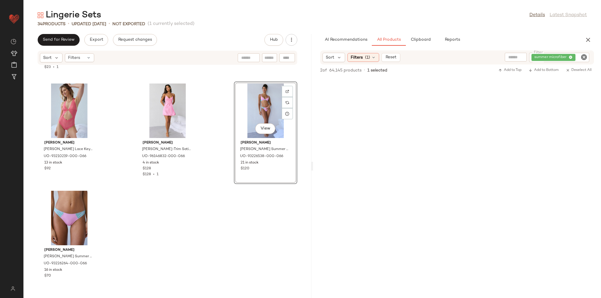
click at [276, 233] on div "Out From Under Out From Under Rika Sheer Floral Lace Slip in Charcoal, Women's …" at bounding box center [167, 178] width 288 height 226
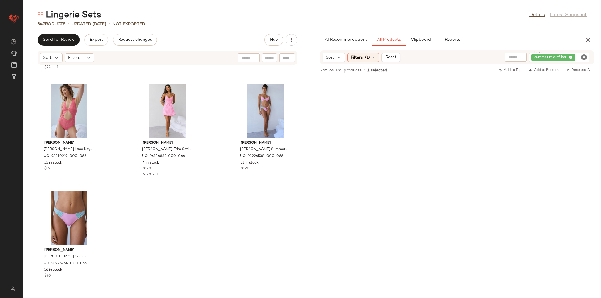
click at [584, 55] on icon "Clear Filter" at bounding box center [584, 57] width 7 height 7
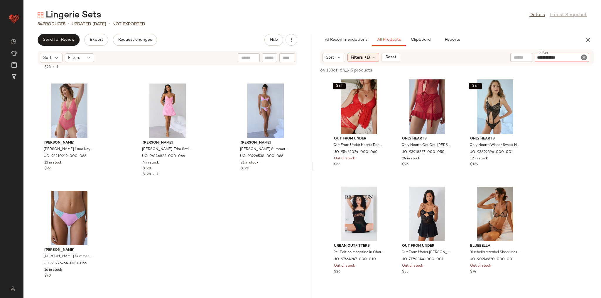
type input "**********"
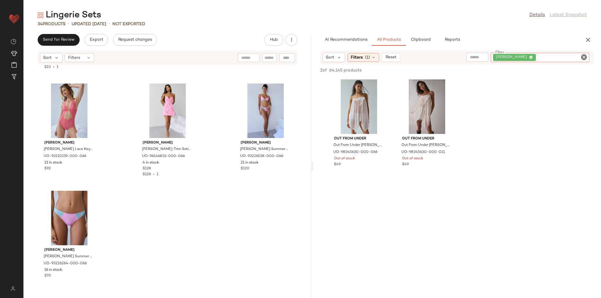
click at [583, 58] on icon "Clear Filter" at bounding box center [584, 57] width 7 height 7
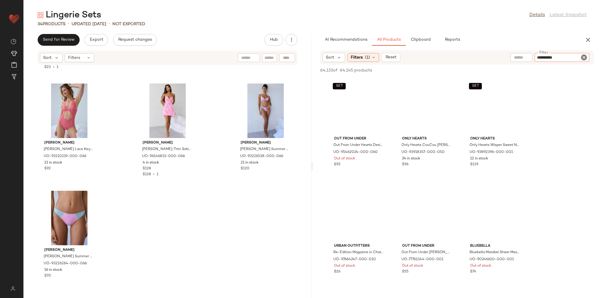
type input "**********"
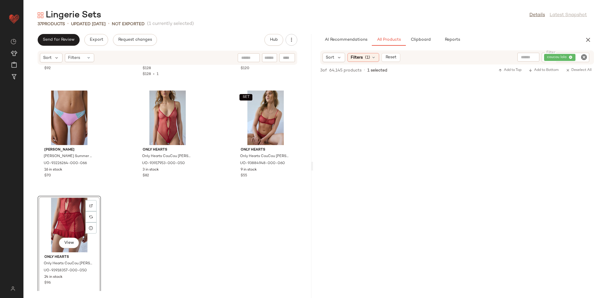
scroll to position [1171, 0]
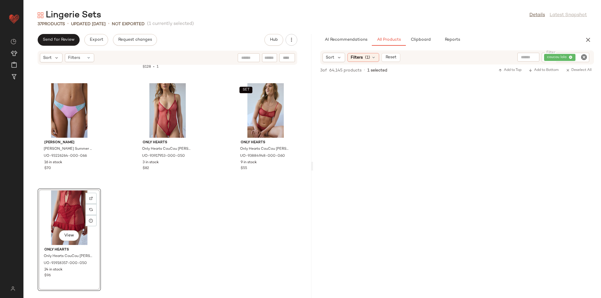
click at [392, 181] on div at bounding box center [457, 133] width 288 height 112
click at [582, 58] on icon "Clear Filter" at bounding box center [584, 57] width 7 height 7
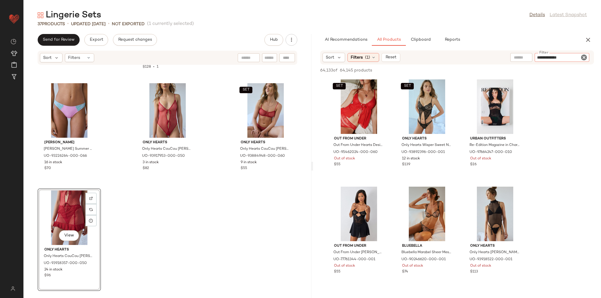
type input "**********"
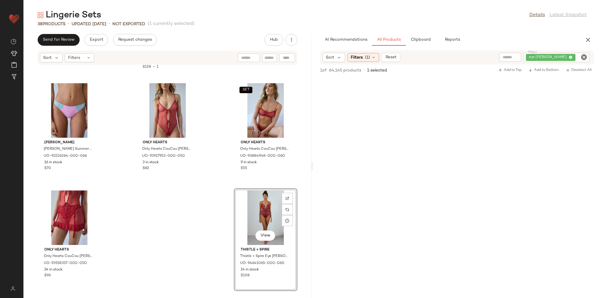
click at [208, 221] on div "[PERSON_NAME] [PERSON_NAME] Lace Keyhole Cutout Bodysuit in Pink, Women's at Ur…" at bounding box center [167, 178] width 288 height 226
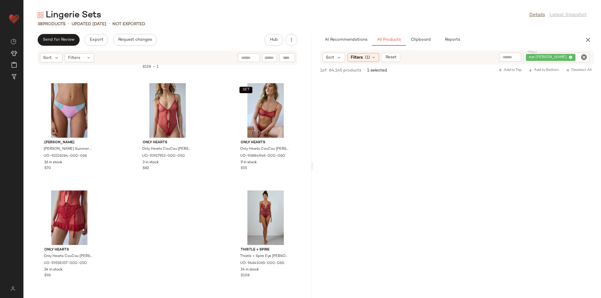
click at [583, 56] on icon "Clear Filter" at bounding box center [584, 57] width 7 height 7
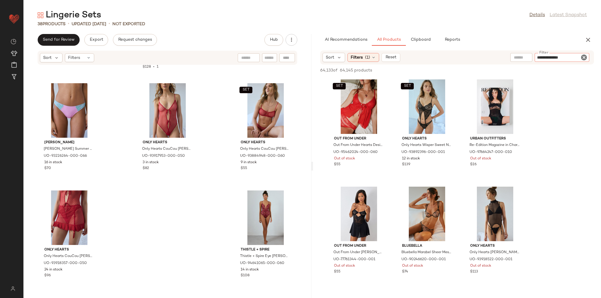
type input "**********"
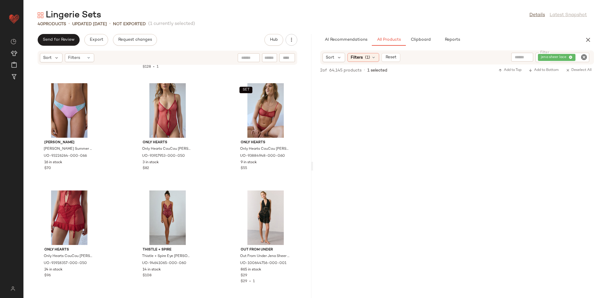
click at [576, 60] on div "jena sheer lace" at bounding box center [563, 57] width 54 height 9
click at [585, 56] on icon "Clear Filter" at bounding box center [584, 57] width 7 height 7
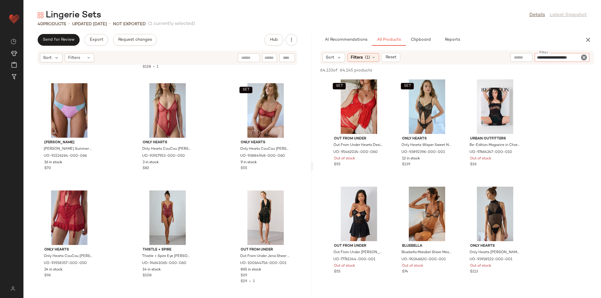
type input "**********"
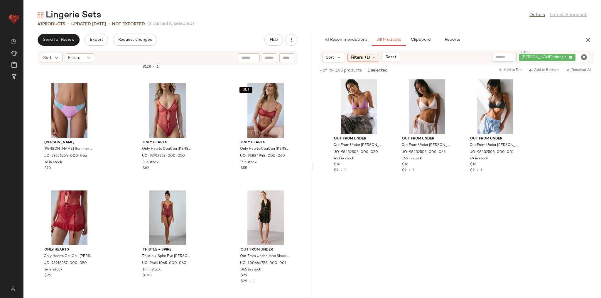
click at [581, 56] on icon "Clear Filter" at bounding box center [584, 57] width 7 height 7
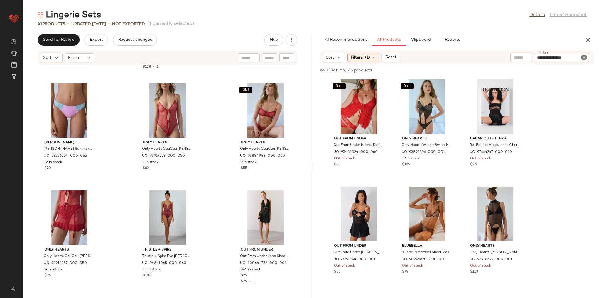
type input "**********"
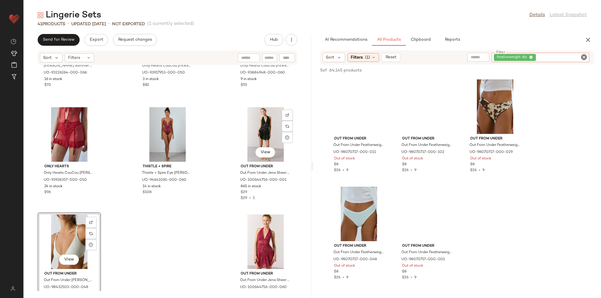
scroll to position [1279, 0]
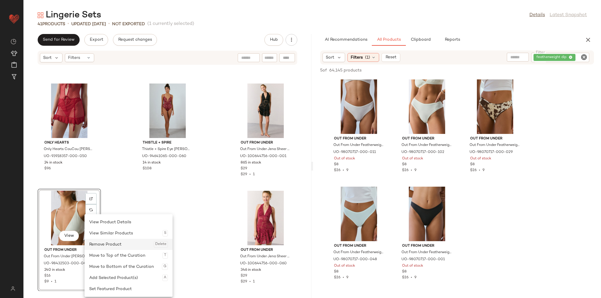
click at [99, 241] on div "Remove Product Delete" at bounding box center [128, 244] width 79 height 11
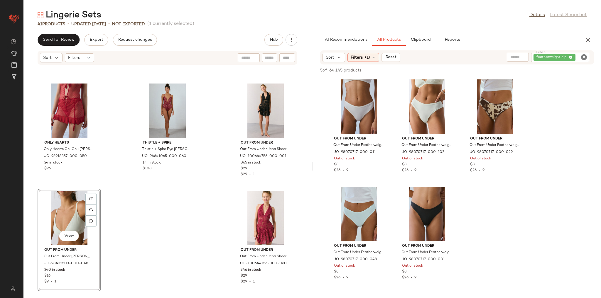
click at [191, 219] on div "[PERSON_NAME] [PERSON_NAME] Summer Microfiber Bikini Undie in Pink, Women's at …" at bounding box center [167, 178] width 288 height 226
click at [81, 218] on div "View" at bounding box center [69, 218] width 59 height 55
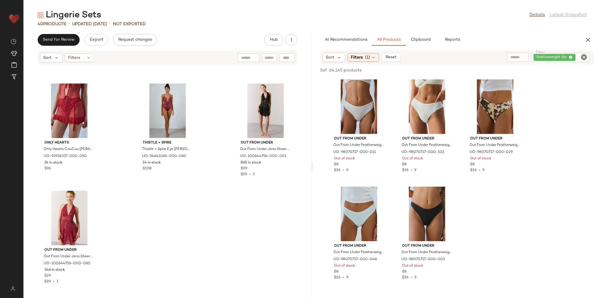
click at [583, 57] on icon "Clear Filter" at bounding box center [584, 57] width 7 height 7
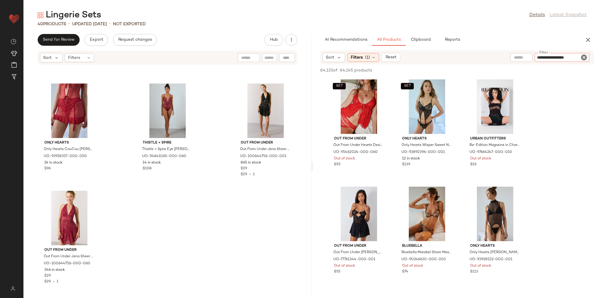
type input "**********"
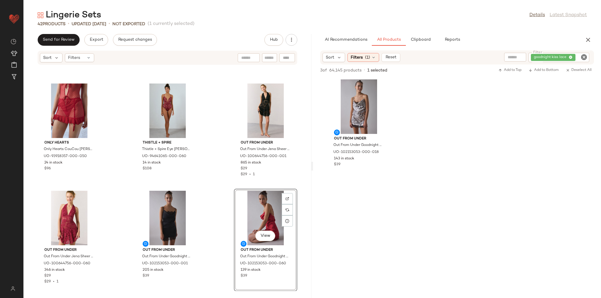
click at [299, 183] on div "[PERSON_NAME] [PERSON_NAME] Summer Microfiber Bikini Undie in Pink, Women's at …" at bounding box center [167, 178] width 288 height 226
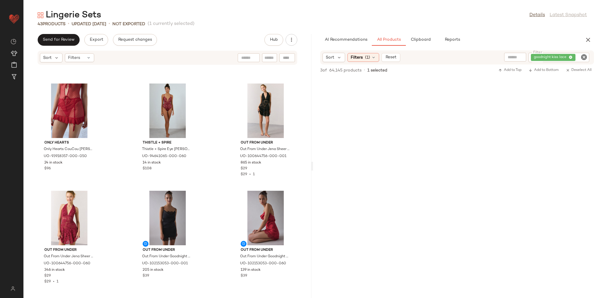
click at [585, 58] on icon "Clear Filter" at bounding box center [584, 57] width 7 height 7
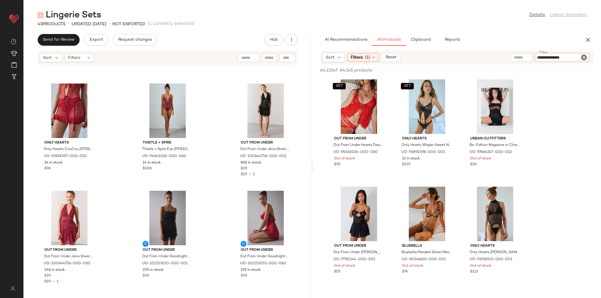
type input "**********"
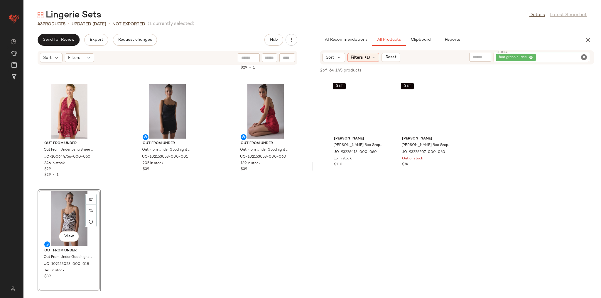
scroll to position [1386, 0]
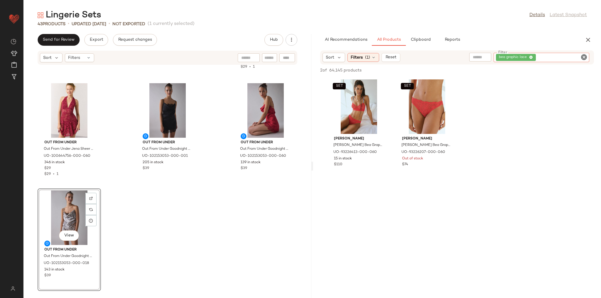
click at [583, 57] on icon "Clear Filter" at bounding box center [584, 57] width 7 height 7
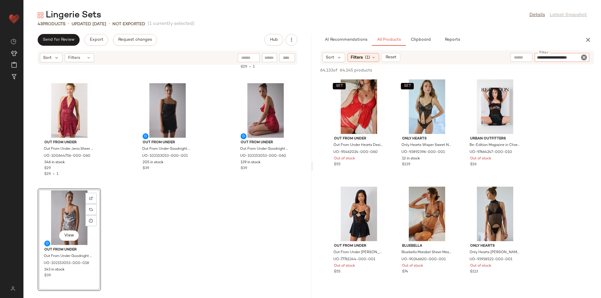
type input "**********"
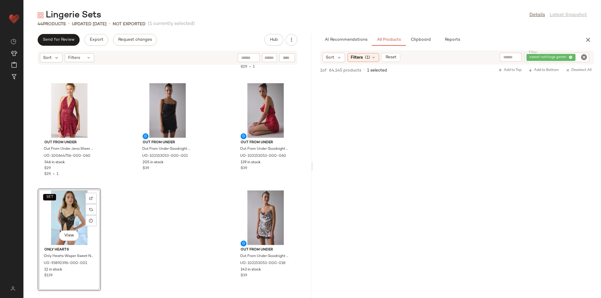
click at [198, 215] on div "Only Hearts Only Hearts CouCou [PERSON_NAME] Swiss Dot Mesh Garter Mini Skirt i…" at bounding box center [167, 178] width 288 height 226
click at [96, 221] on div at bounding box center [90, 220] width 11 height 11
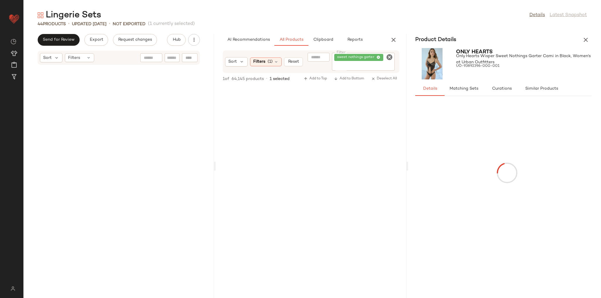
scroll to position [2138, 0]
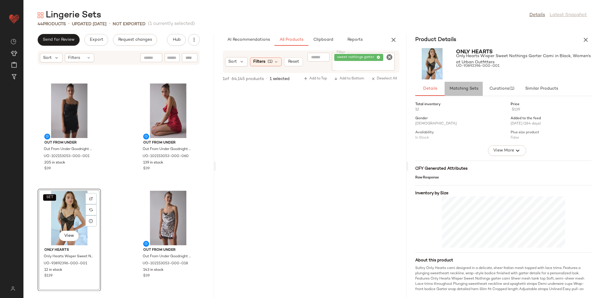
click at [459, 91] on span "Matching Sets" at bounding box center [463, 89] width 29 height 5
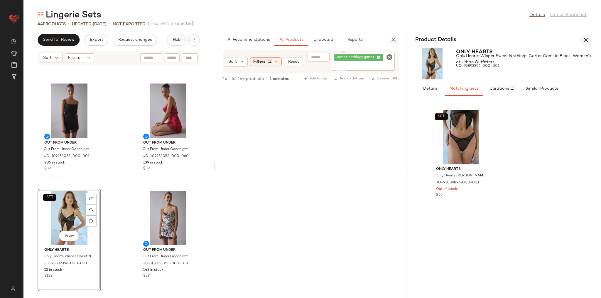
click at [588, 38] on icon "button" at bounding box center [585, 39] width 7 height 7
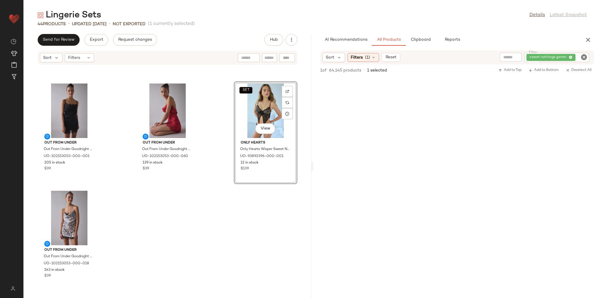
scroll to position [1386, 0]
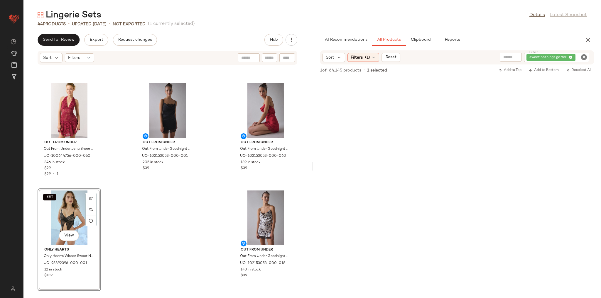
click at [127, 225] on div "Out From Under Out From Under Jena Sheer Lace Halter Slip in Red, Women's at Ur…" at bounding box center [167, 178] width 288 height 226
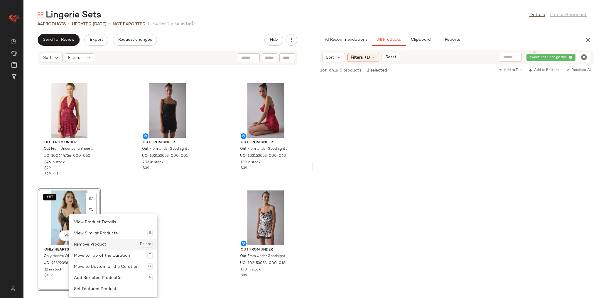
click at [88, 242] on div "Remove Product Delete" at bounding box center [113, 244] width 79 height 11
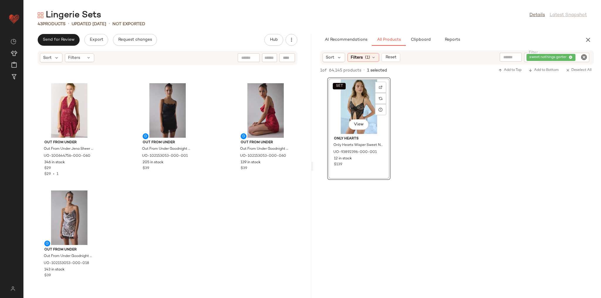
click at [139, 218] on div "Out From Under Out From Under Jena Sheer Lace Halter Slip in Red, Women's at Ur…" at bounding box center [167, 178] width 288 height 226
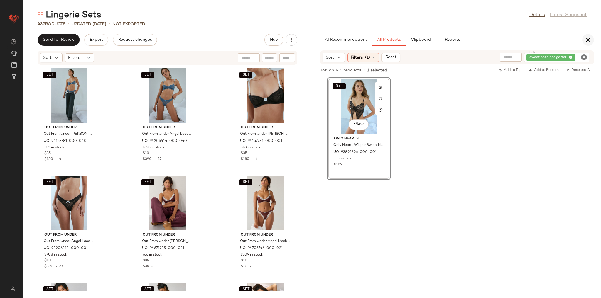
click at [590, 41] on icon "button" at bounding box center [588, 39] width 7 height 7
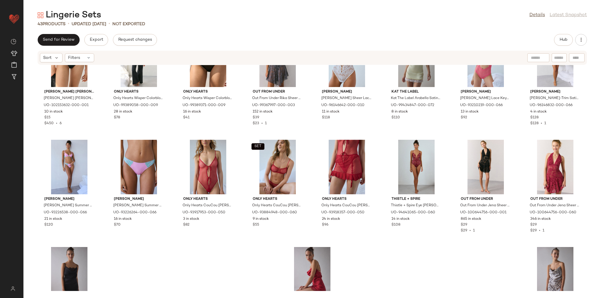
scroll to position [380, 0]
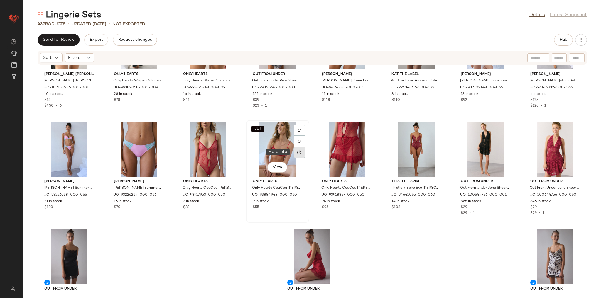
click at [298, 152] on icon at bounding box center [299, 152] width 5 height 5
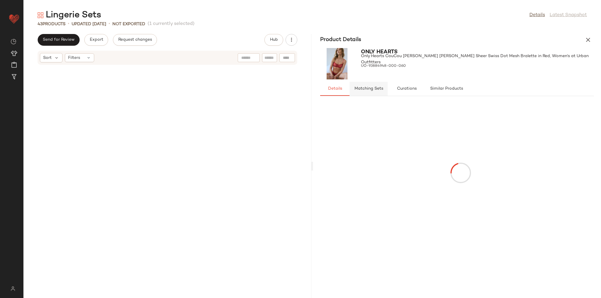
scroll to position [1074, 0]
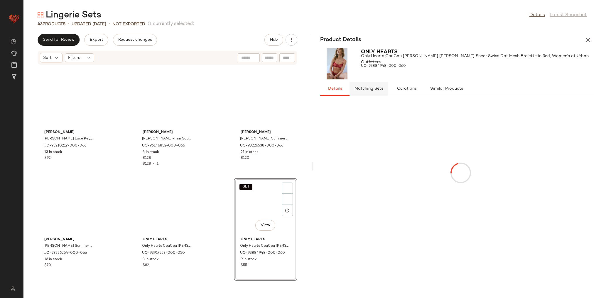
click at [367, 87] on span "Matching Sets" at bounding box center [368, 89] width 29 height 5
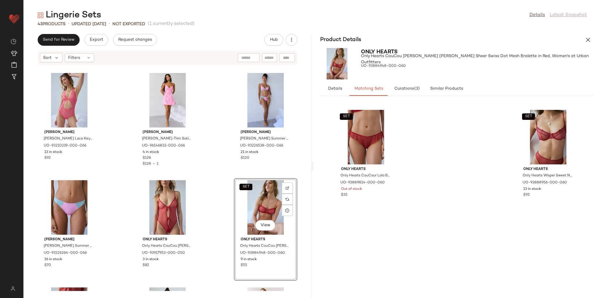
click at [445, 178] on div "SET Only Hearts Only Hearts CouCour Lola Butterfly Brief in Red, Women's at Urb…" at bounding box center [457, 198] width 274 height 183
click at [210, 189] on div "[PERSON_NAME] [PERSON_NAME] Lace Keyhole Cutout Bodysuit in Pink, Women's at Ur…" at bounding box center [167, 178] width 288 height 226
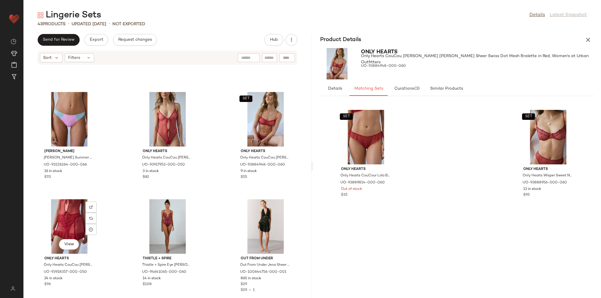
scroll to position [1192, 0]
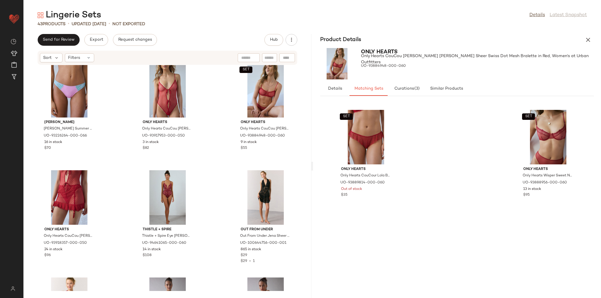
click at [115, 224] on div "[PERSON_NAME] [PERSON_NAME] Summer Microfiber Bikini Undie in Pink, Women's at …" at bounding box center [167, 178] width 288 height 226
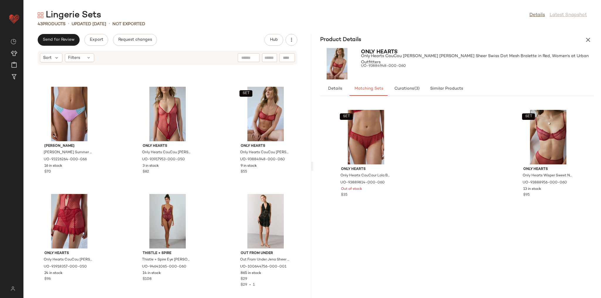
scroll to position [1145, 0]
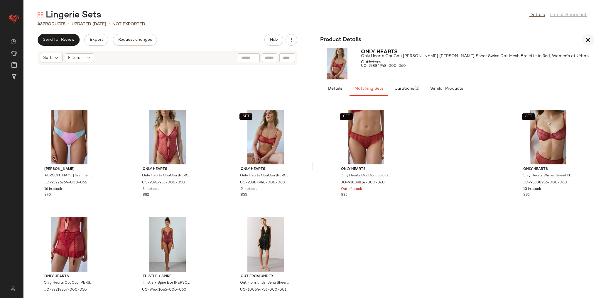
click at [583, 40] on button "button" at bounding box center [588, 40] width 12 height 12
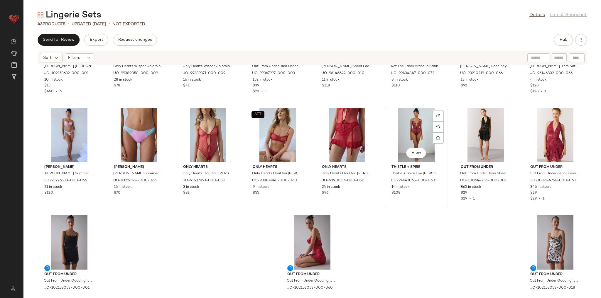
scroll to position [419, 0]
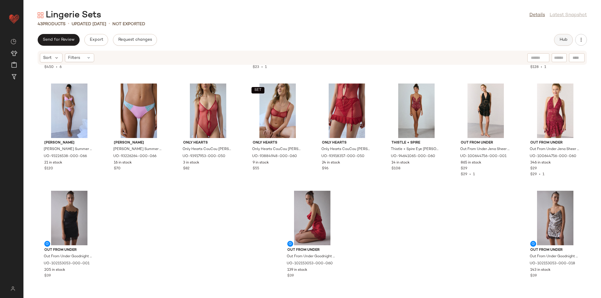
click at [560, 38] on span "Hub" at bounding box center [563, 40] width 8 height 5
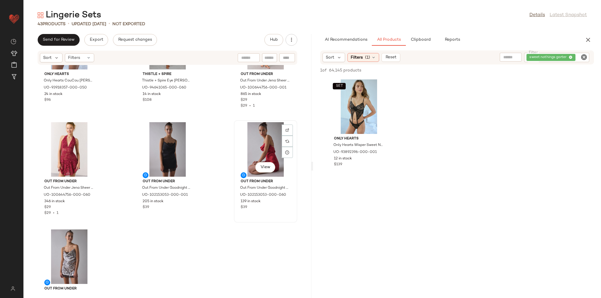
scroll to position [1386, 0]
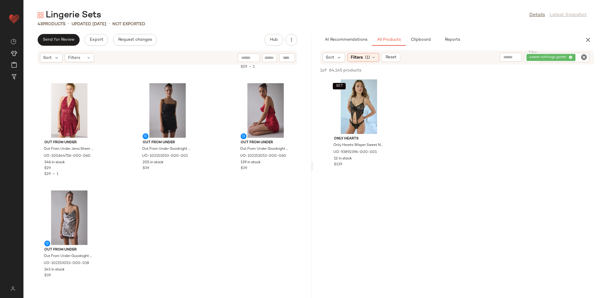
click at [580, 59] on input "Filter" at bounding box center [582, 58] width 10 height 6
click at [582, 57] on icon "Clear Filter" at bounding box center [584, 57] width 7 height 7
click at [554, 44] on div "AI Recommendations All Products Clipboard Reports" at bounding box center [447, 40] width 255 height 12
click at [557, 56] on input "text" at bounding box center [561, 58] width 15 height 6
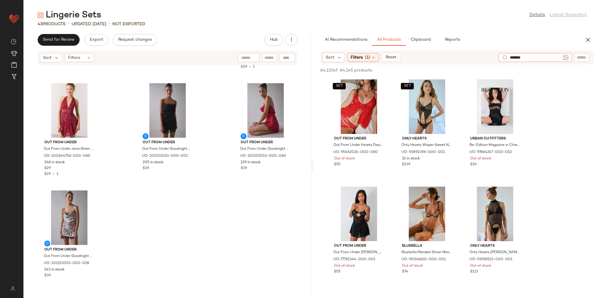
type input "********"
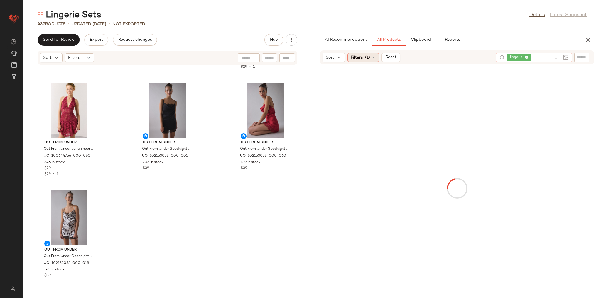
click at [371, 57] on icon at bounding box center [373, 57] width 5 height 5
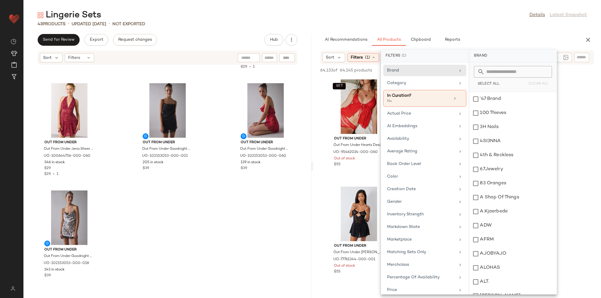
click at [433, 20] on div "Lingerie Sets Details Latest Snapshot" at bounding box center [312, 15] width 578 height 12
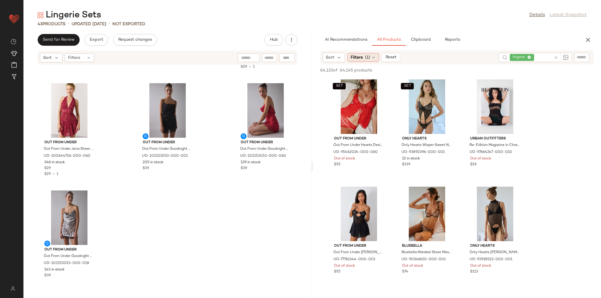
click at [372, 56] on icon at bounding box center [373, 57] width 5 height 5
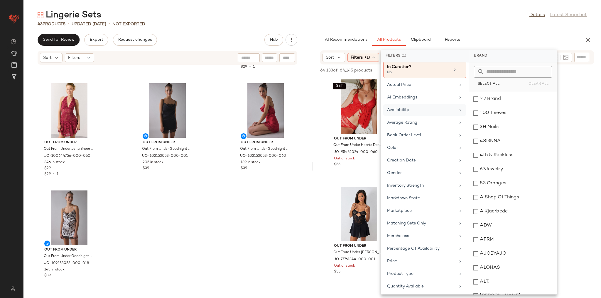
scroll to position [23, 0]
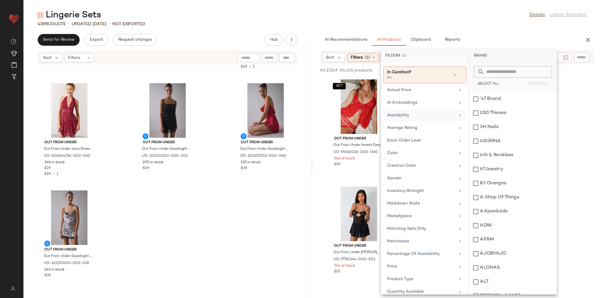
click at [407, 114] on div "Availability" at bounding box center [421, 115] width 68 height 6
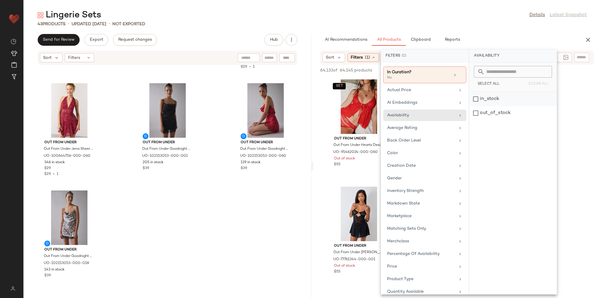
click at [483, 97] on div "in_stock" at bounding box center [512, 99] width 87 height 14
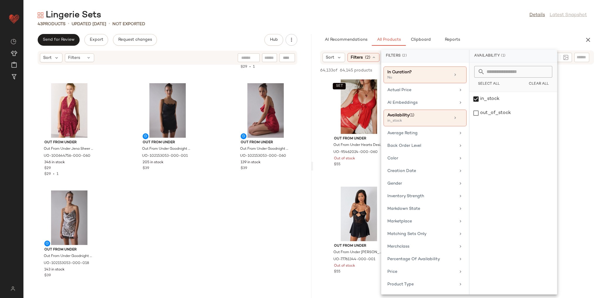
click at [483, 25] on div "43 Products • updated [DATE] • Not Exported" at bounding box center [312, 24] width 578 height 6
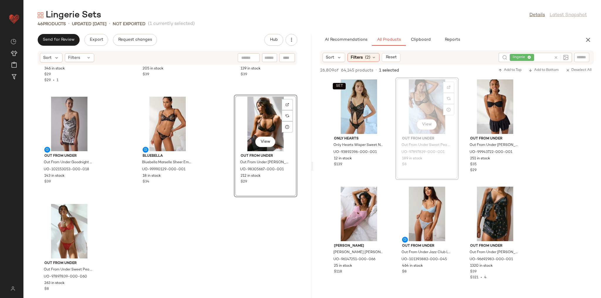
scroll to position [1493, 0]
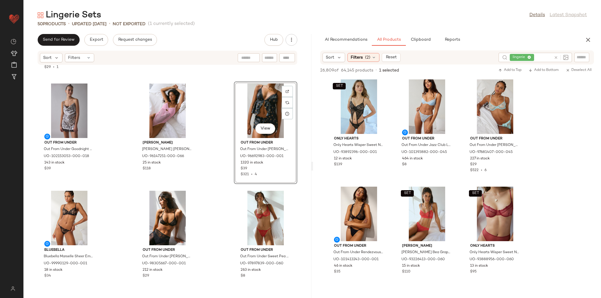
click at [213, 154] on div "Out From Under Out From Under Jena Sheer Lace Halter Slip in Red, Women's at Ur…" at bounding box center [167, 178] width 288 height 226
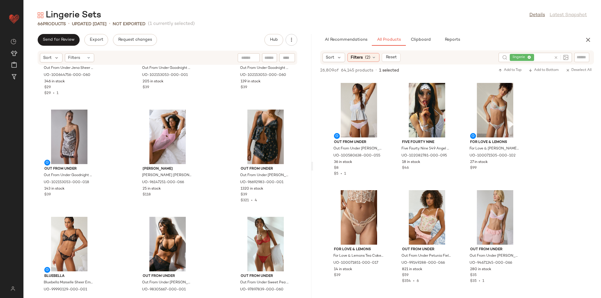
scroll to position [1420, 0]
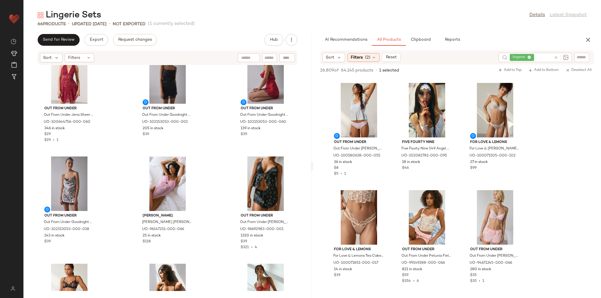
click at [555, 57] on icon at bounding box center [556, 57] width 4 height 4
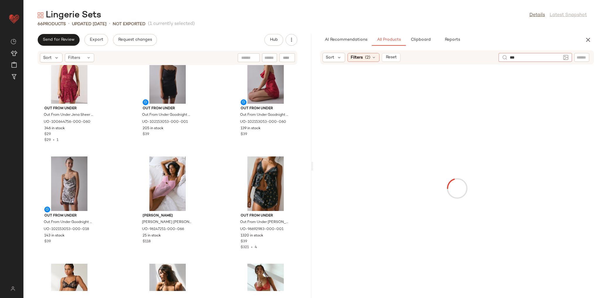
type input "****"
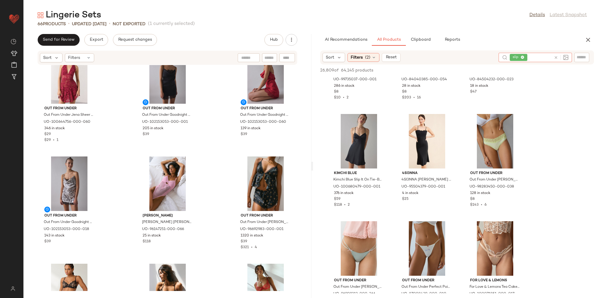
scroll to position [2348, 0]
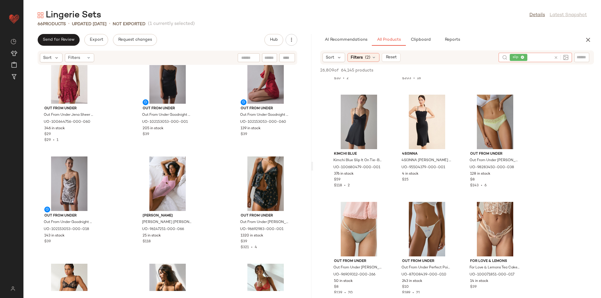
click at [557, 58] on icon at bounding box center [556, 57] width 4 height 4
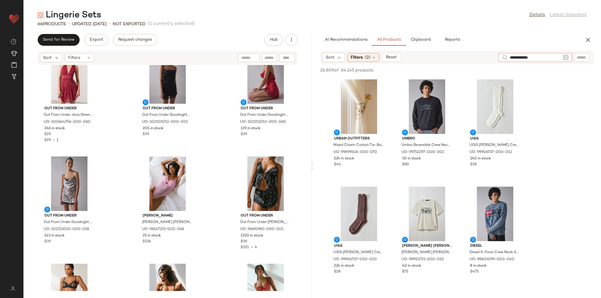
type input "**********"
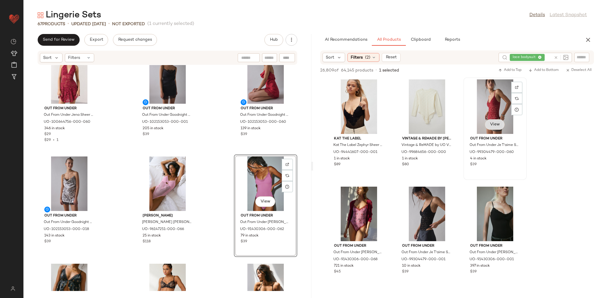
click at [494, 126] on span "View" at bounding box center [495, 124] width 10 height 5
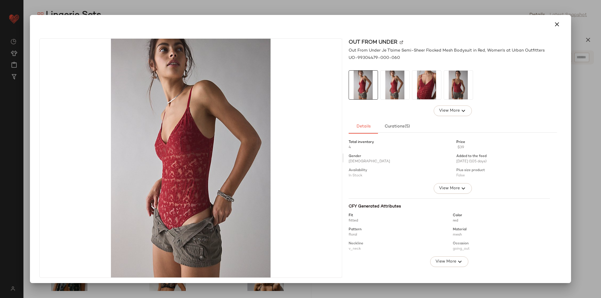
click at [425, 91] on img at bounding box center [426, 85] width 29 height 29
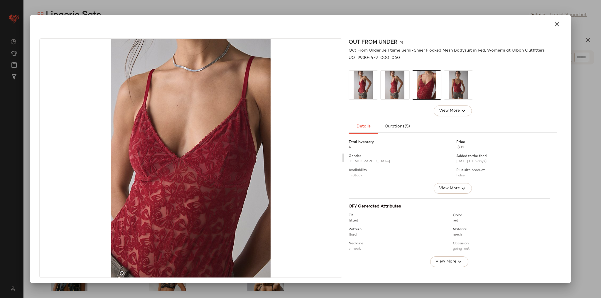
click at [458, 88] on img at bounding box center [458, 85] width 29 height 29
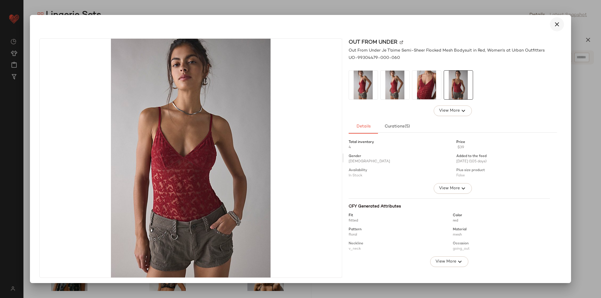
click at [550, 26] on button "button" at bounding box center [557, 24] width 14 height 14
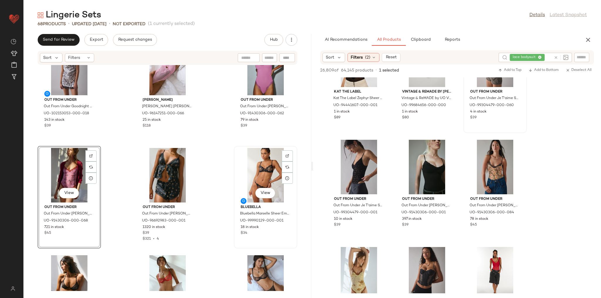
scroll to position [1538, 0]
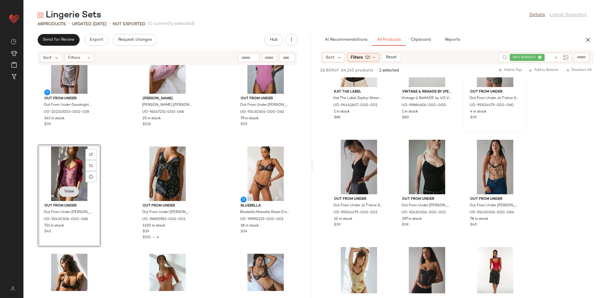
click at [73, 190] on span "View" at bounding box center [69, 192] width 10 height 5
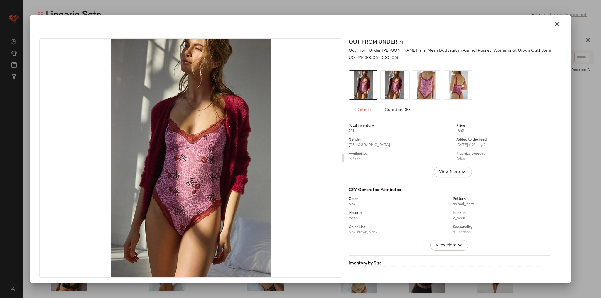
click at [399, 90] on img at bounding box center [395, 85] width 29 height 29
click at [422, 85] on img at bounding box center [426, 85] width 29 height 29
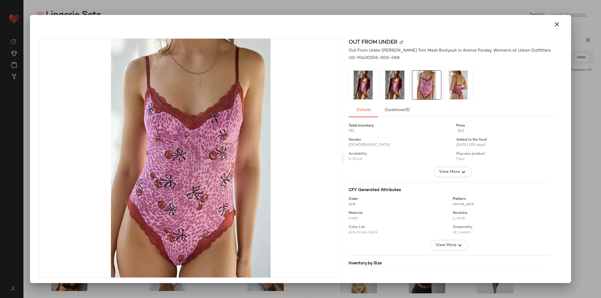
click at [451, 86] on img at bounding box center [458, 85] width 29 height 29
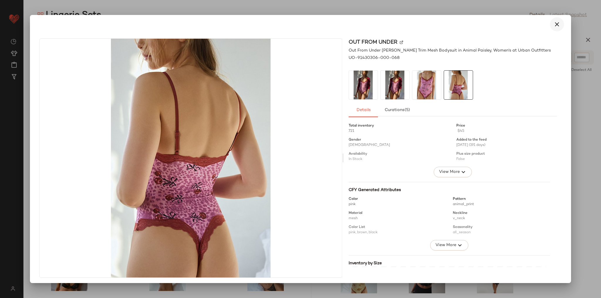
click at [557, 21] on button "button" at bounding box center [557, 24] width 14 height 14
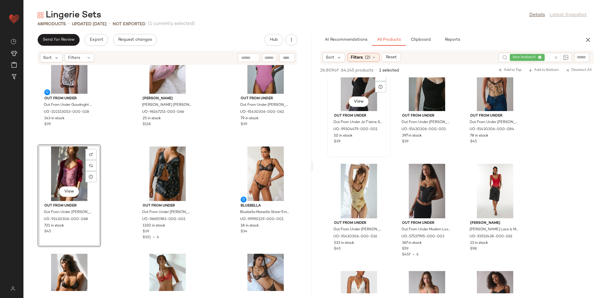
scroll to position [141, 0]
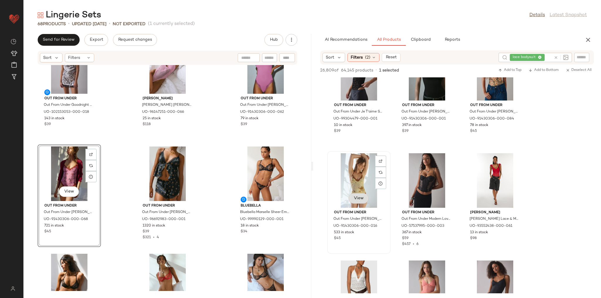
click at [362, 203] on button "View" at bounding box center [359, 198] width 20 height 11
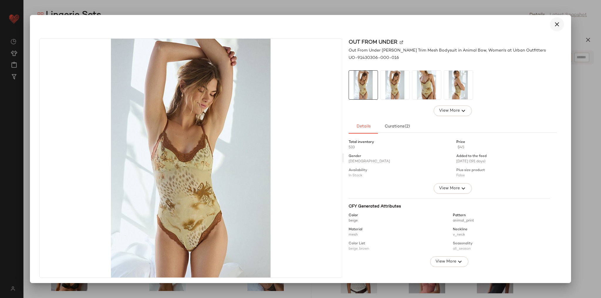
click at [554, 23] on icon "button" at bounding box center [557, 24] width 7 height 7
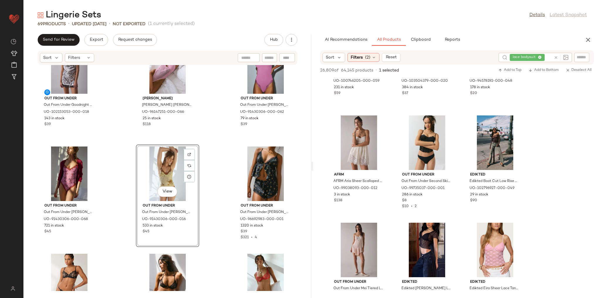
scroll to position [1385, 0]
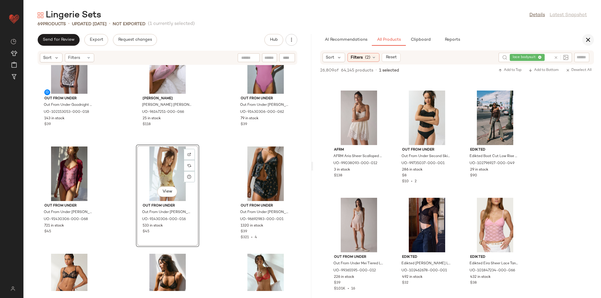
drag, startPoint x: 582, startPoint y: 41, endPoint x: 586, endPoint y: 40, distance: 4.8
click at [583, 41] on div "AI Recommendations All Products Clipboard Reports" at bounding box center [457, 40] width 288 height 12
click at [586, 40] on icon "button" at bounding box center [588, 39] width 7 height 7
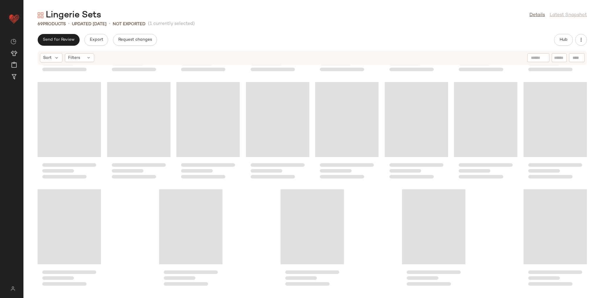
scroll to position [430, 0]
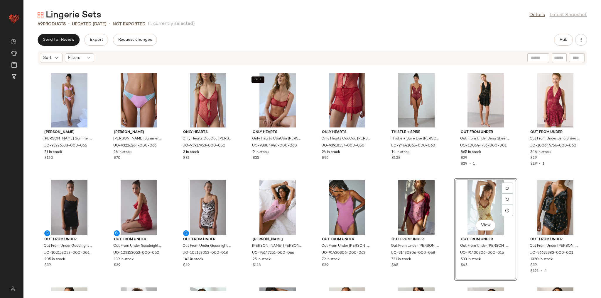
click at [310, 174] on div "[PERSON_NAME] [PERSON_NAME] Summer Scoop Neck Microfiber Underwire Bra in Brigh…" at bounding box center [312, 178] width 578 height 226
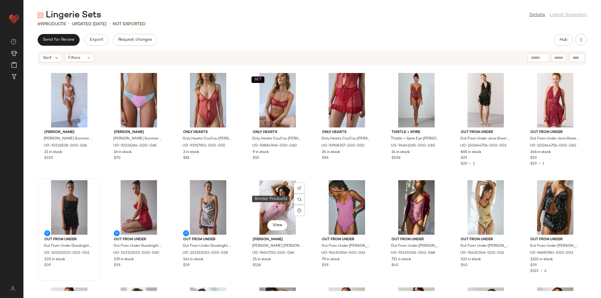
click at [298, 201] on img at bounding box center [300, 200] width 4 height 4
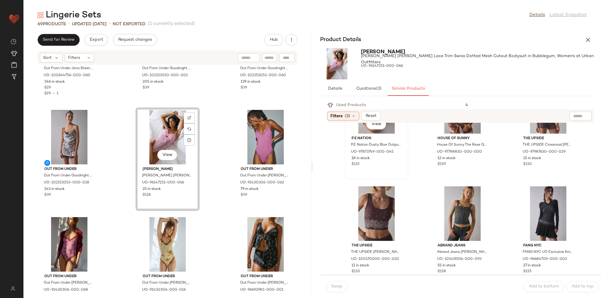
scroll to position [599, 0]
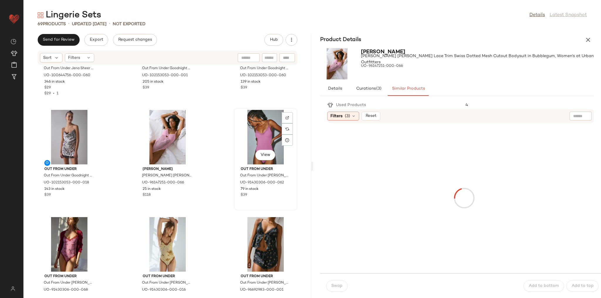
click at [262, 141] on div "View" at bounding box center [265, 137] width 59 height 55
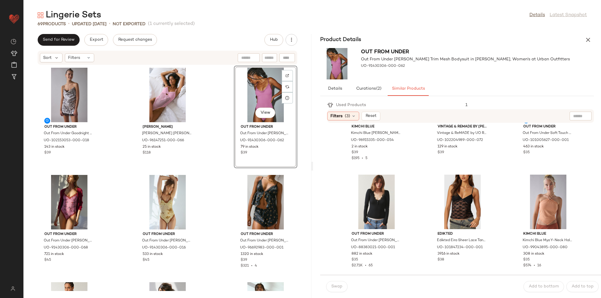
scroll to position [1537, 0]
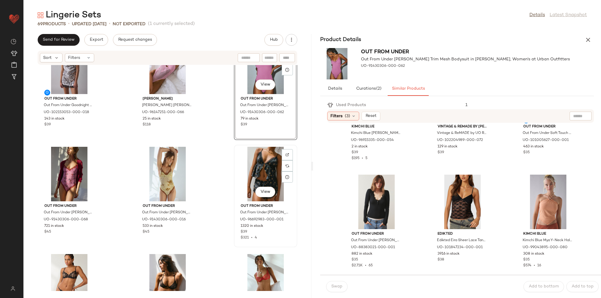
click at [252, 173] on div "View" at bounding box center [265, 174] width 59 height 55
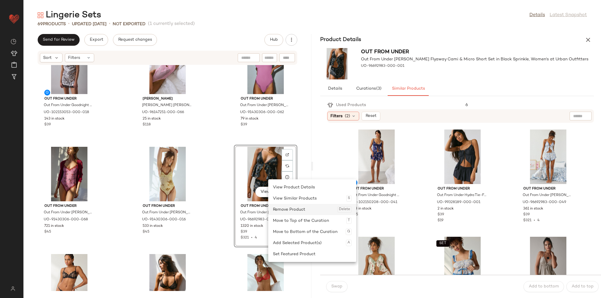
click at [283, 207] on div "Remove Product Delete" at bounding box center [312, 209] width 79 height 11
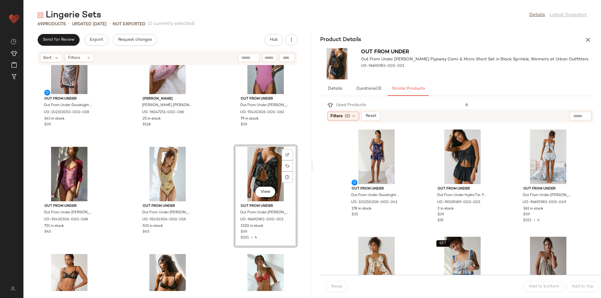
click at [211, 189] on div "Out From Under Out From Under Goodnight Kiss Lace Trim Cowl Neck Satin Slip in …" at bounding box center [167, 178] width 288 height 226
click at [249, 173] on div "View" at bounding box center [265, 174] width 59 height 55
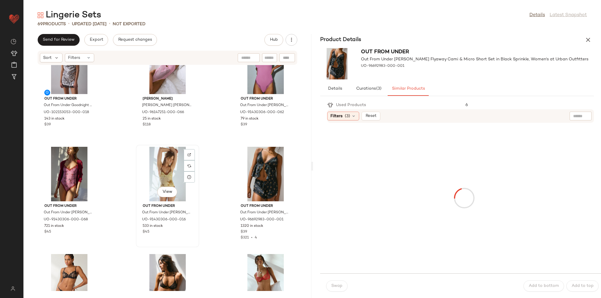
click at [165, 162] on div "View" at bounding box center [167, 174] width 59 height 55
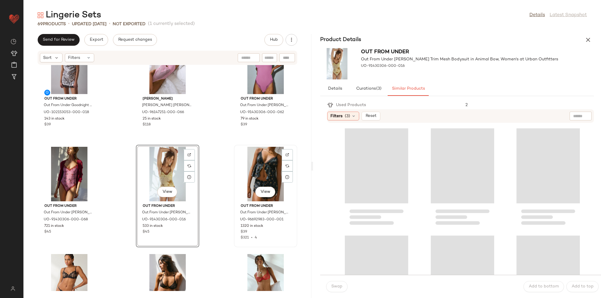
click at [249, 163] on div "View" at bounding box center [265, 174] width 59 height 55
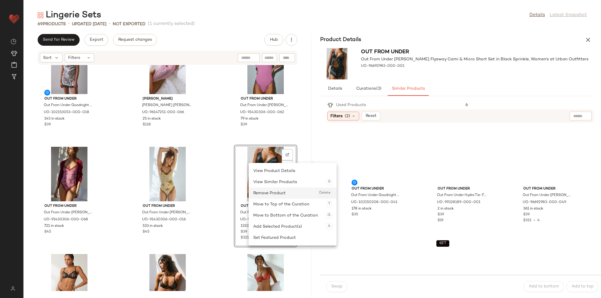
click at [264, 191] on div "Remove Product Delete" at bounding box center [292, 193] width 79 height 11
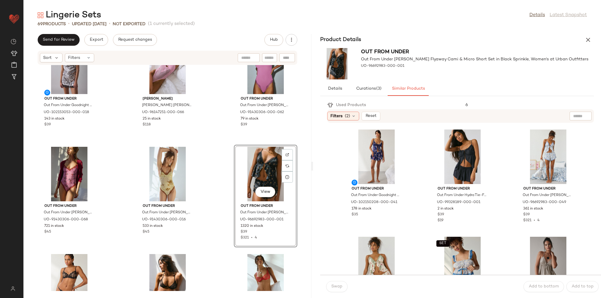
click at [210, 155] on div "Out From Under Out From Under Goodnight Kiss Lace Trim Cowl Neck Satin Slip in …" at bounding box center [167, 178] width 288 height 226
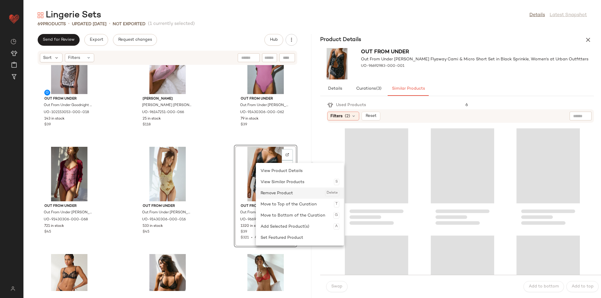
click at [271, 192] on div "Remove Product Delete" at bounding box center [300, 193] width 79 height 11
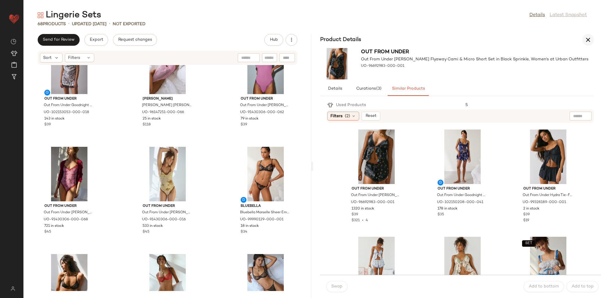
click at [587, 41] on icon "button" at bounding box center [588, 39] width 7 height 7
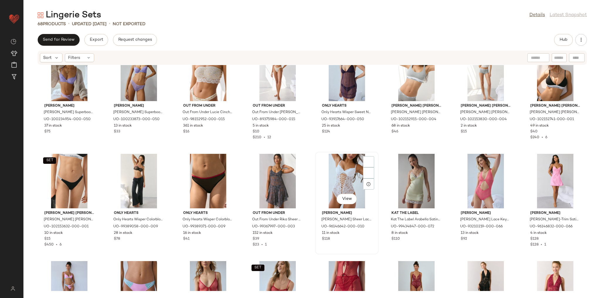
scroll to position [249, 0]
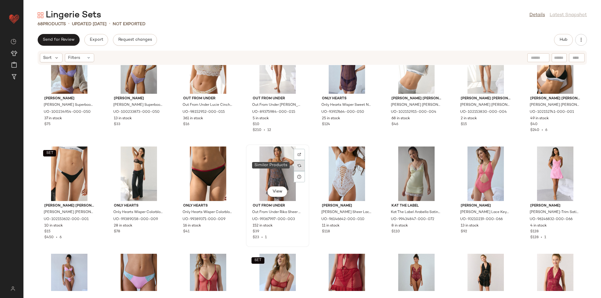
click at [302, 166] on div at bounding box center [299, 165] width 11 height 11
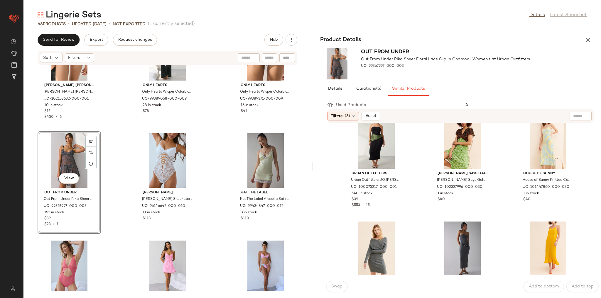
scroll to position [599, 0]
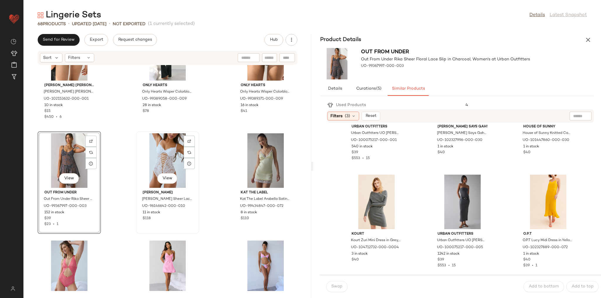
click at [165, 162] on div "View" at bounding box center [167, 161] width 59 height 55
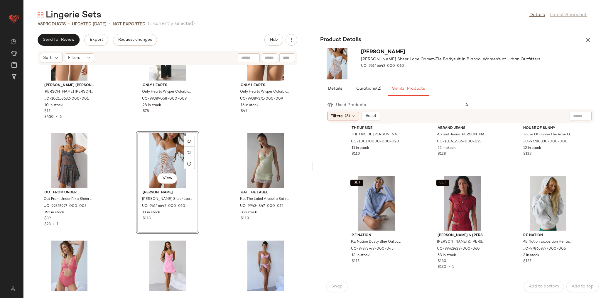
scroll to position [599, 0]
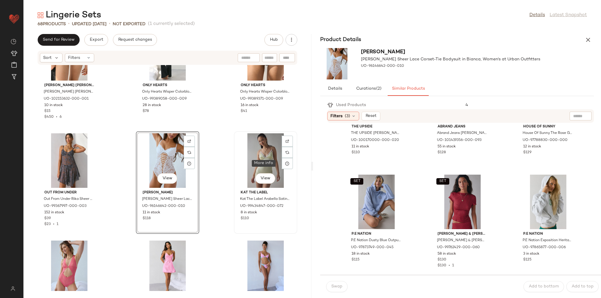
click at [266, 161] on div "View" at bounding box center [265, 161] width 59 height 55
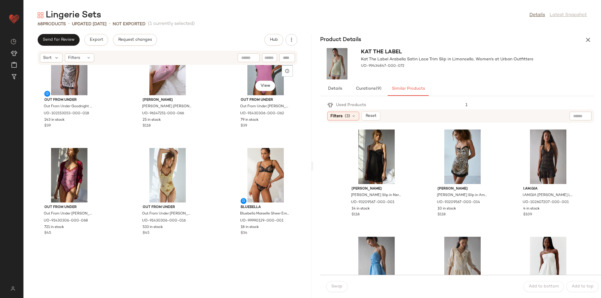
scroll to position [1540, 0]
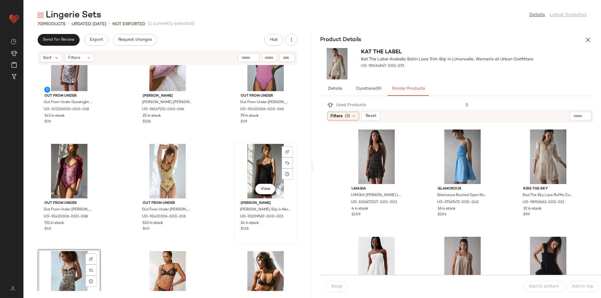
click at [267, 172] on div "View" at bounding box center [265, 171] width 59 height 55
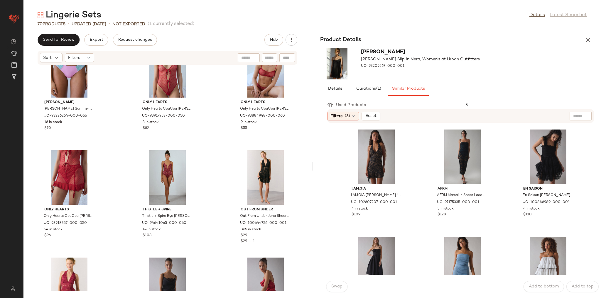
scroll to position [1188, 0]
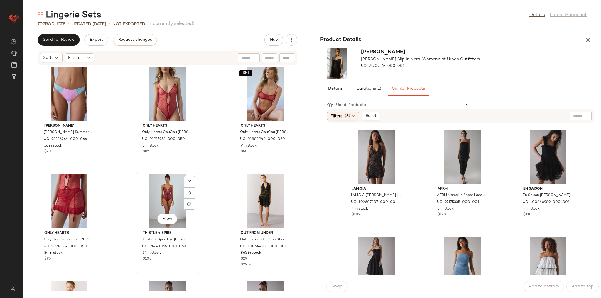
click at [162, 191] on div "View" at bounding box center [167, 201] width 59 height 55
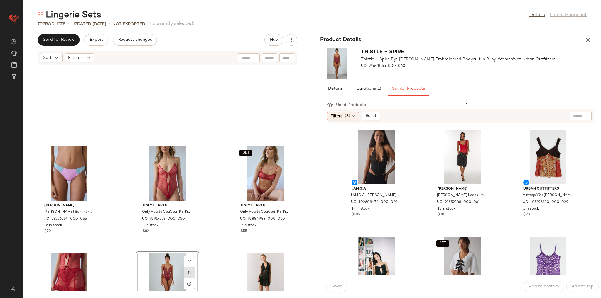
scroll to position [1071, 0]
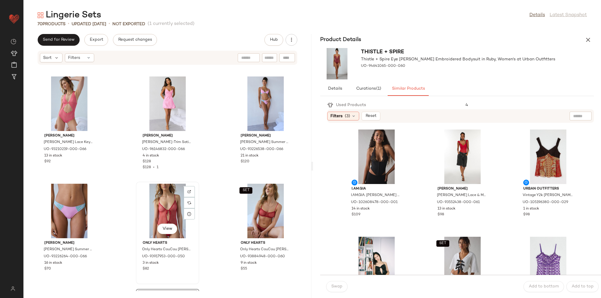
click at [175, 197] on div "View" at bounding box center [167, 211] width 59 height 55
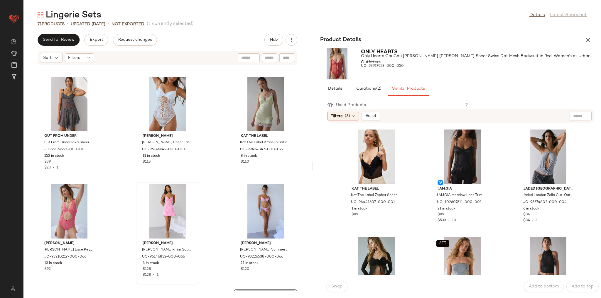
scroll to position [953, 0]
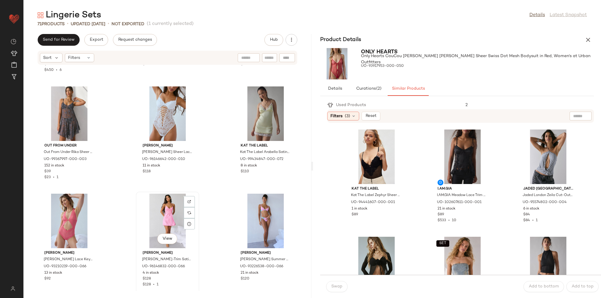
click at [169, 212] on div "View" at bounding box center [167, 221] width 59 height 55
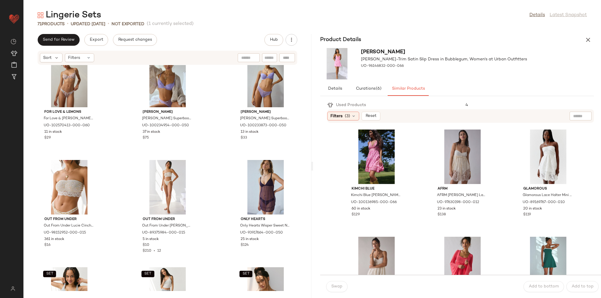
scroll to position [554, 0]
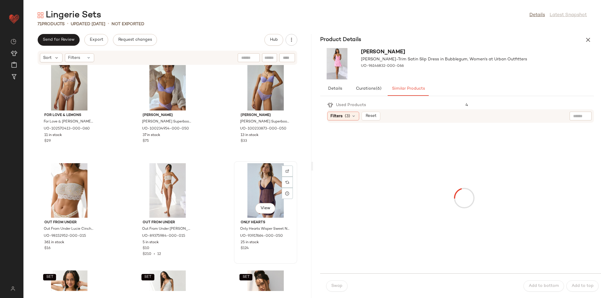
click at [260, 178] on div "View" at bounding box center [265, 190] width 59 height 55
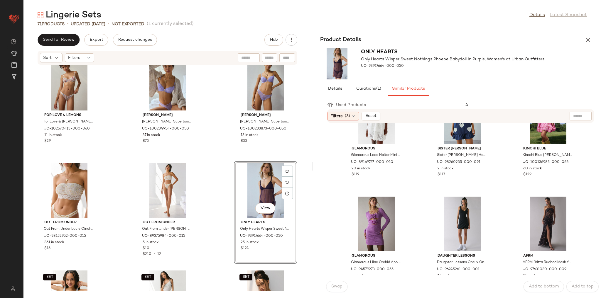
scroll to position [258, 0]
